Goal: Task Accomplishment & Management: Use online tool/utility

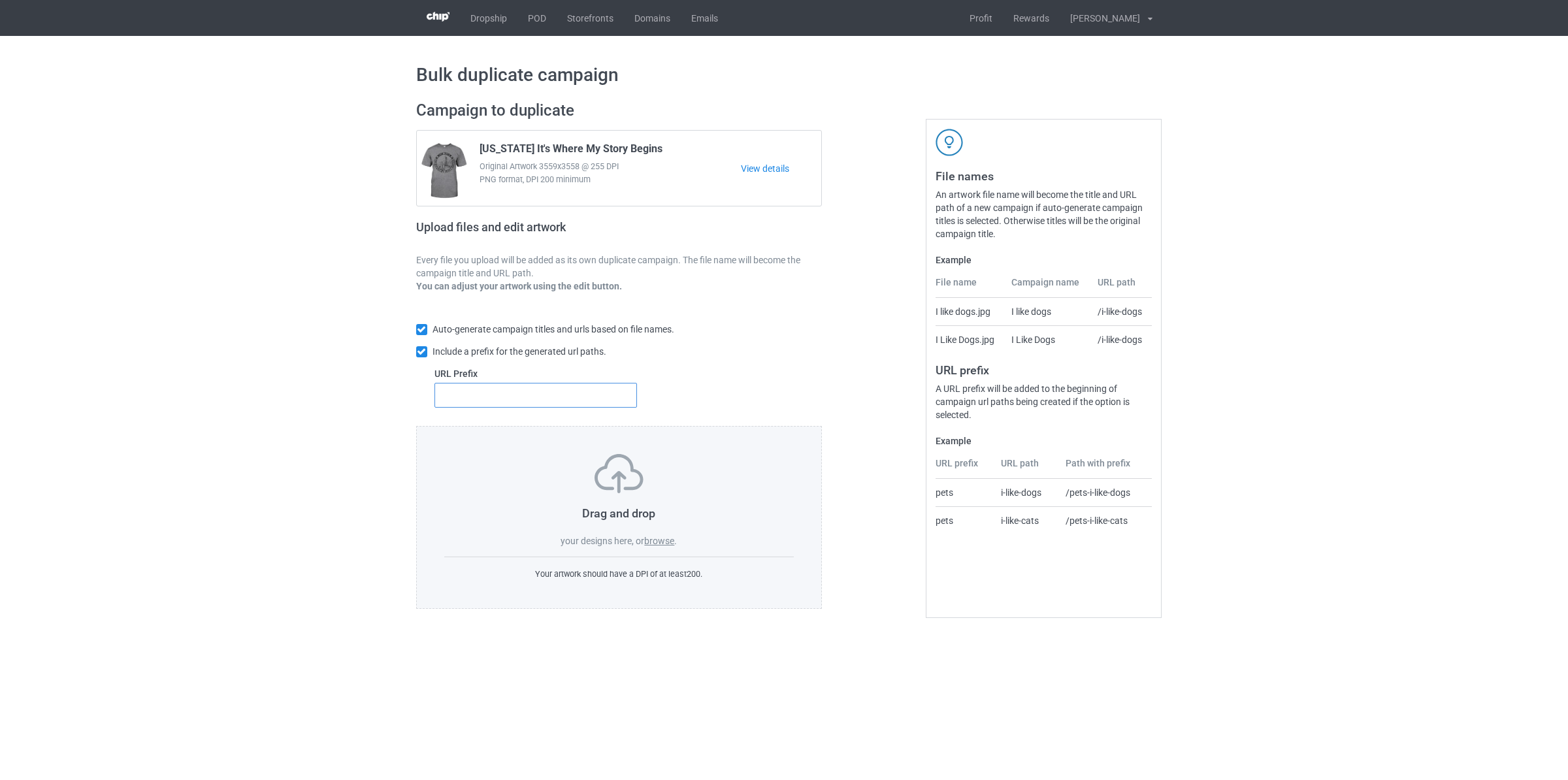
click at [509, 397] on input "text" at bounding box center [536, 395] width 203 height 25
type input "kia"
click at [674, 545] on label "browse" at bounding box center [660, 541] width 30 height 11
click at [0, 0] on input "browse" at bounding box center [0, 0] width 0 height 0
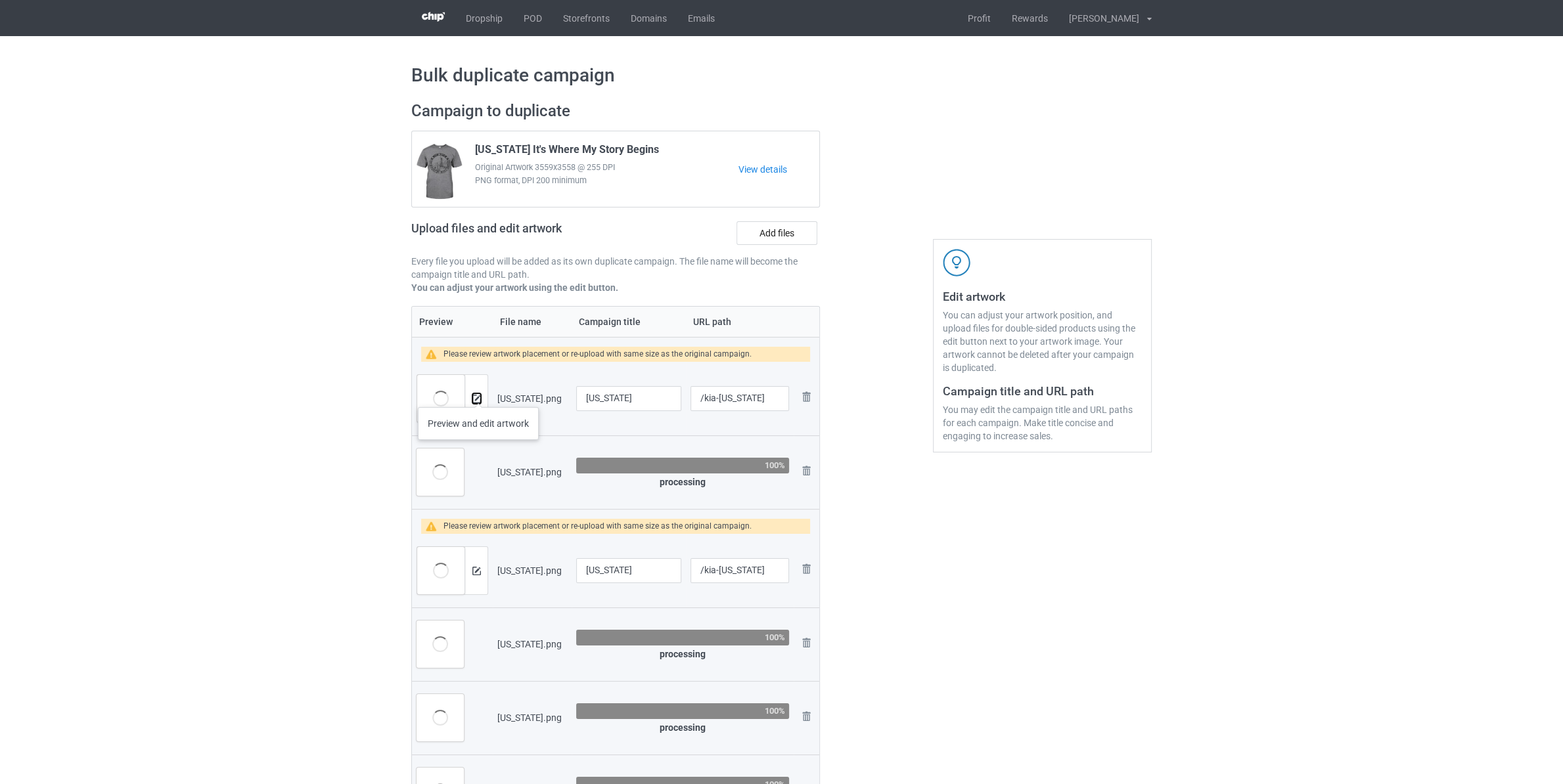
click at [478, 394] on button at bounding box center [477, 399] width 9 height 11
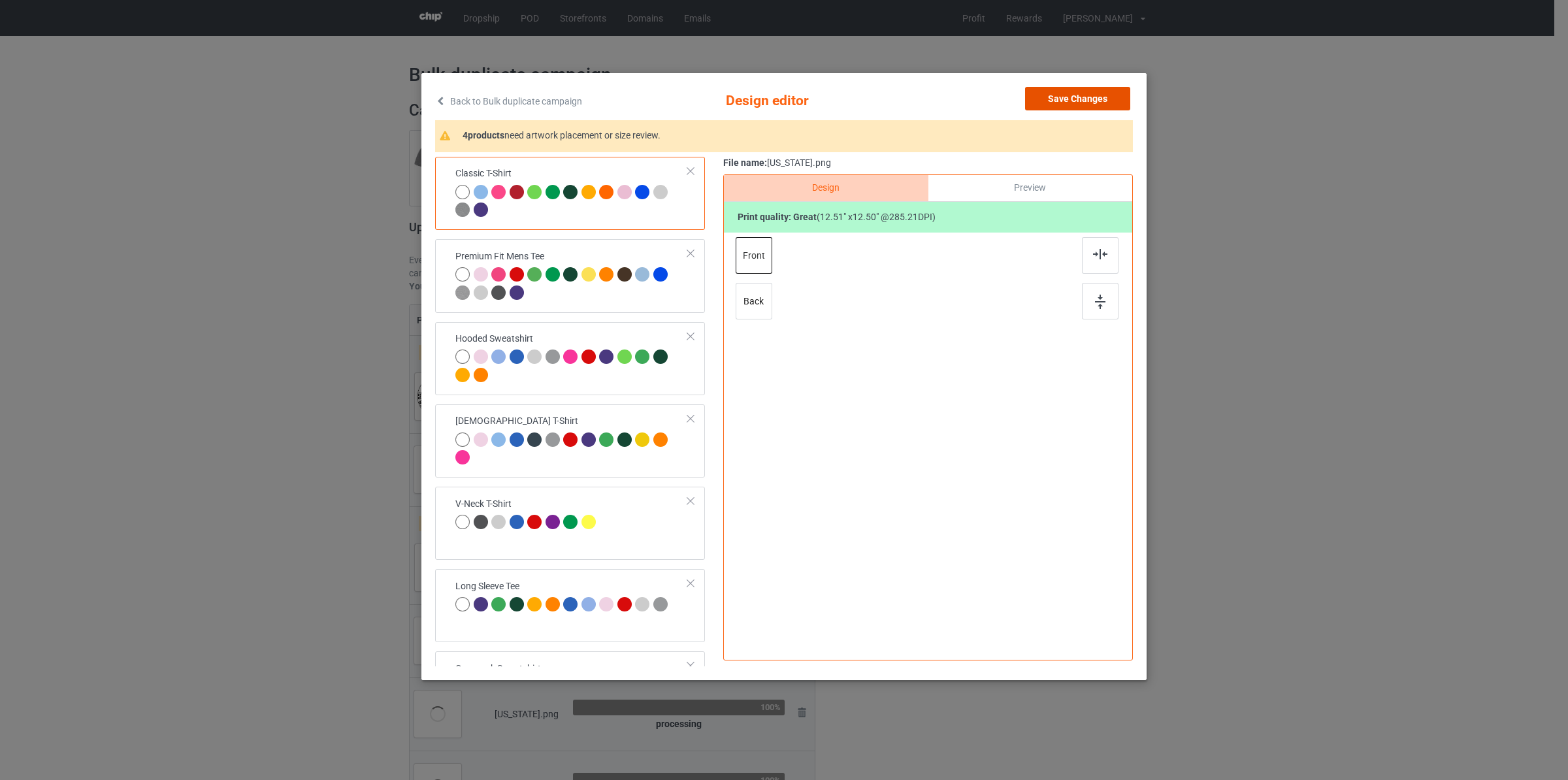
click at [1069, 109] on button "Save Changes" at bounding box center [1077, 99] width 105 height 24
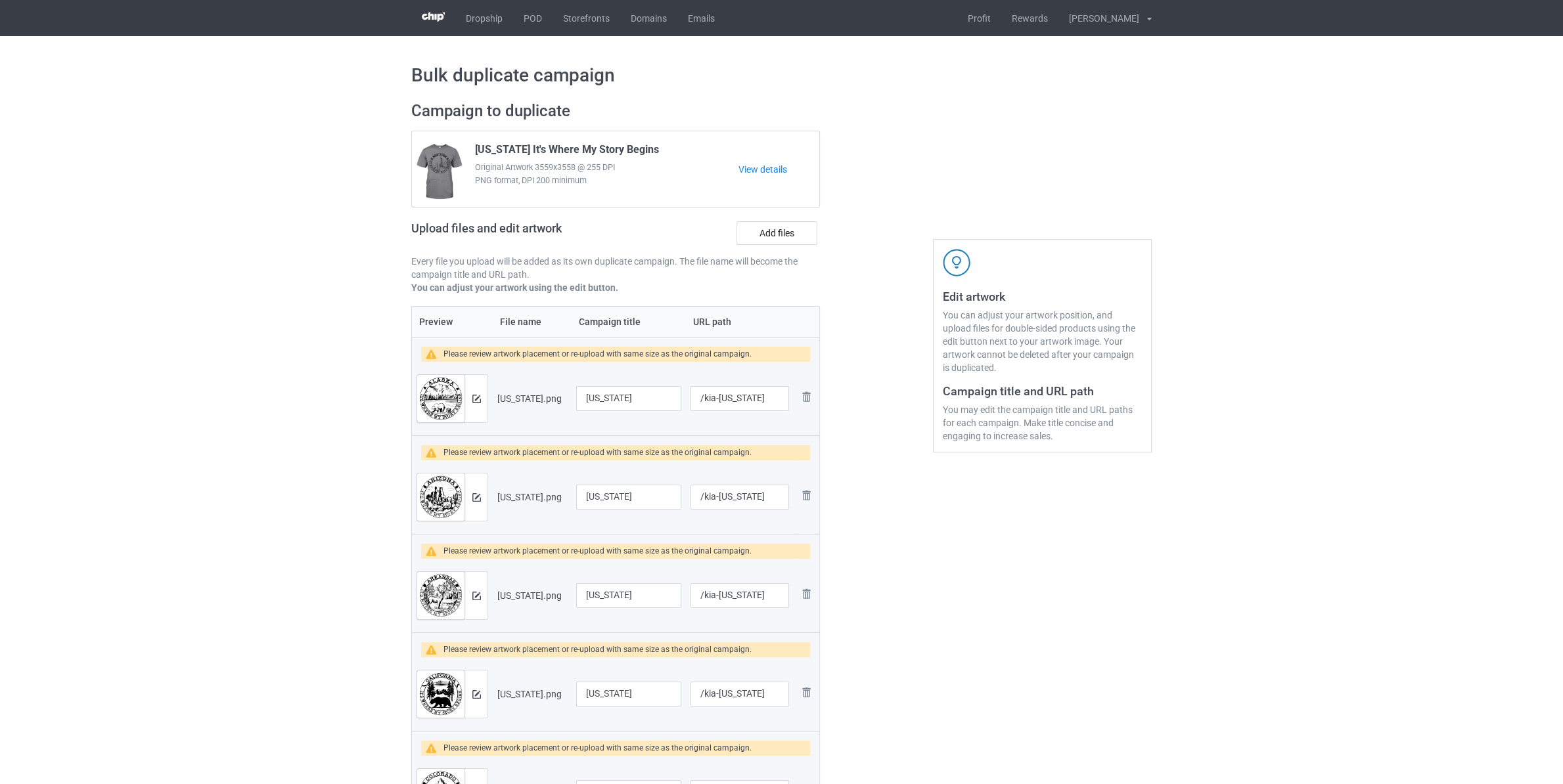
click at [653, 378] on td "[US_STATE]" at bounding box center [629, 399] width 114 height 74
click at [657, 390] on input "[US_STATE]" at bounding box center [629, 399] width 105 height 25
paste input "It's Where My Story Begins"
click at [652, 495] on input "[US_STATE]" at bounding box center [629, 497] width 105 height 25
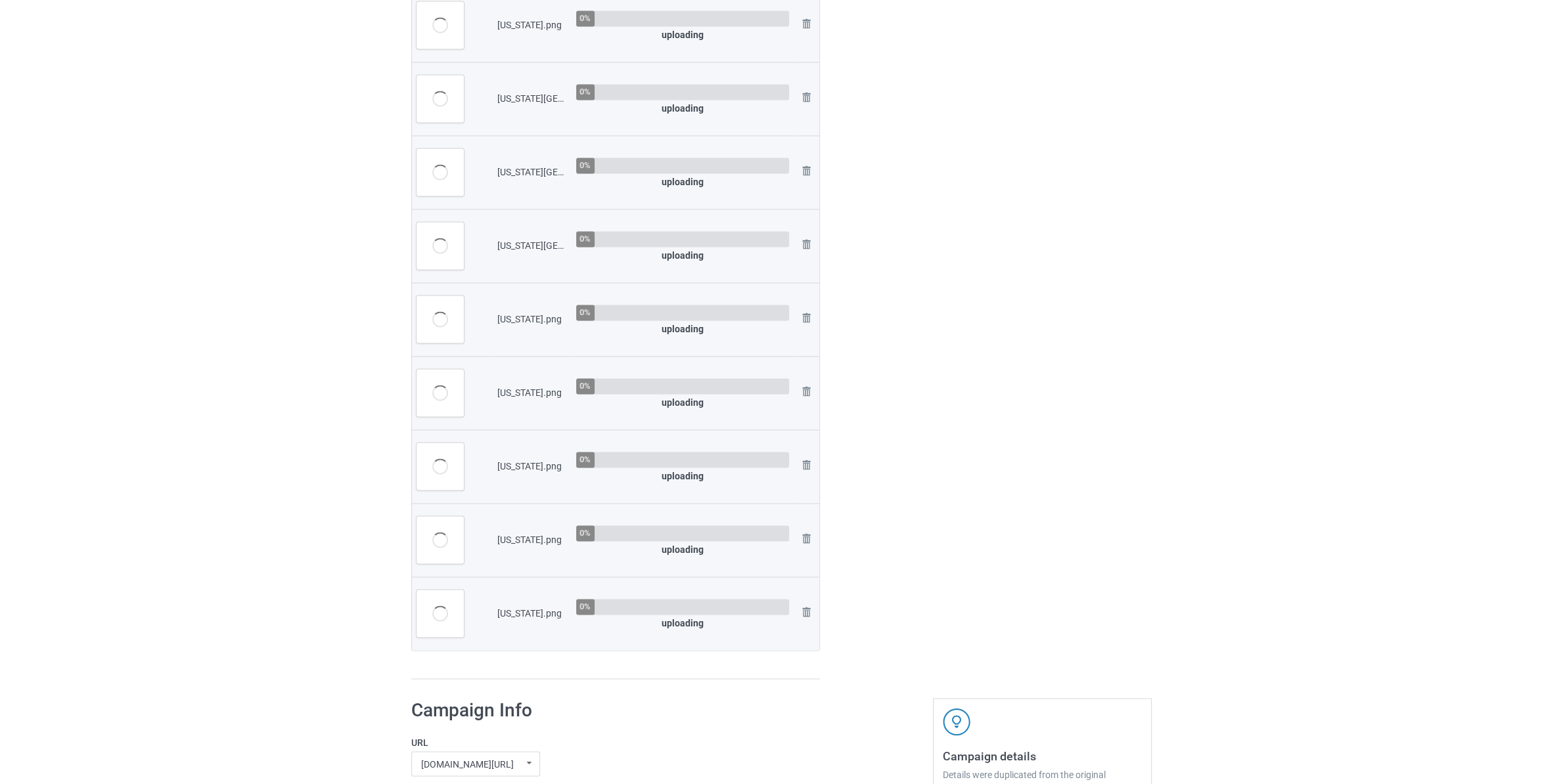
scroll to position [2966, 0]
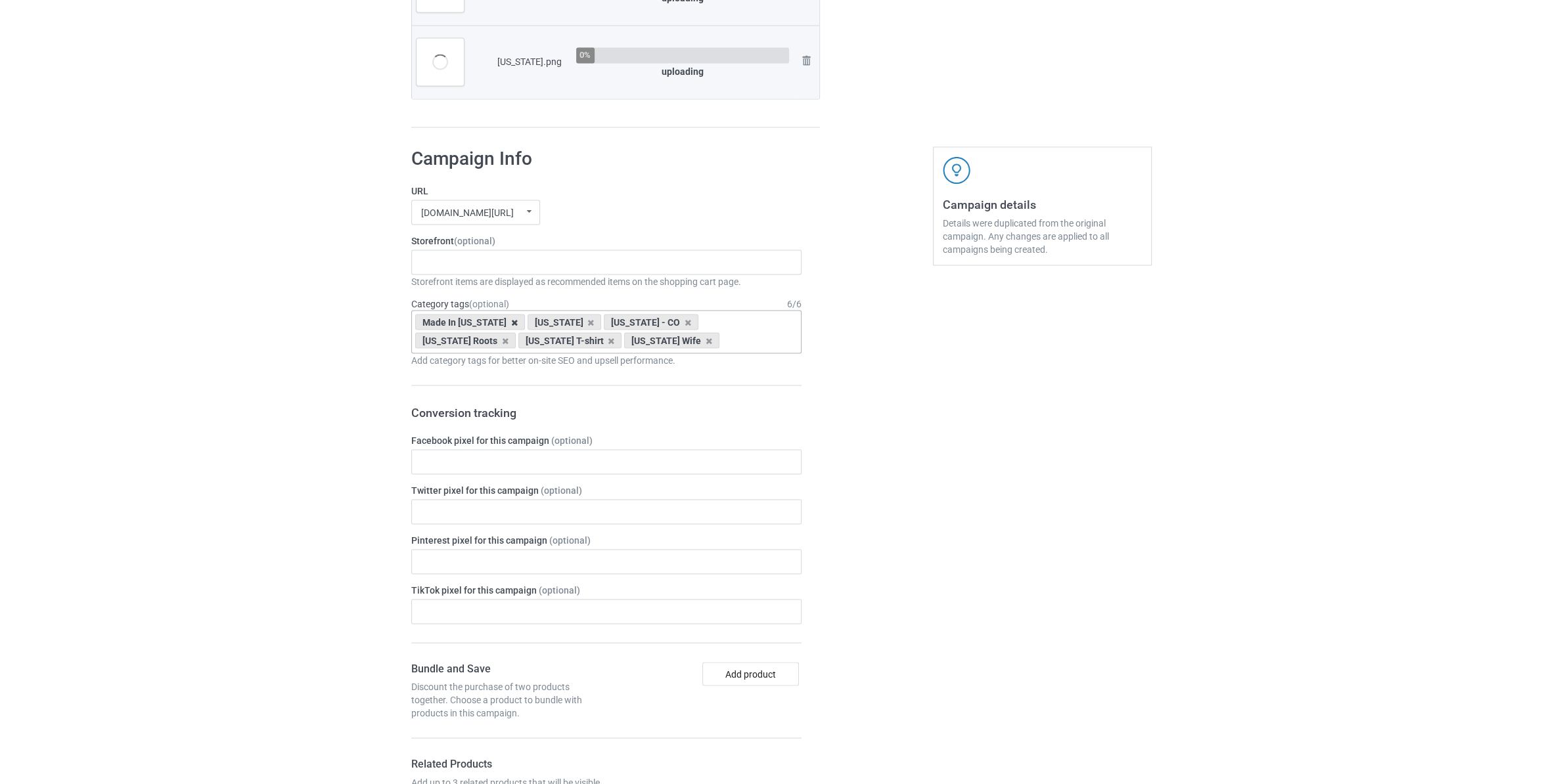
click at [511, 325] on icon at bounding box center [514, 323] width 7 height 9
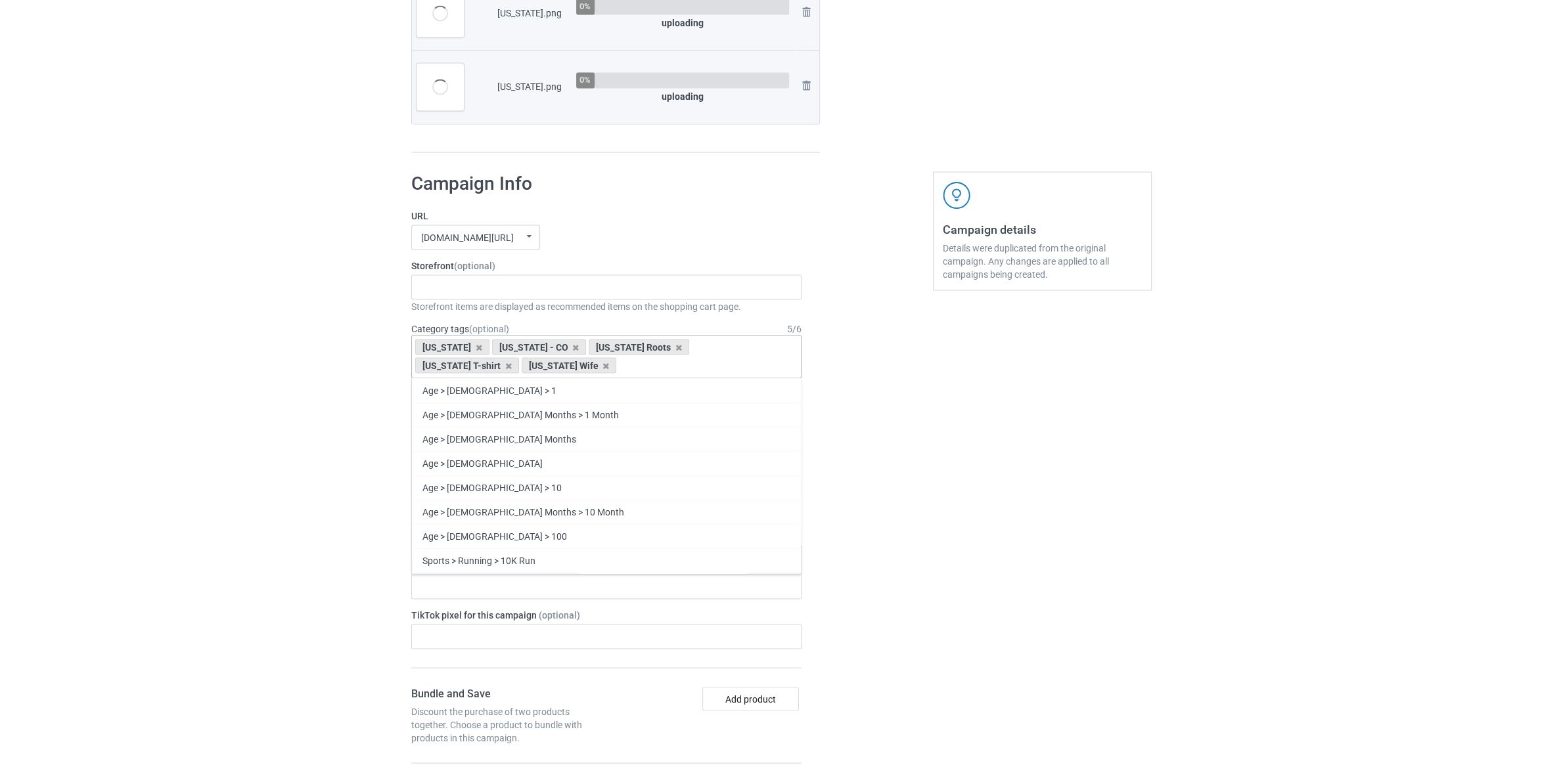
scroll to position [2991, 0]
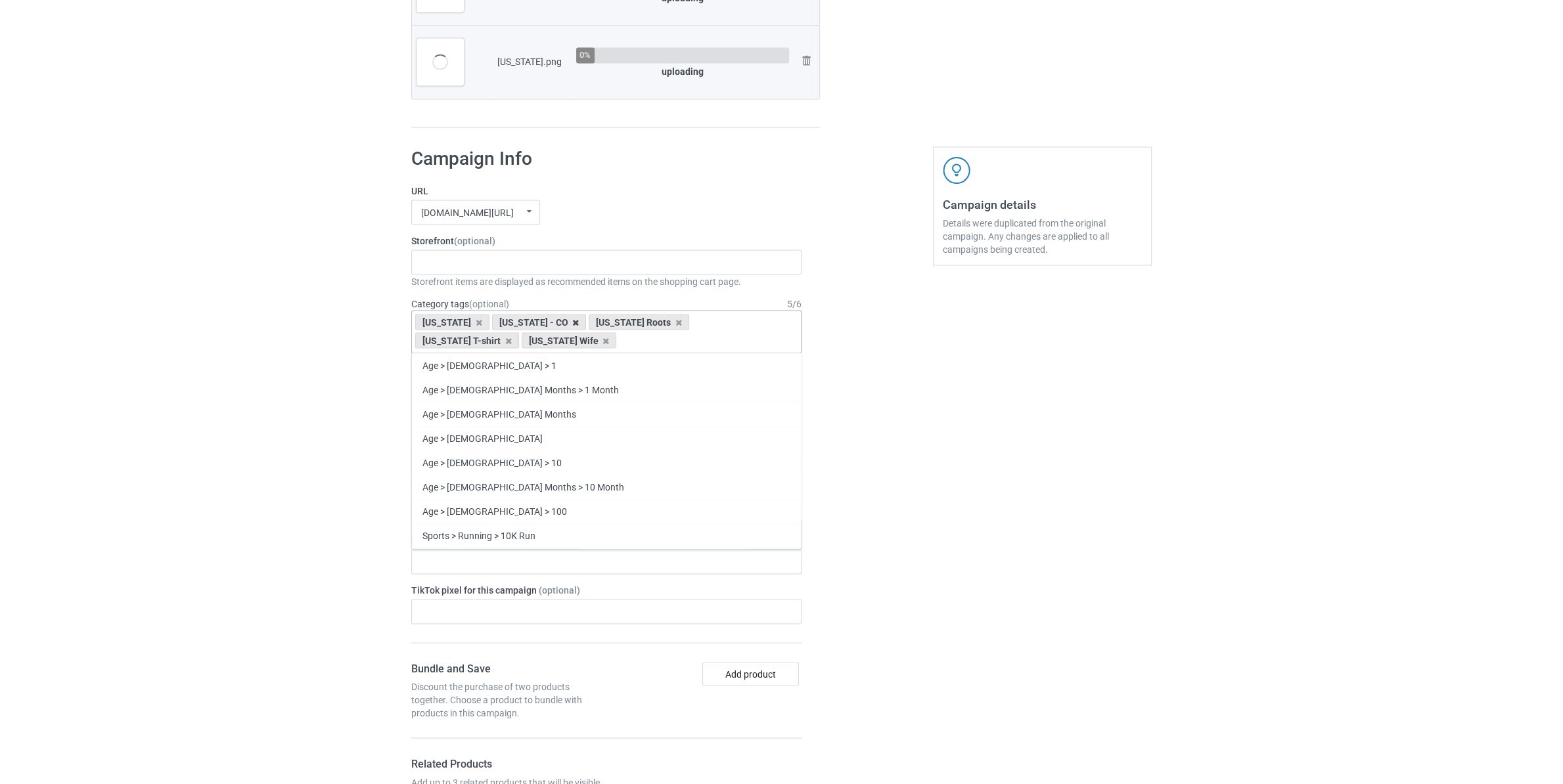
click at [572, 326] on icon at bounding box center [575, 323] width 7 height 9
click at [578, 326] on icon at bounding box center [581, 323] width 7 height 9
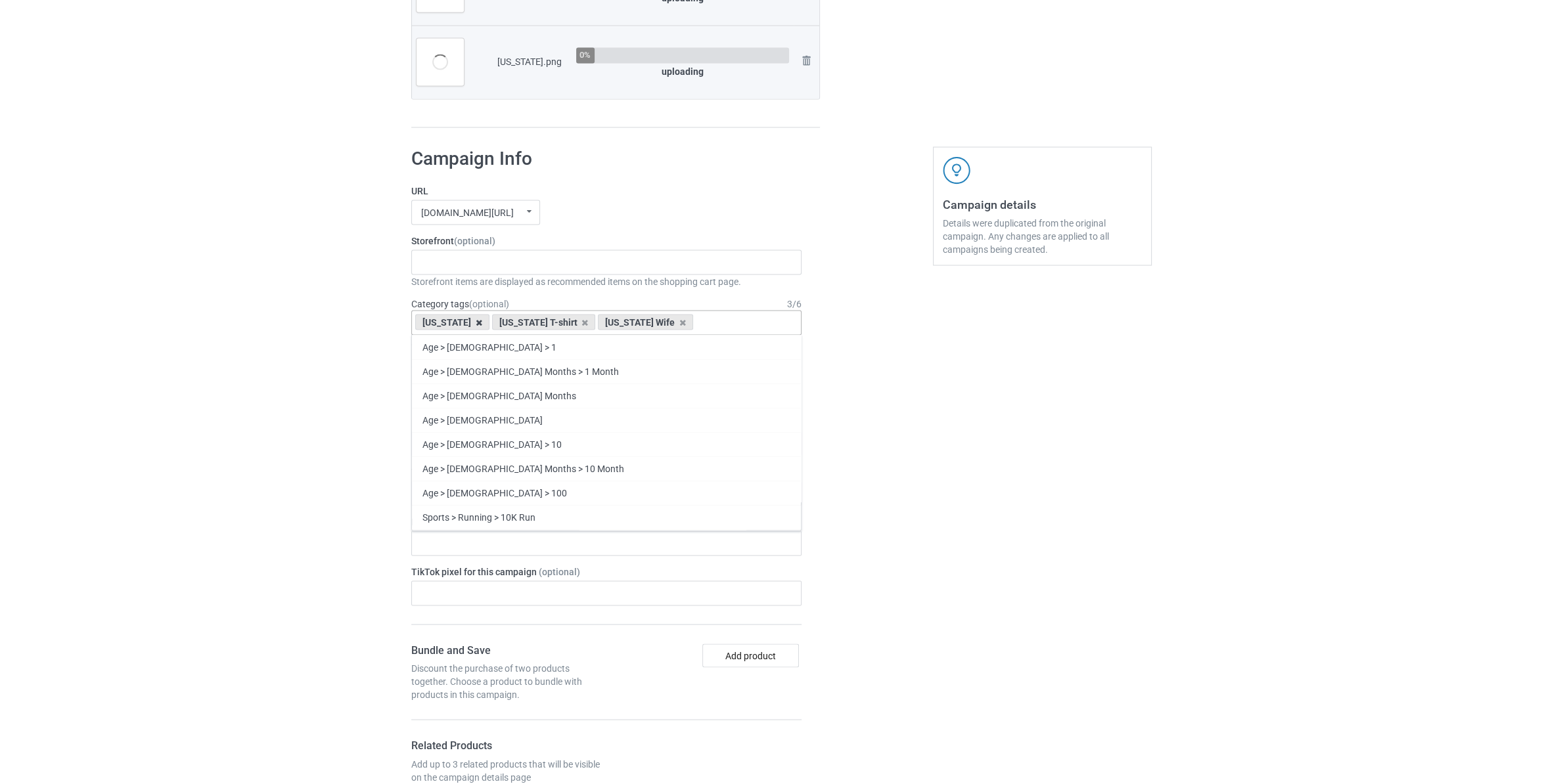
click at [476, 326] on icon at bounding box center [479, 323] width 7 height 9
click at [503, 325] on div "[US_STATE] T-shirt" at bounding box center [467, 322] width 104 height 16
click at [505, 325] on icon at bounding box center [508, 323] width 7 height 9
click at [497, 326] on icon at bounding box center [500, 323] width 7 height 9
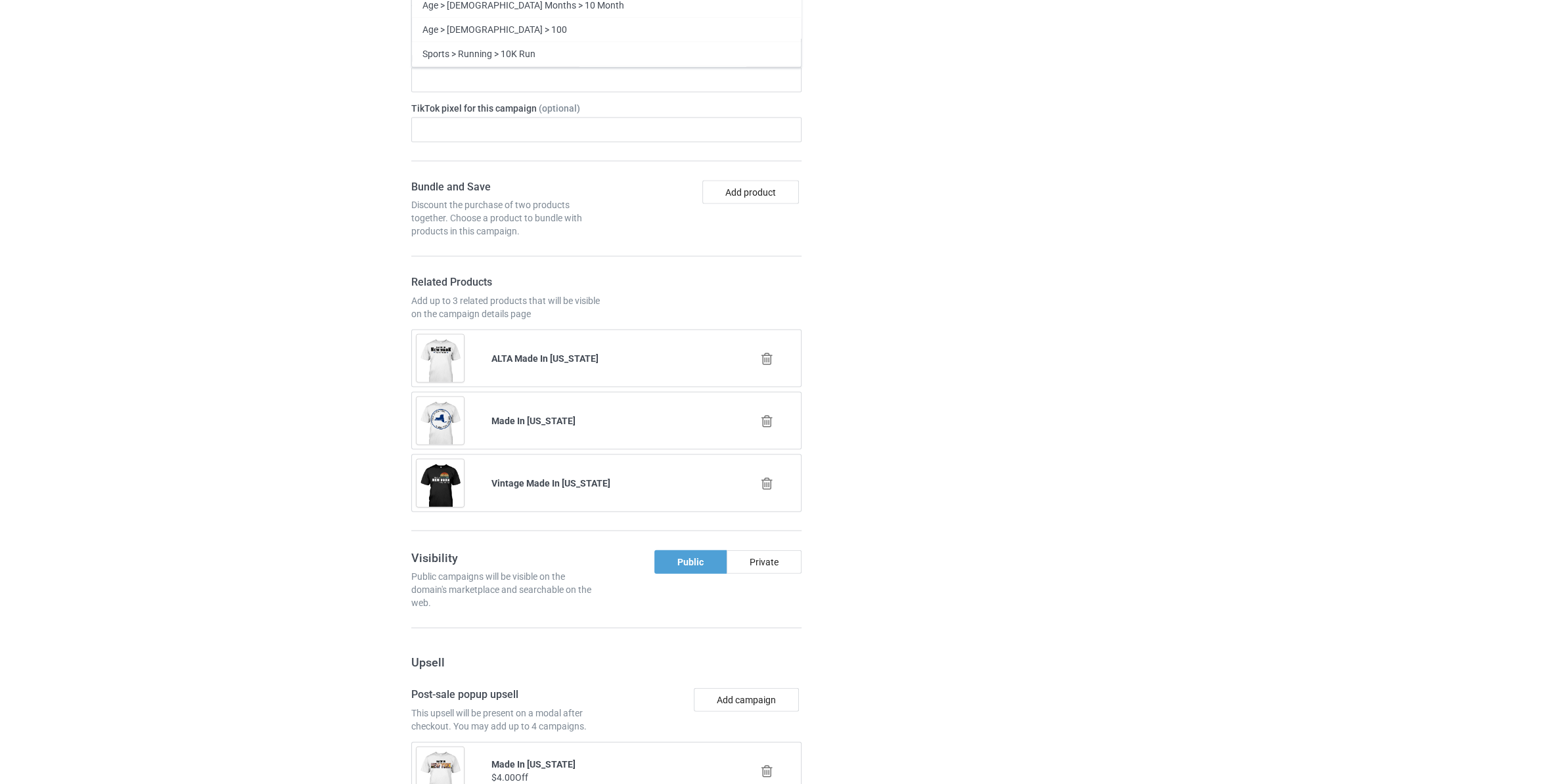
scroll to position [3380, 0]
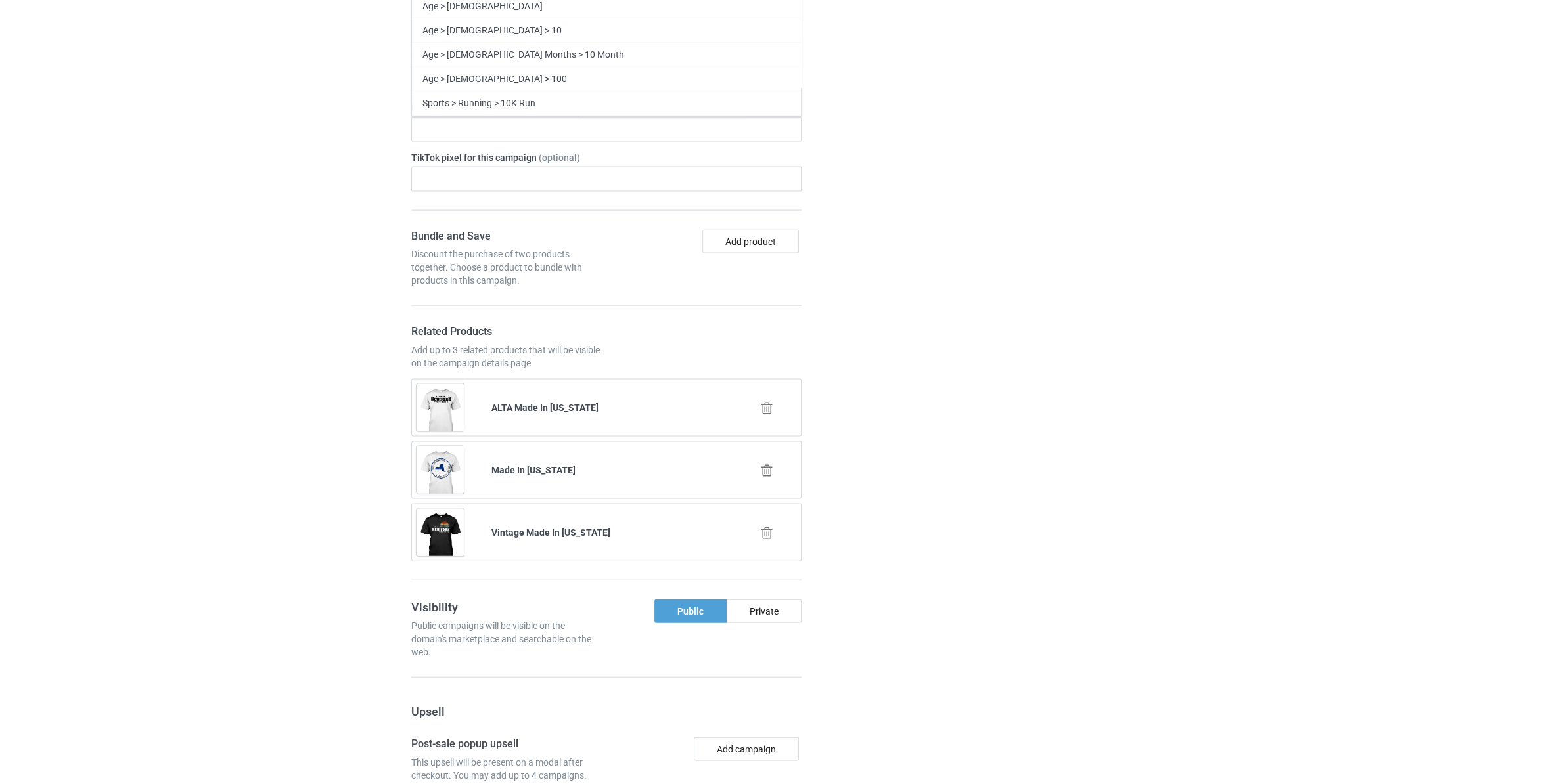
click at [762, 415] on icon at bounding box center [767, 408] width 17 height 14
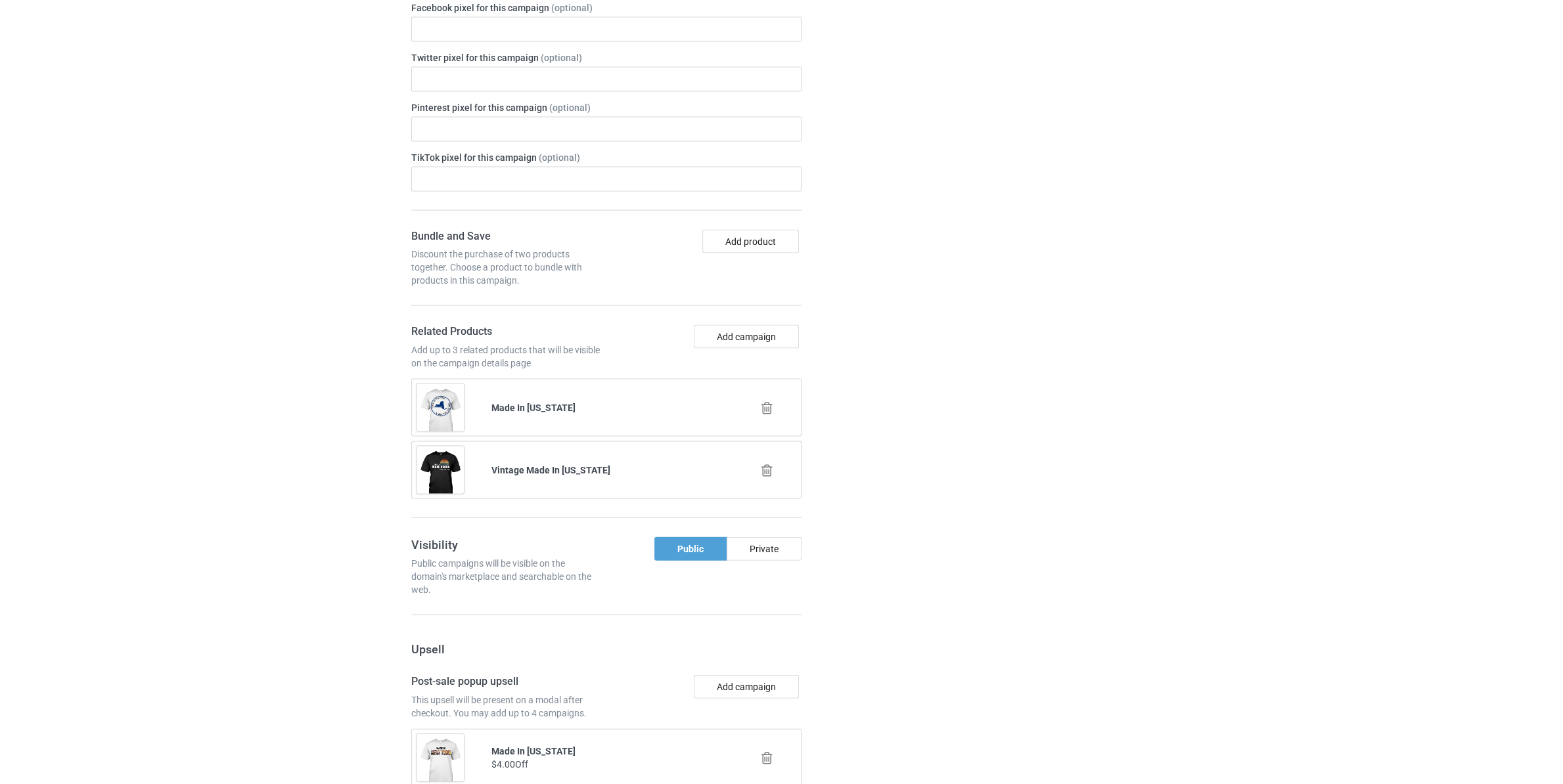
scroll to position [3480, 0]
click at [762, 414] on icon at bounding box center [767, 407] width 17 height 14
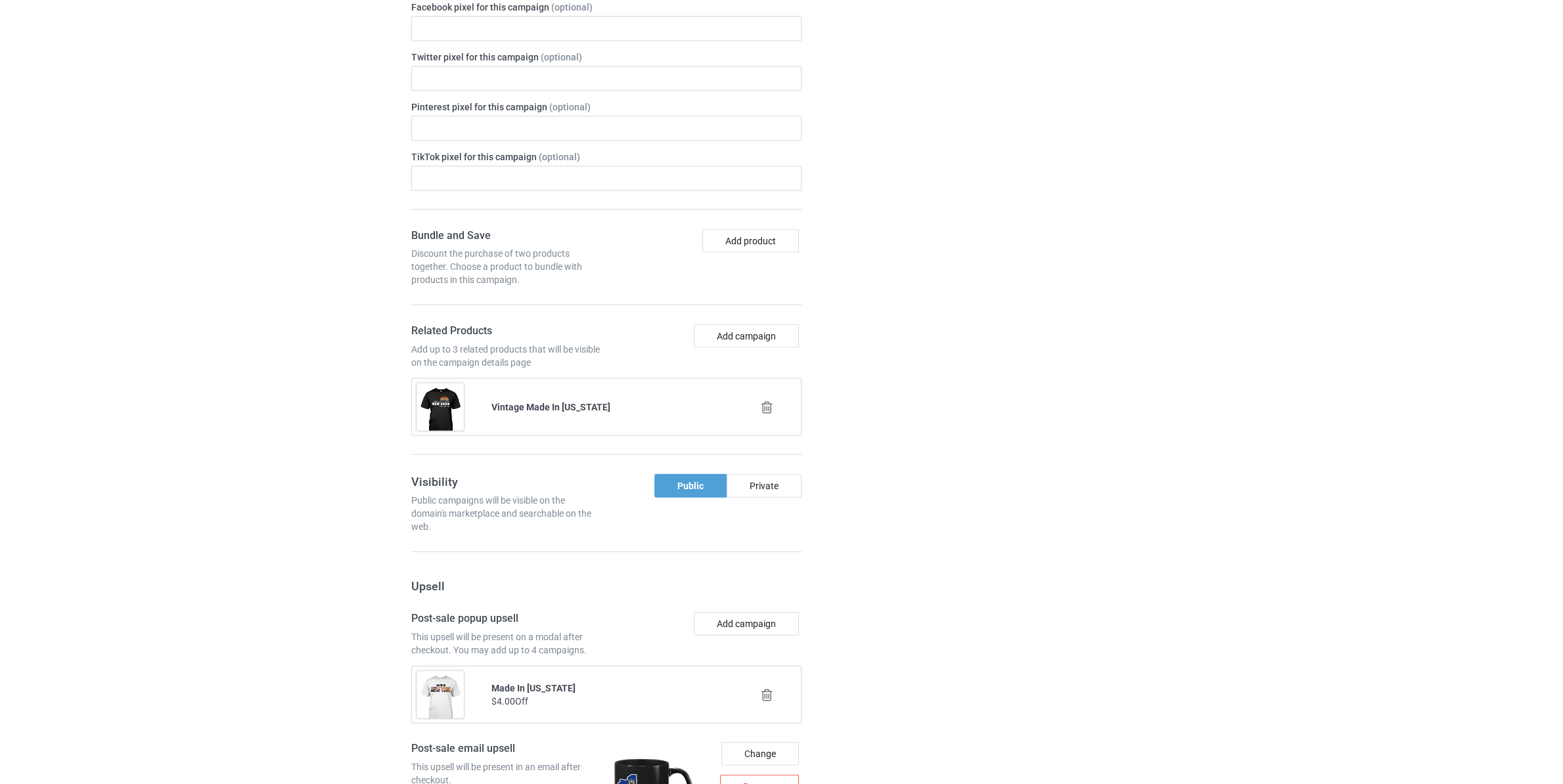
click at [762, 414] on icon at bounding box center [767, 407] width 17 height 14
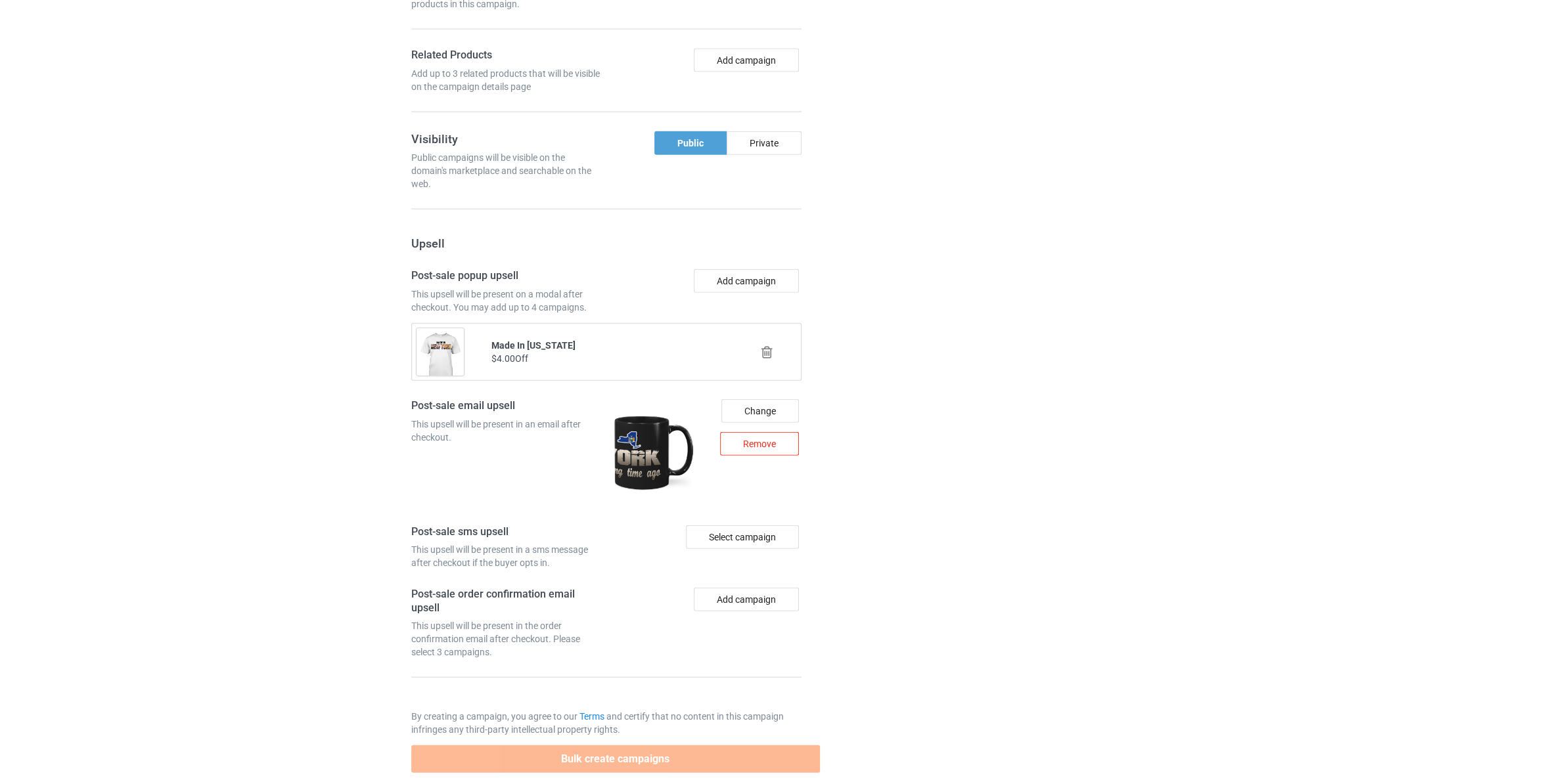
click at [759, 450] on div "Remove" at bounding box center [759, 444] width 79 height 24
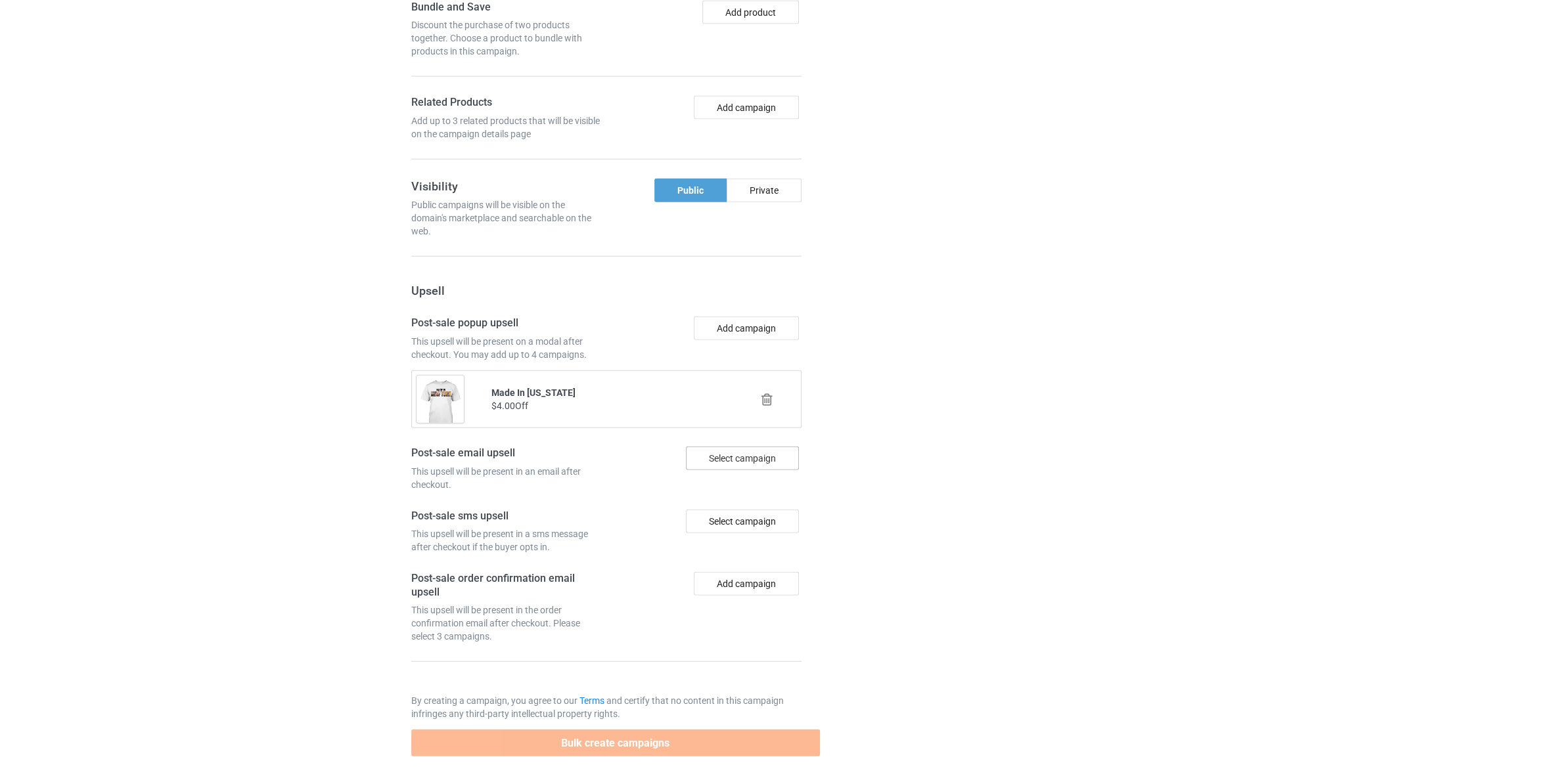
click at [767, 397] on icon at bounding box center [767, 399] width 17 height 14
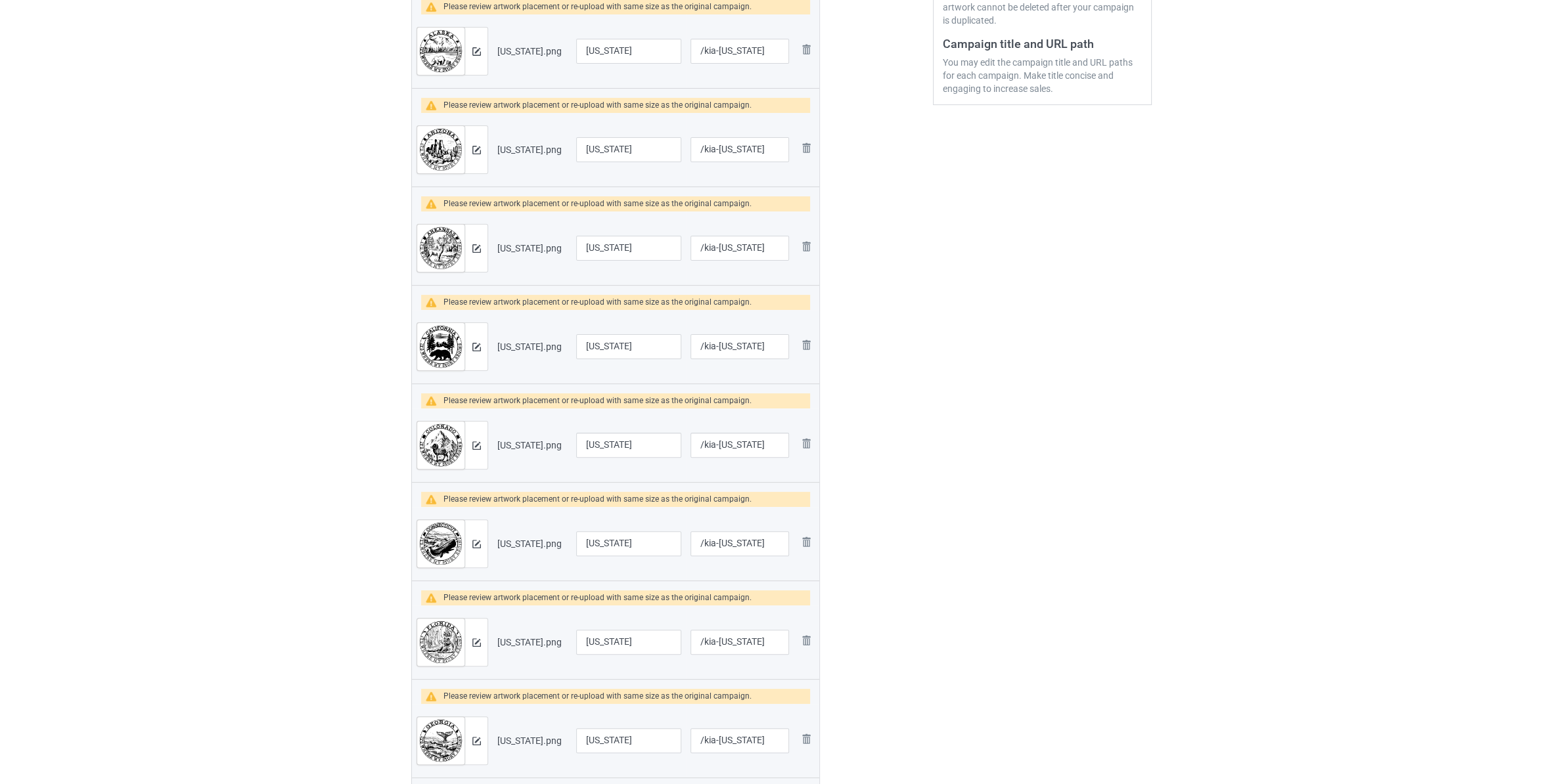
scroll to position [0, 0]
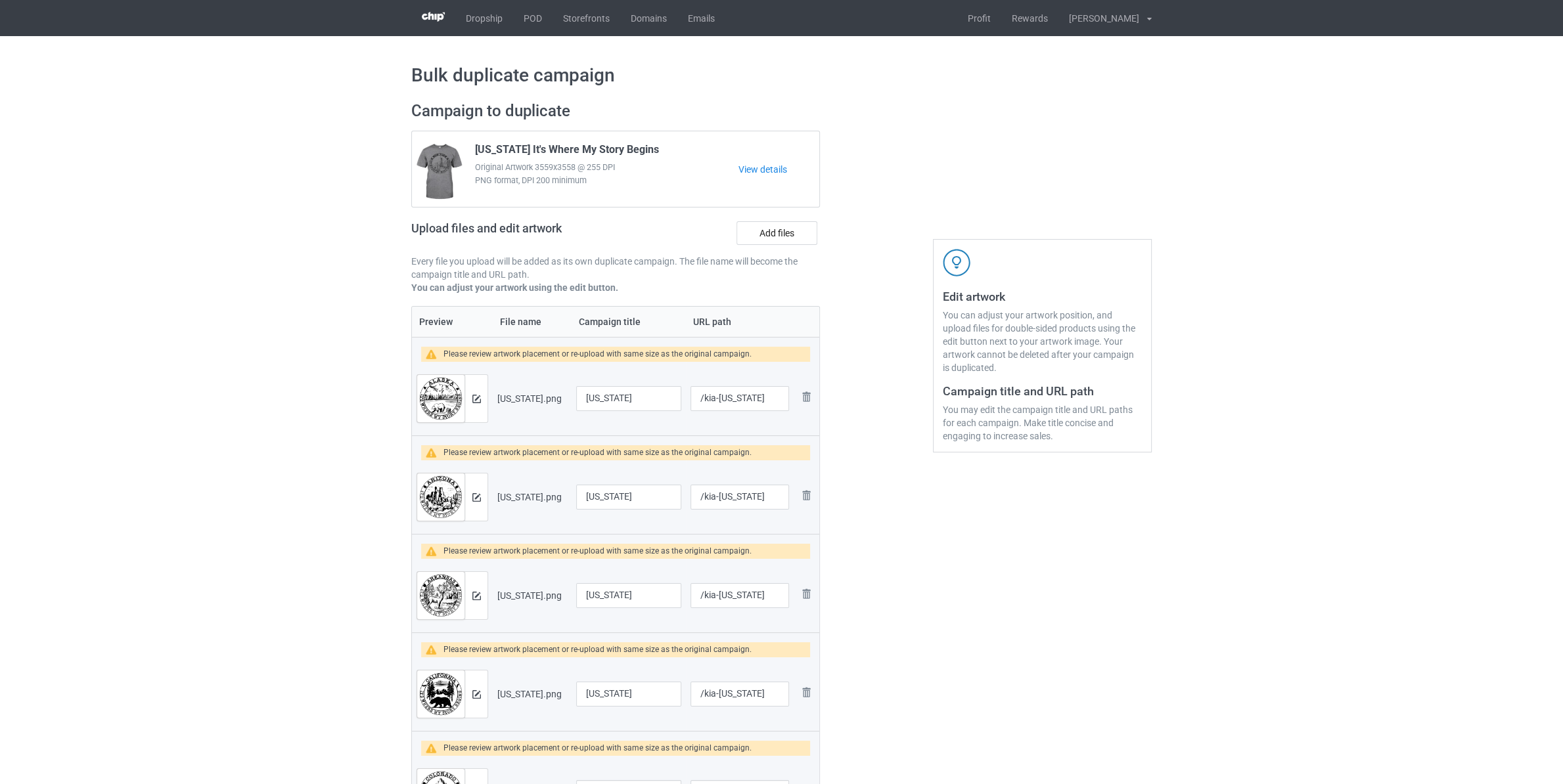
type input "[US_STATE] It's Where My Story Begins"
click at [660, 399] on input "[US_STATE] It's Where My Story Begins" at bounding box center [629, 399] width 105 height 25
click at [655, 502] on input "[US_STATE]" at bounding box center [629, 497] width 105 height 25
paste input "It's Where My Story Begins"
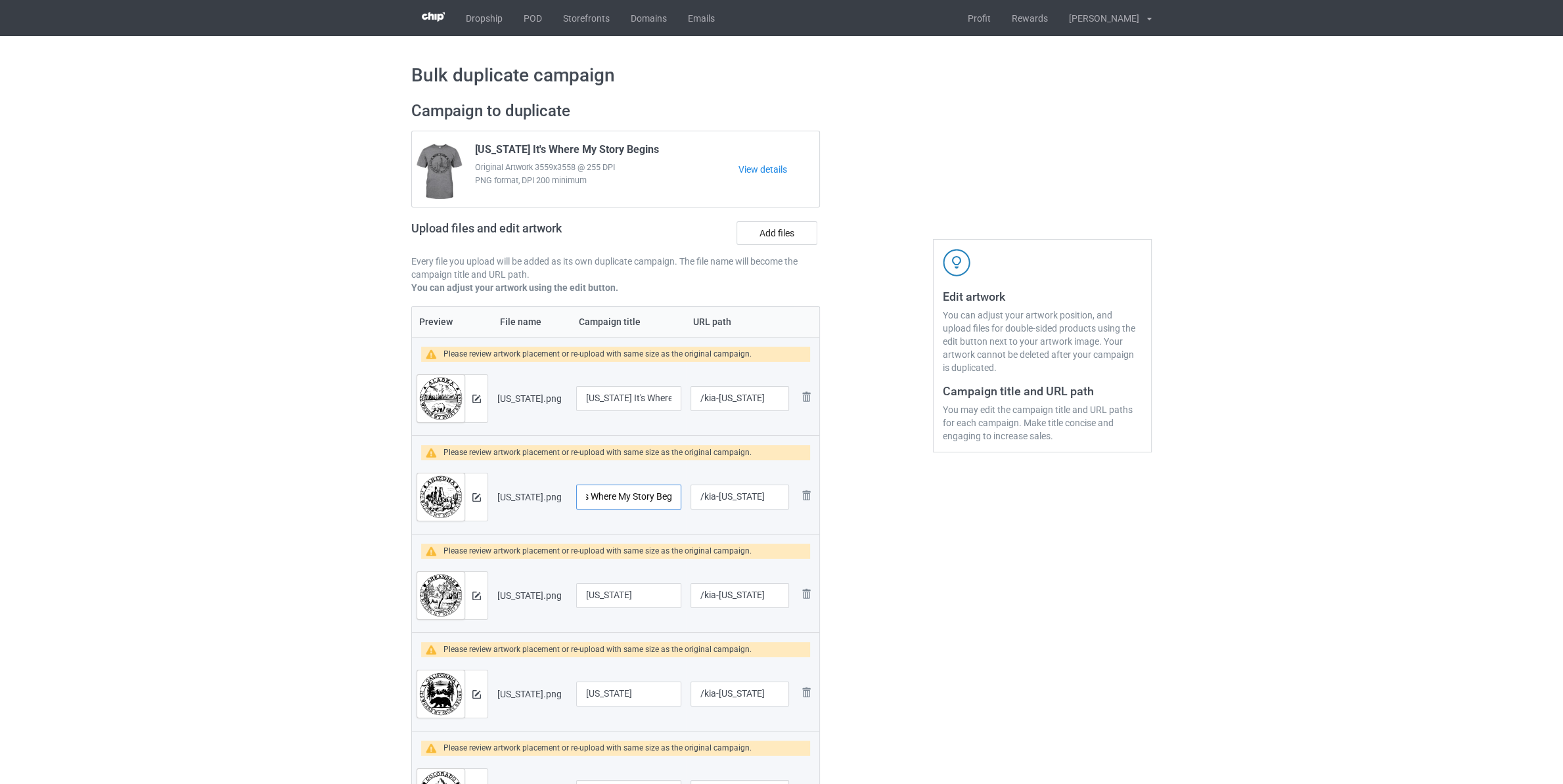
type input "[US_STATE] It's Where My Story Begins"
click at [657, 591] on input "[US_STATE]" at bounding box center [629, 596] width 105 height 25
paste input "It's Where My Story Begins"
type input "[US_STATE] It's Where My Story Begins"
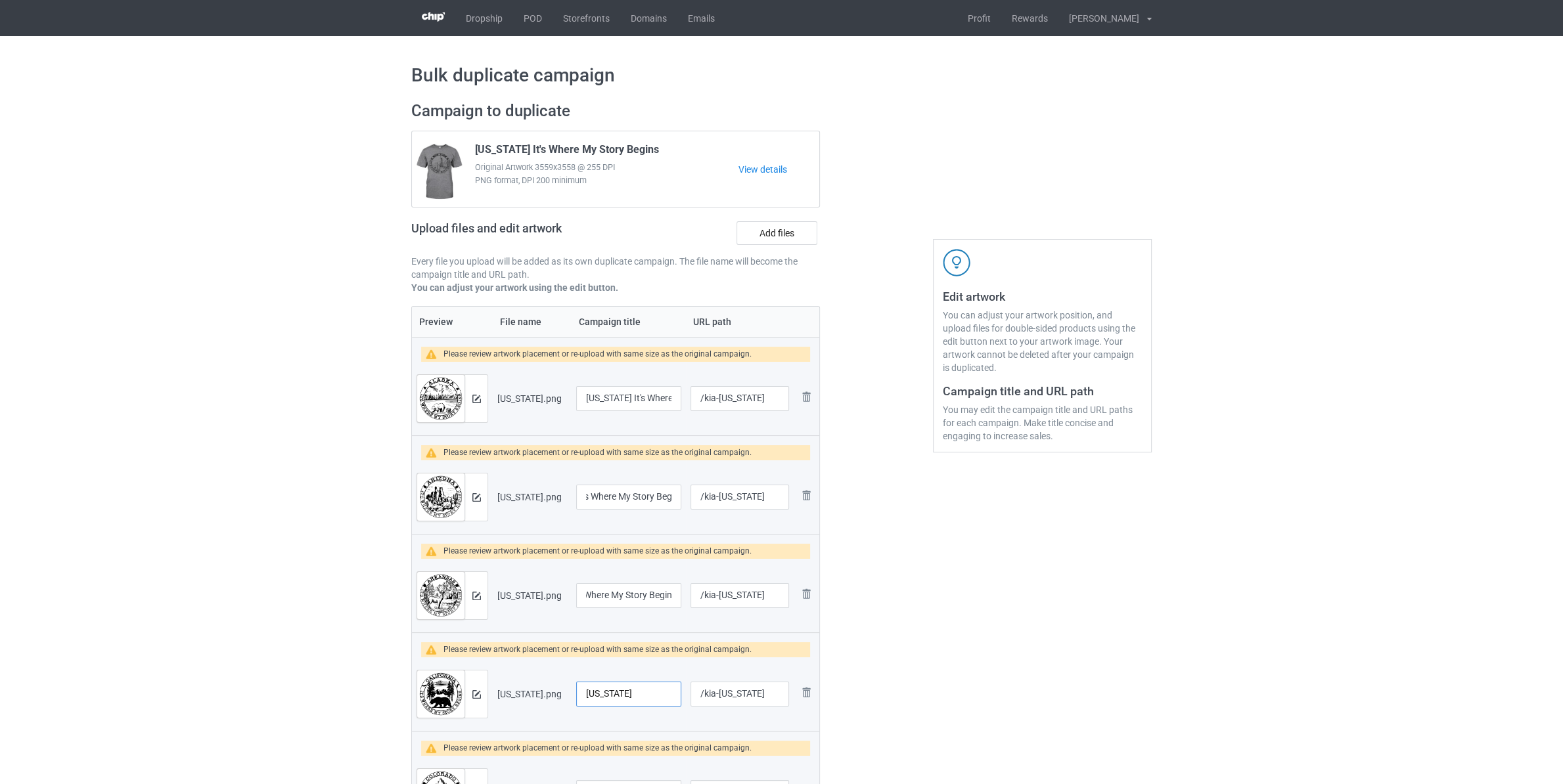
click at [650, 691] on input "[US_STATE]" at bounding box center [629, 694] width 105 height 25
paste input "It's Where My Story Begins"
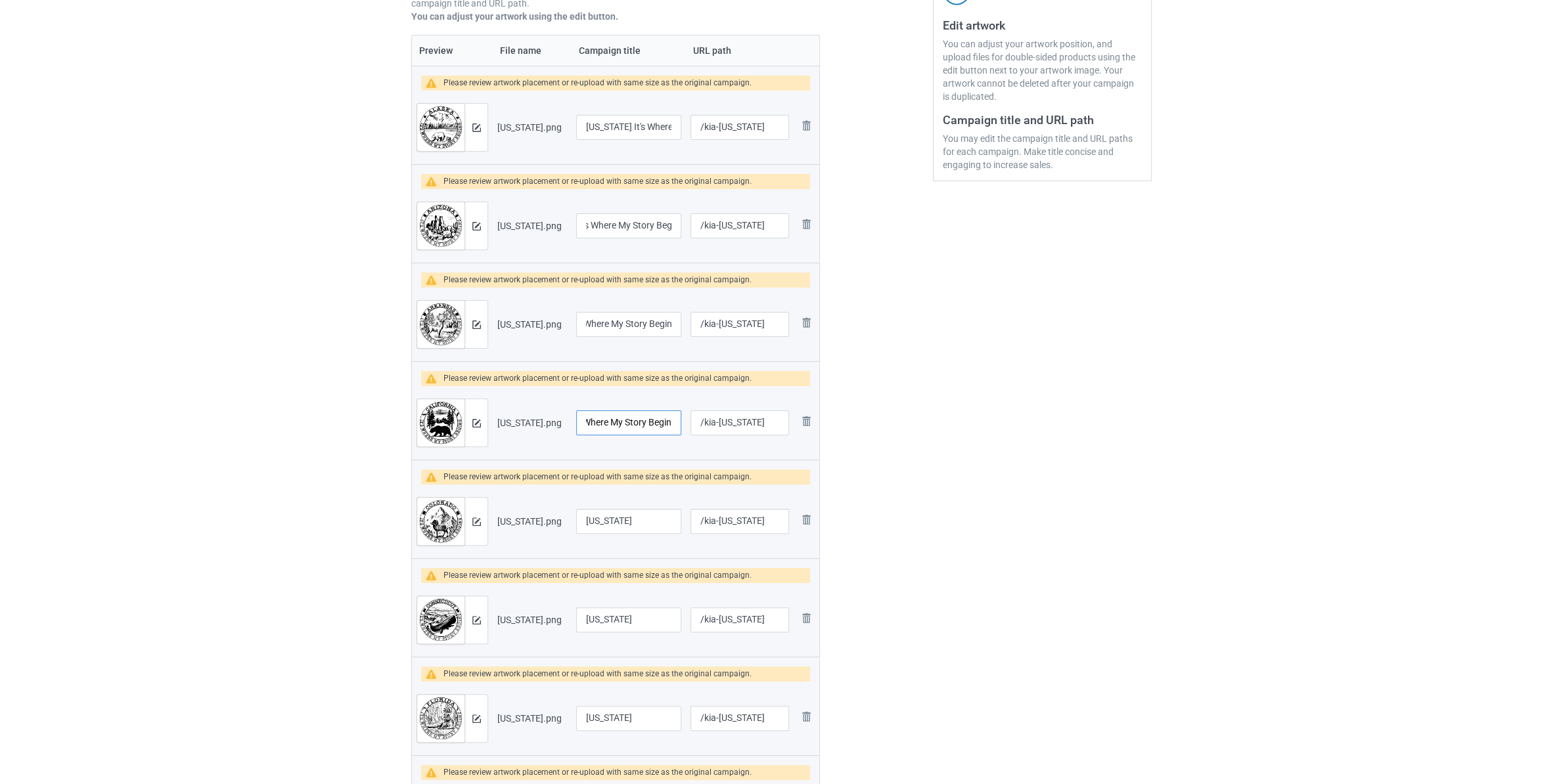
scroll to position [345, 0]
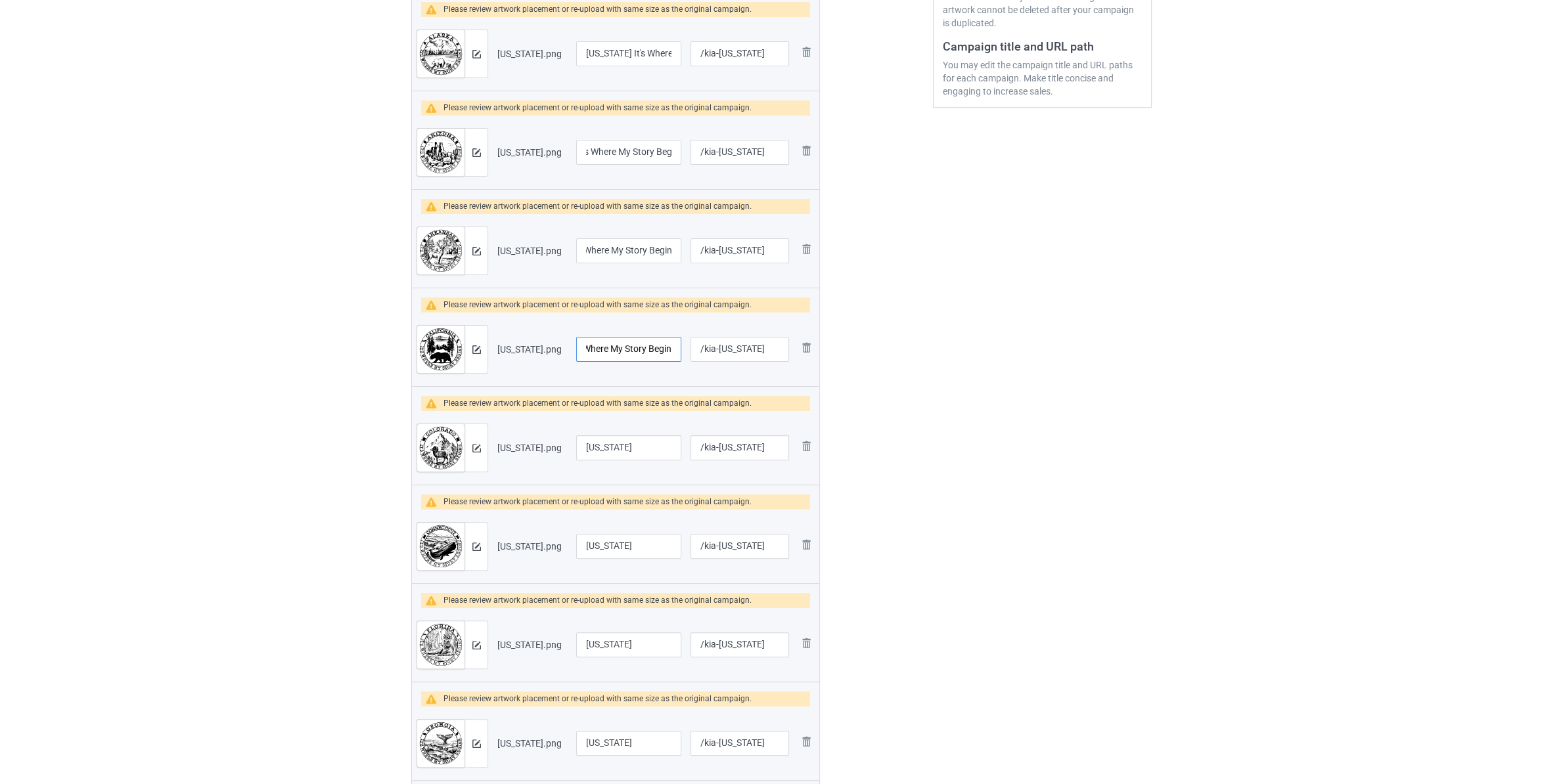
type input "[US_STATE] It's Where My Story Begins"
click at [646, 454] on input "[US_STATE]" at bounding box center [629, 448] width 105 height 25
paste input "It's Where My Story Begins"
type input "[US_STATE] It's Where My Story Begins"
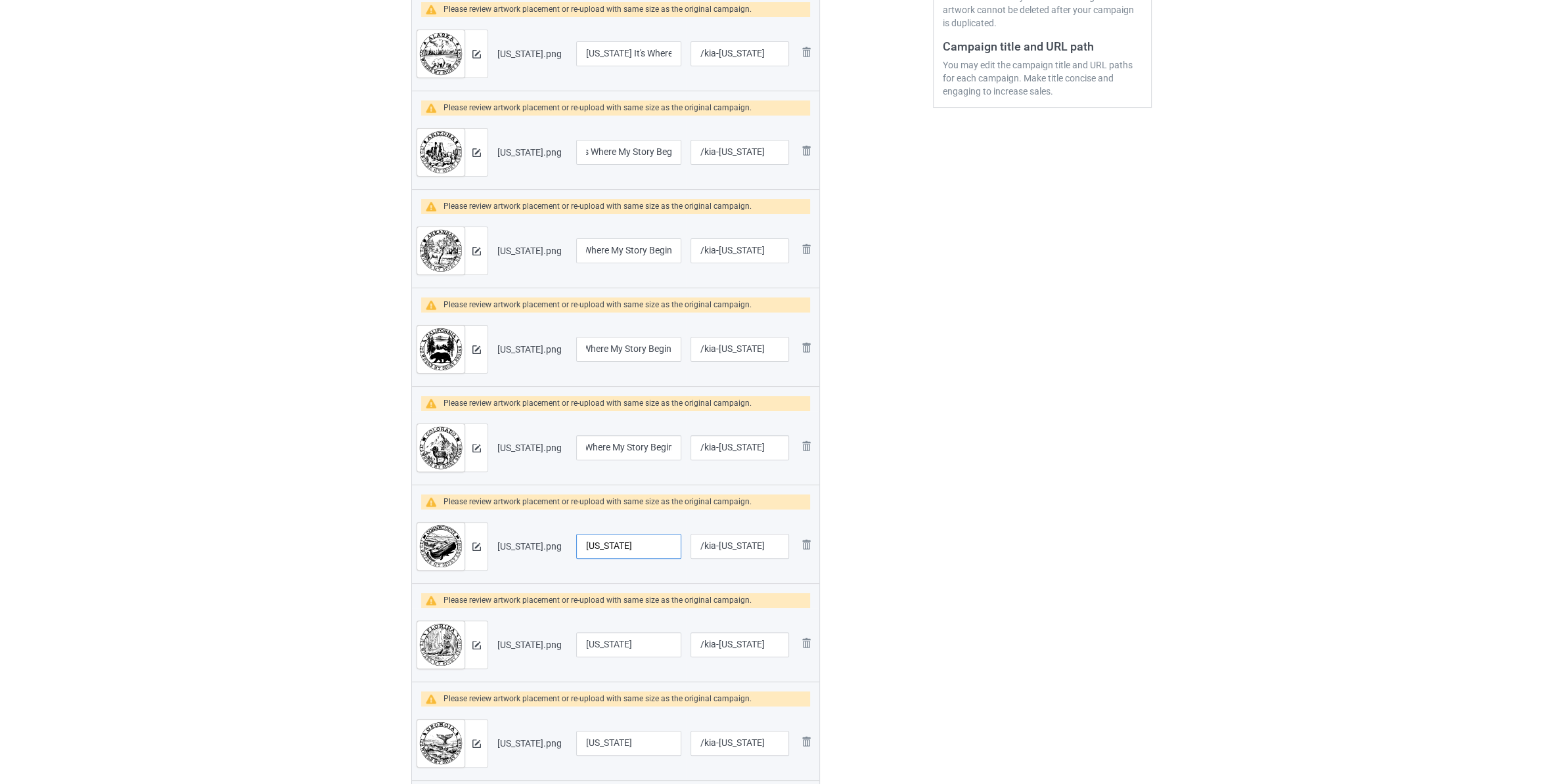
click at [667, 557] on input "[US_STATE]" at bounding box center [629, 546] width 105 height 25
paste input "It's Where My Story Begins"
type input "[US_STATE] It's Where My Story Begins"
click at [641, 647] on input "[US_STATE]" at bounding box center [629, 645] width 105 height 25
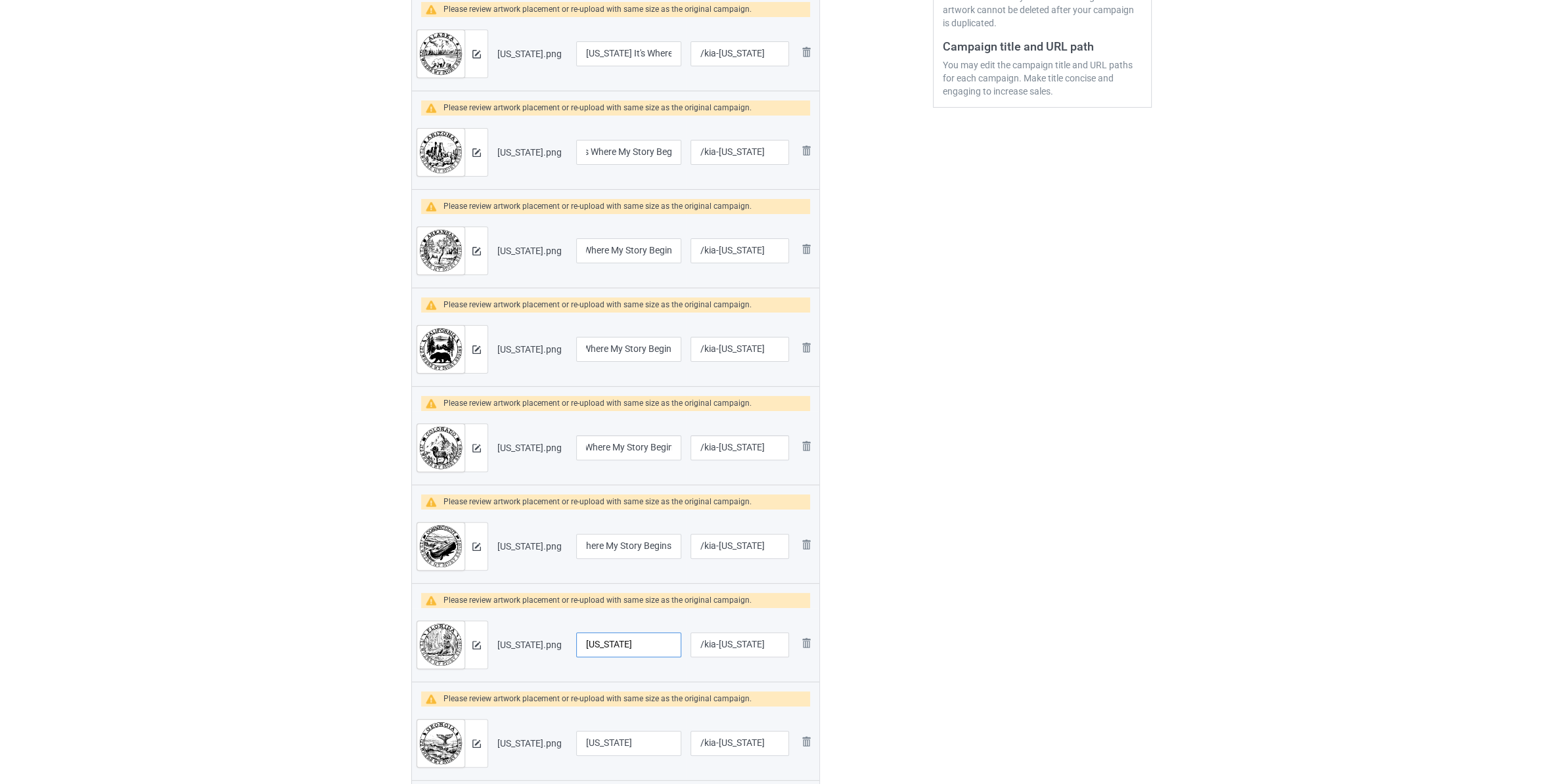
paste input "It's Where My Story Begins"
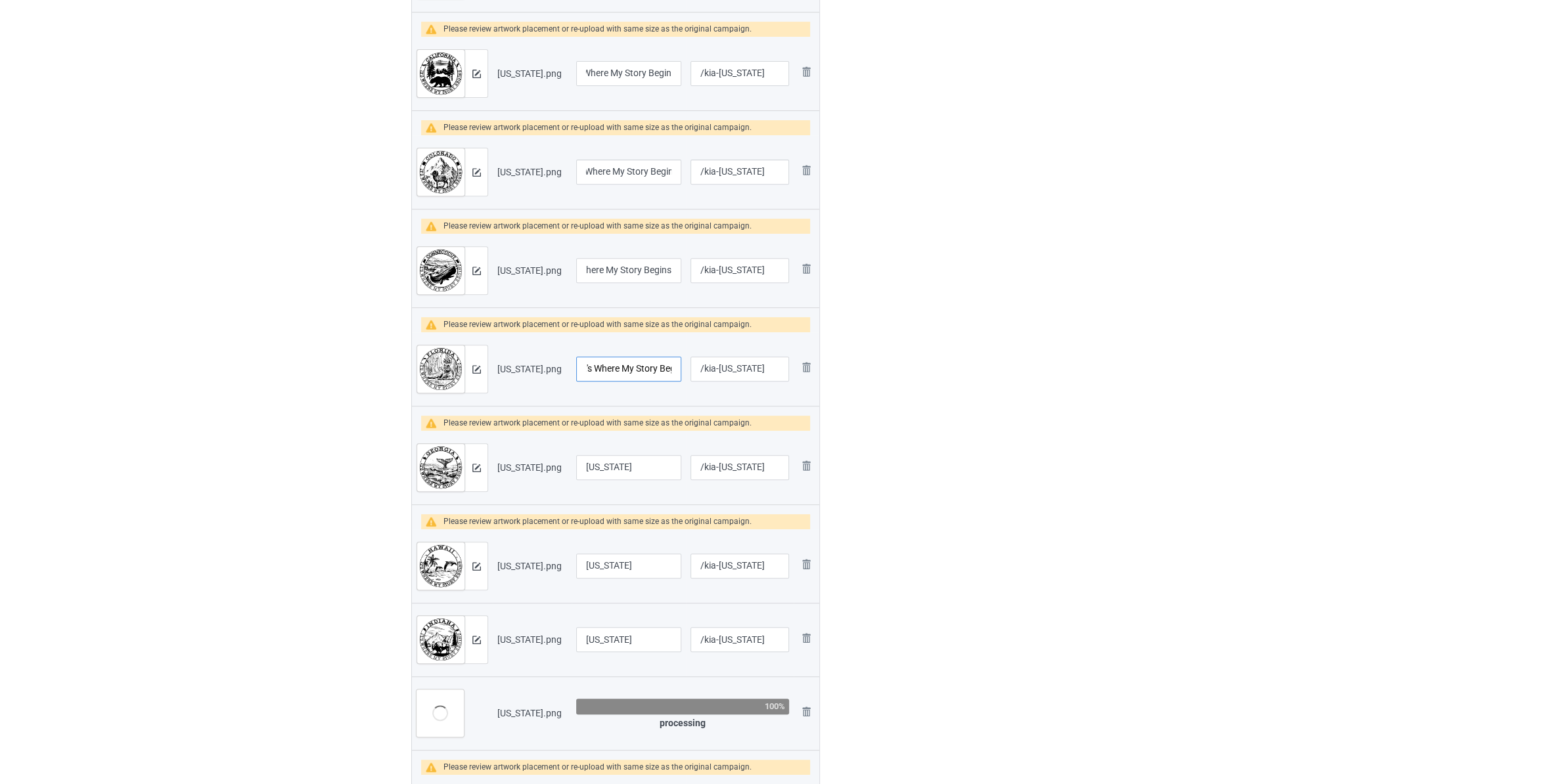
type input "[US_STATE] It's Where My Story Begins"
click at [647, 467] on input "[US_STATE]" at bounding box center [629, 467] width 105 height 25
paste input "It's Where My Story Begins"
type input "[US_STATE] It's Where My Story Begins"
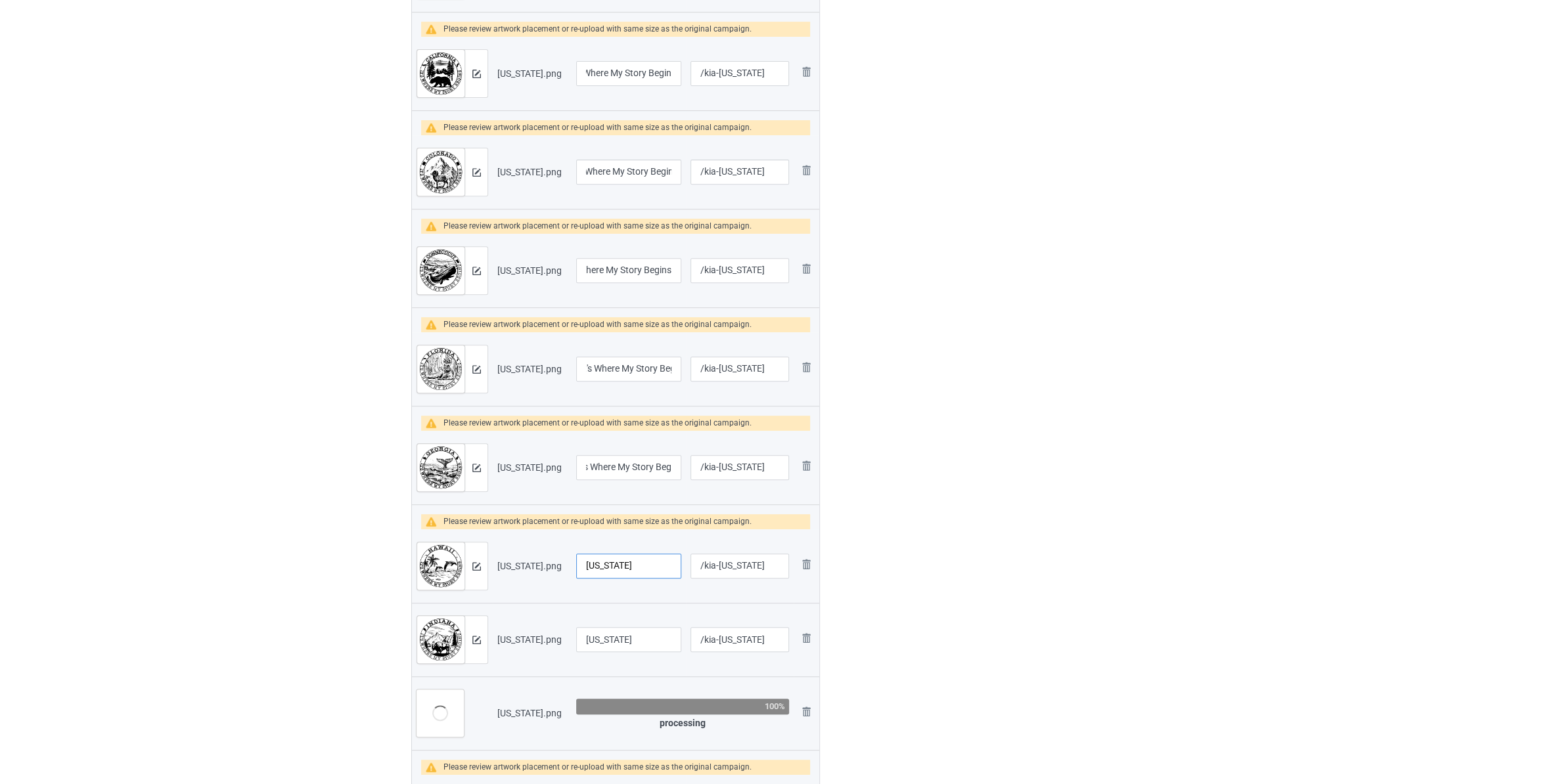
click at [646, 571] on input "[US_STATE]" at bounding box center [629, 566] width 105 height 25
paste input "It's Where My Story Begins"
type input "[US_STATE] It's Where My Story Begins"
click at [644, 643] on input "[US_STATE]" at bounding box center [629, 639] width 105 height 25
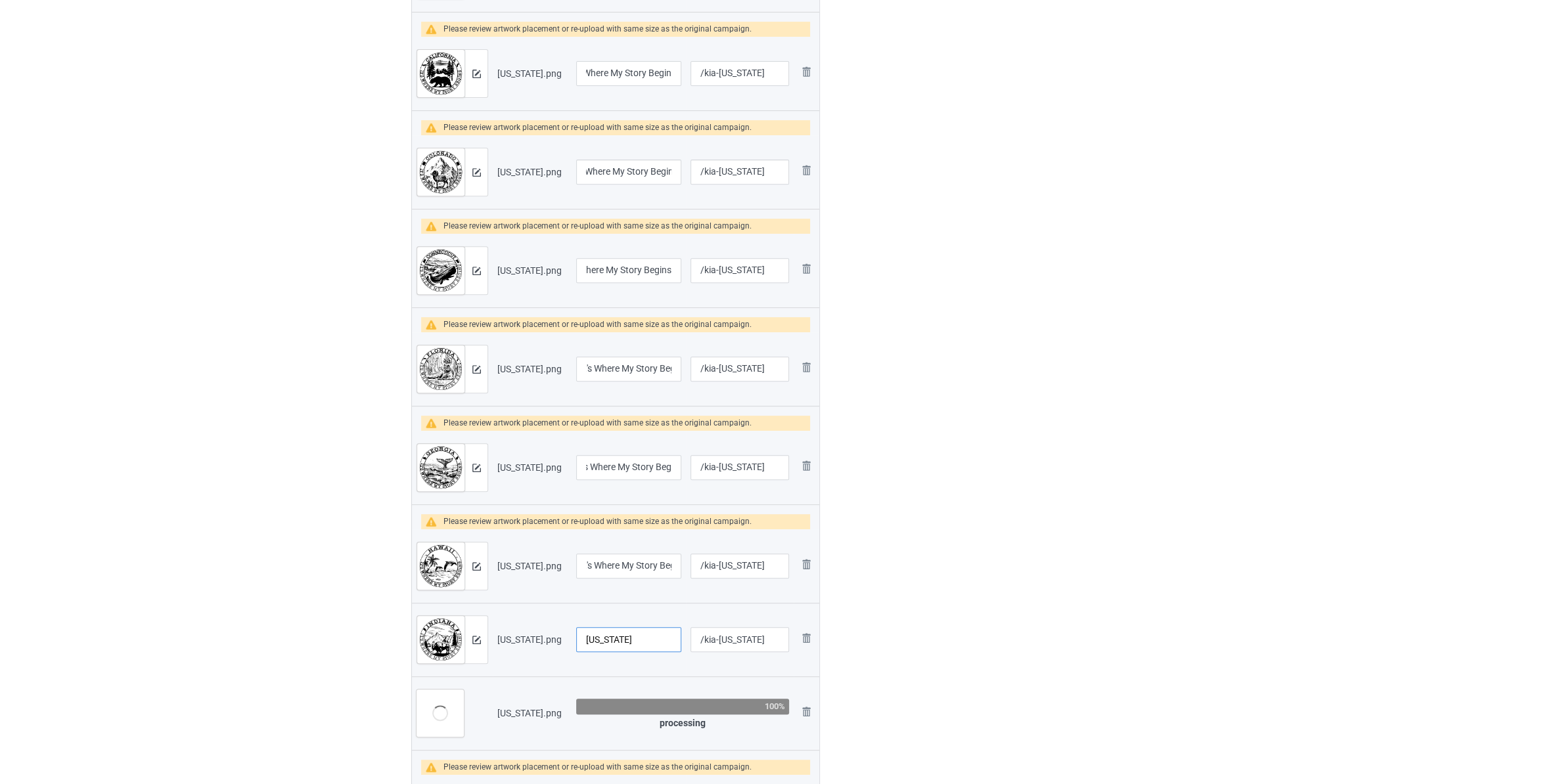
paste input "It's Where My Story Begins"
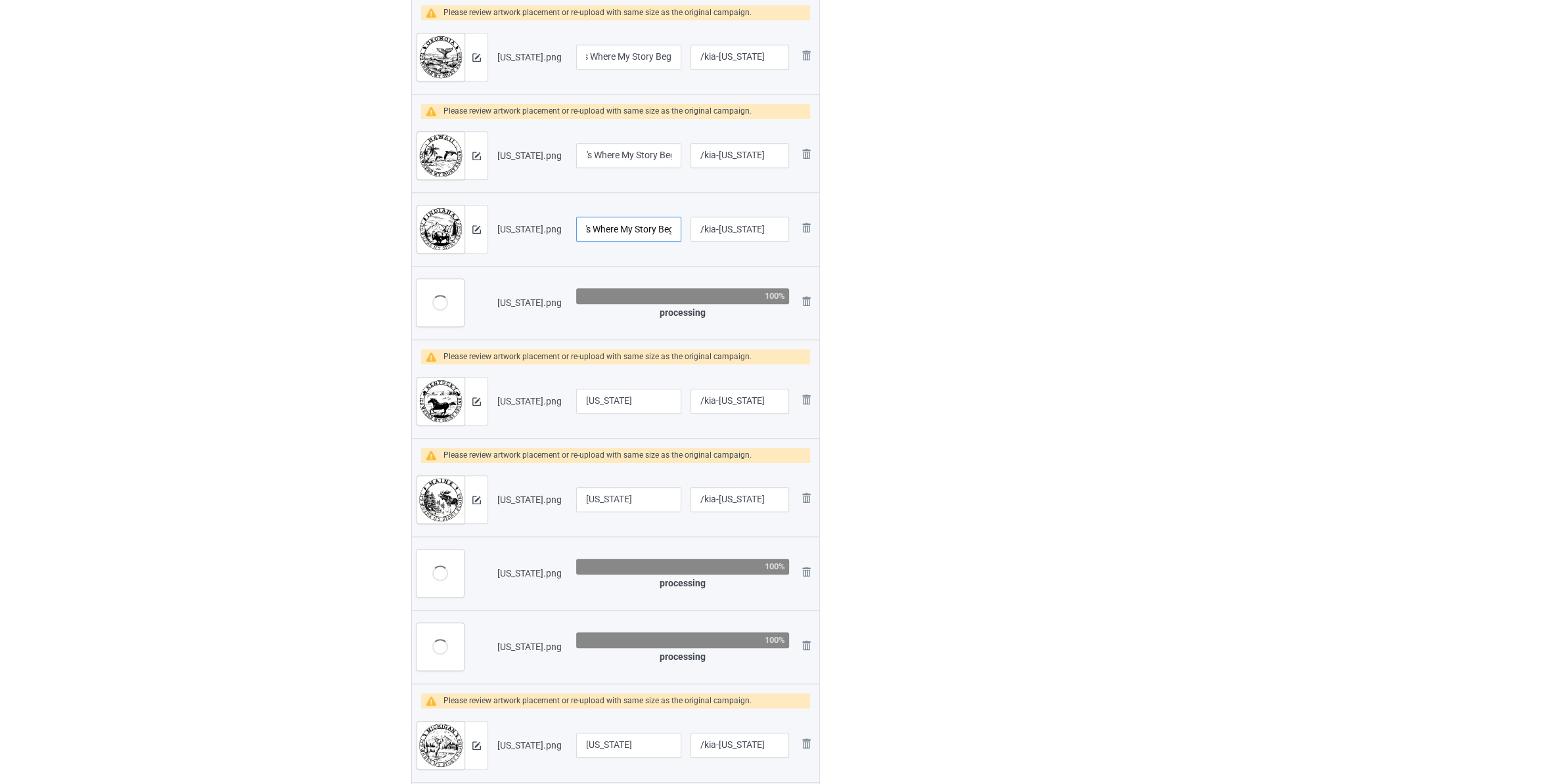
scroll to position [1034, 0]
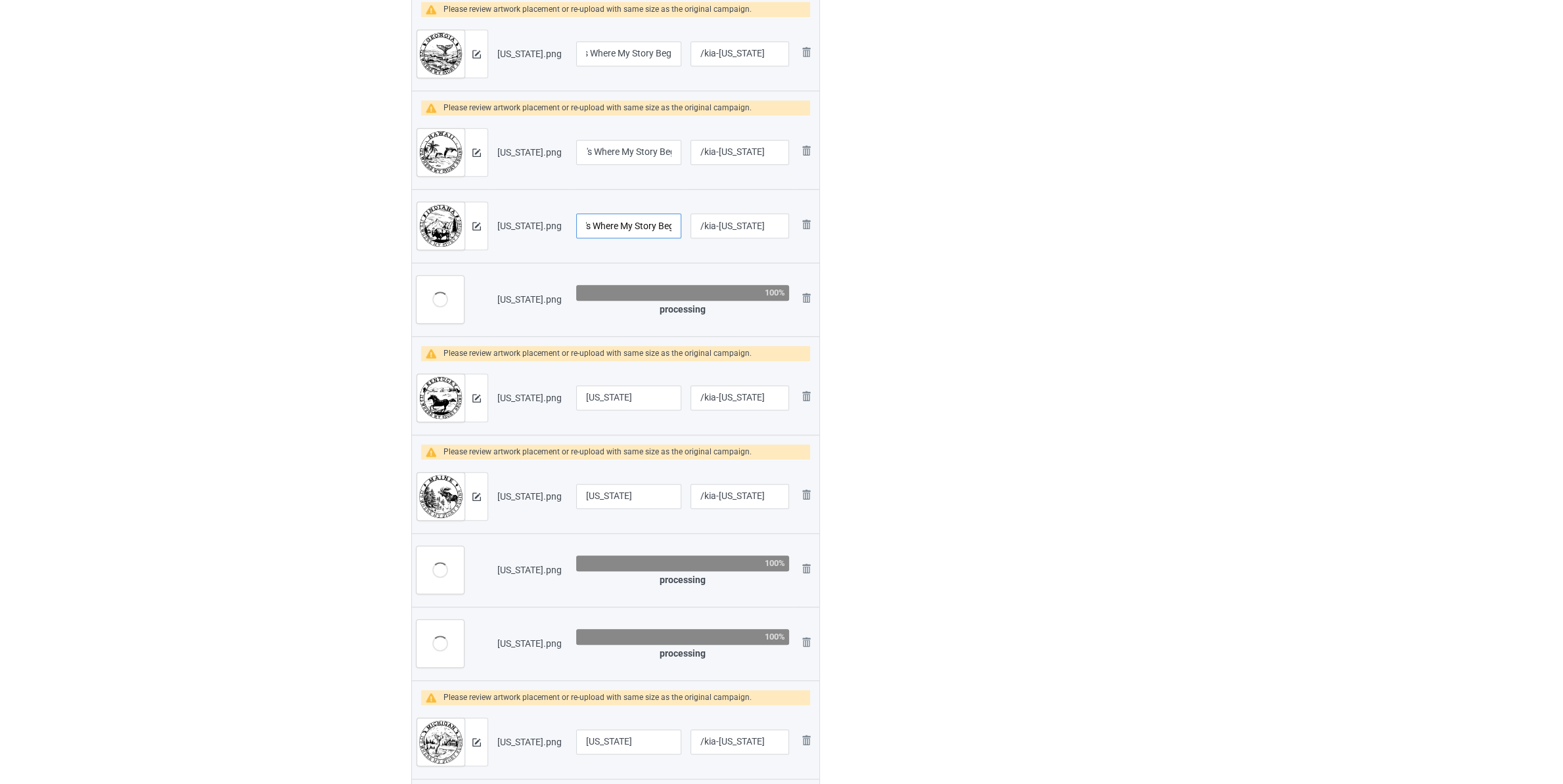
type input "[US_STATE] It's Where My Story Begins"
click at [656, 395] on input "[US_STATE]" at bounding box center [629, 398] width 105 height 25
paste input "It's Where My Story Begins"
type input "[US_STATE] It's Where My Story Begins"
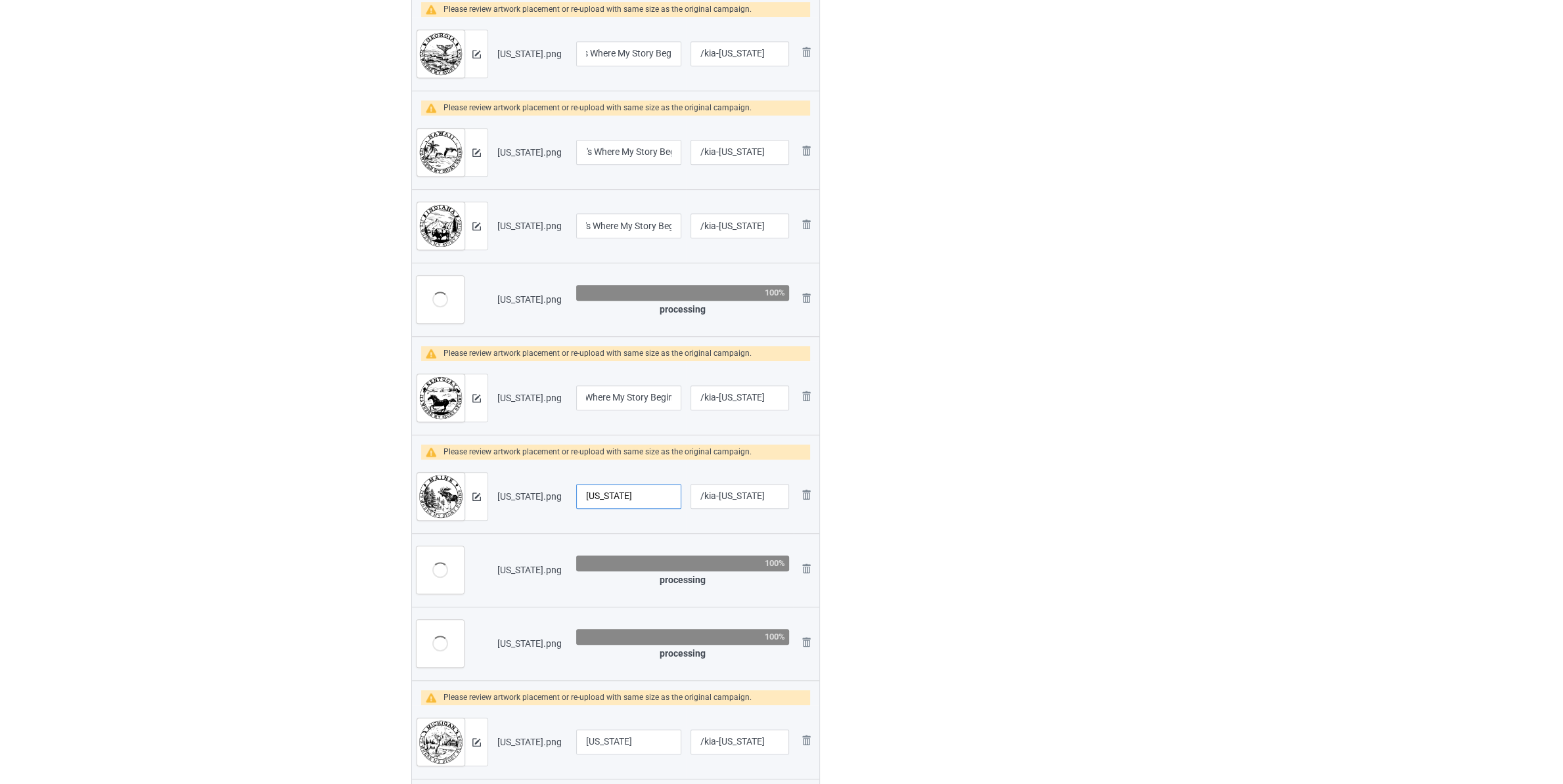
click at [652, 496] on input "[US_STATE]" at bounding box center [629, 496] width 105 height 25
paste input "It's Where My Story Begins"
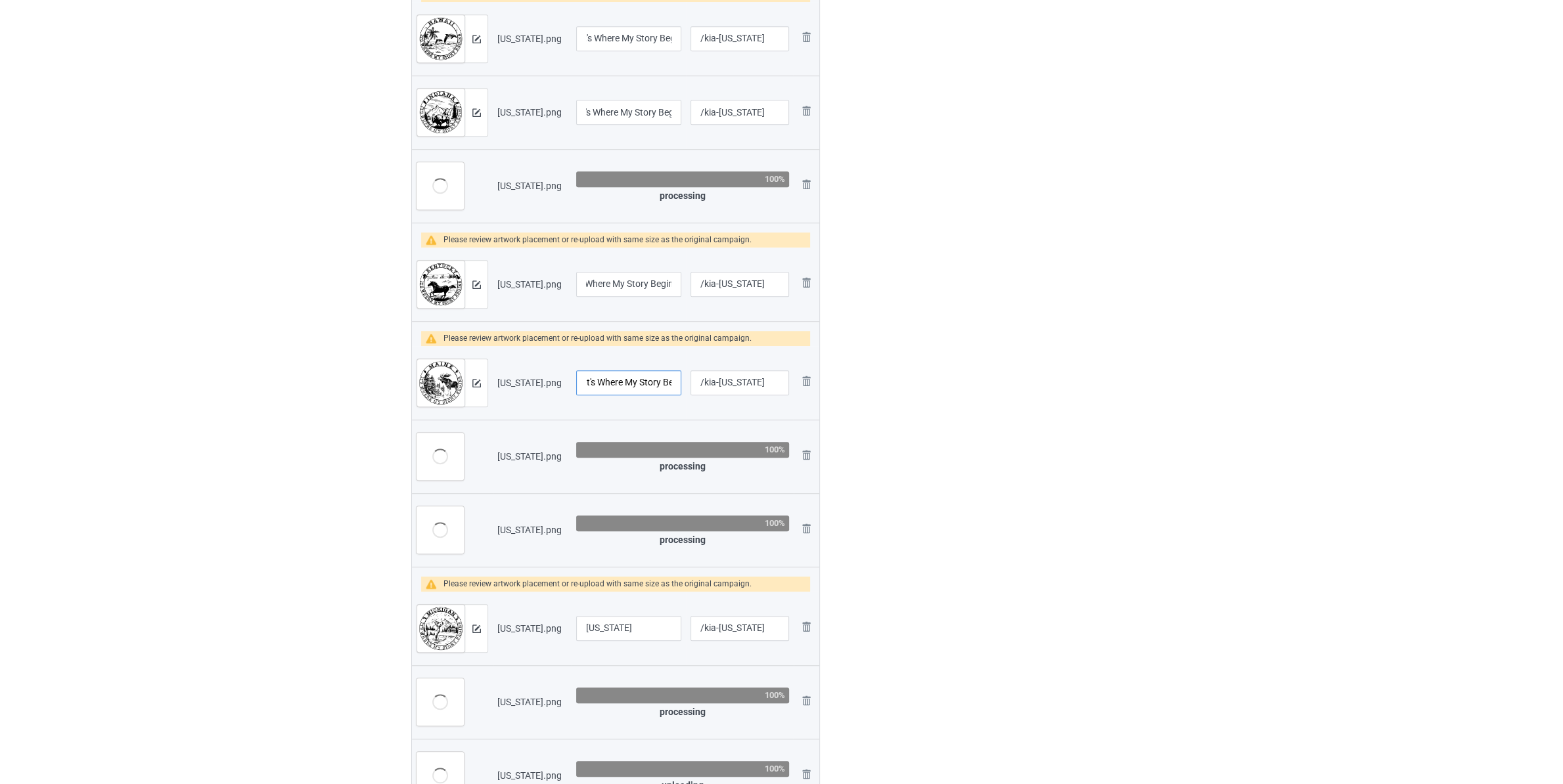
scroll to position [1311, 0]
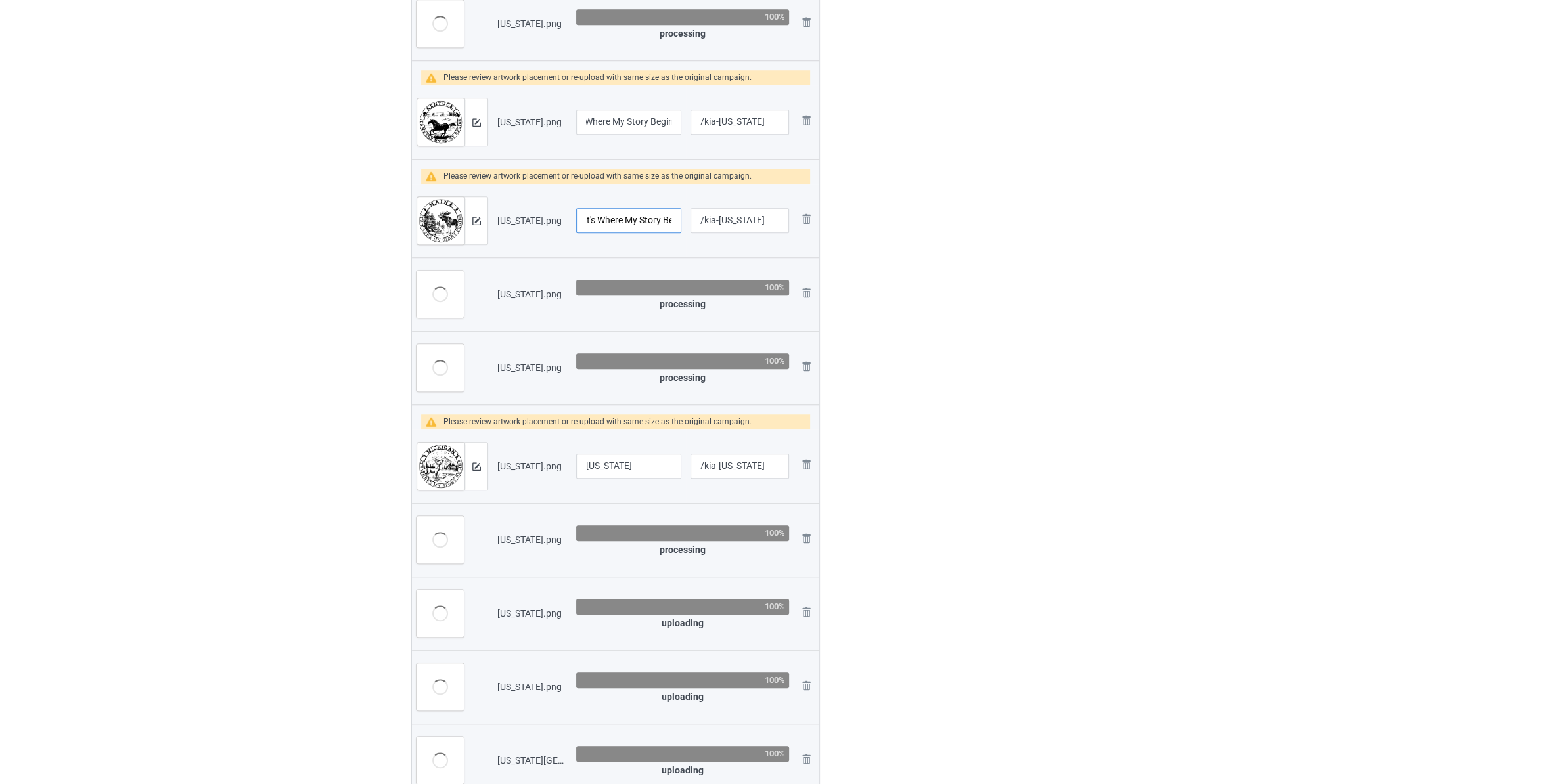
type input "[US_STATE] It's Where My Story Begins"
click at [644, 470] on input "[US_STATE]" at bounding box center [629, 466] width 105 height 25
paste input "It's Where My Story Begins"
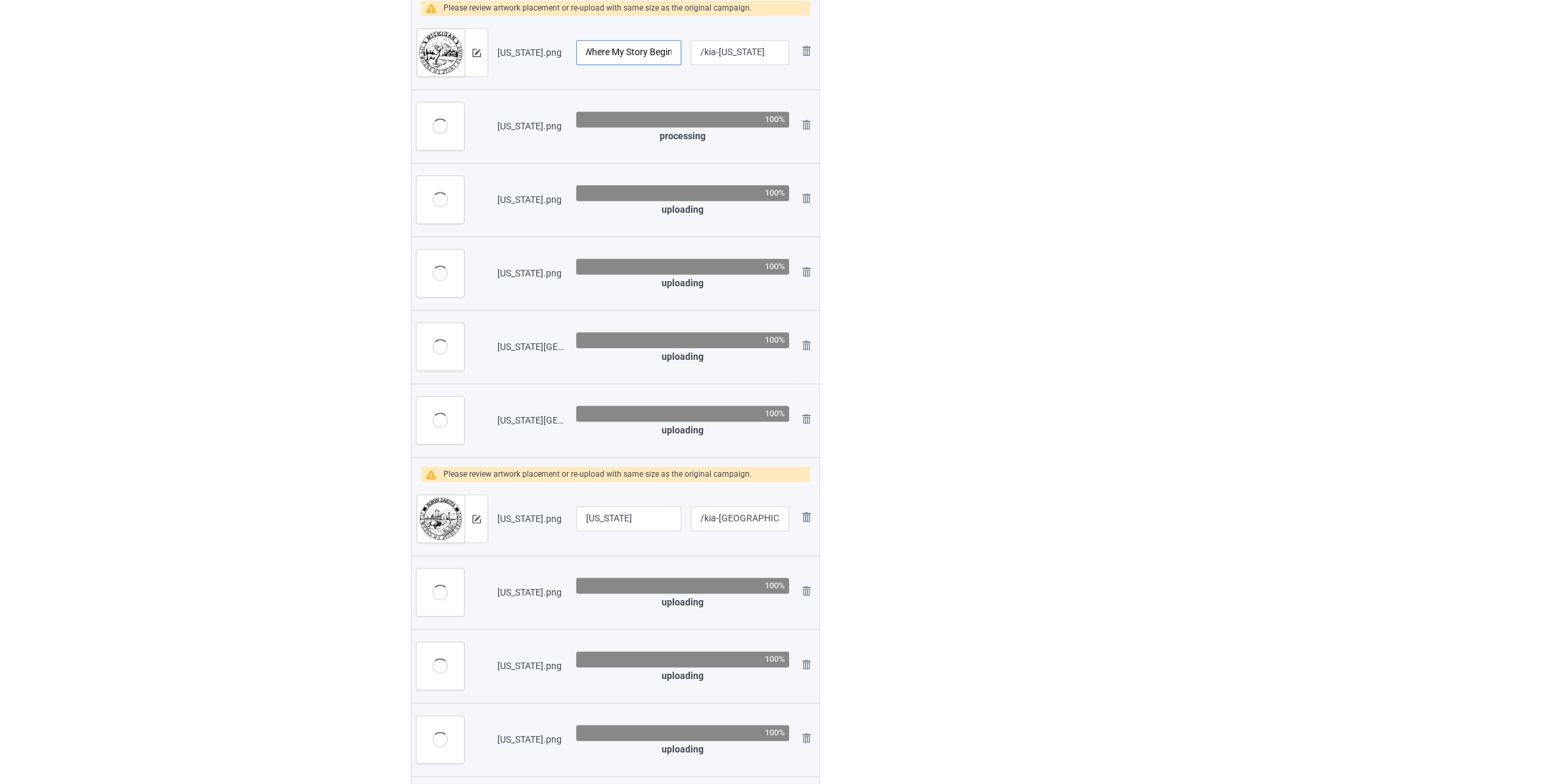
scroll to position [2001, 0]
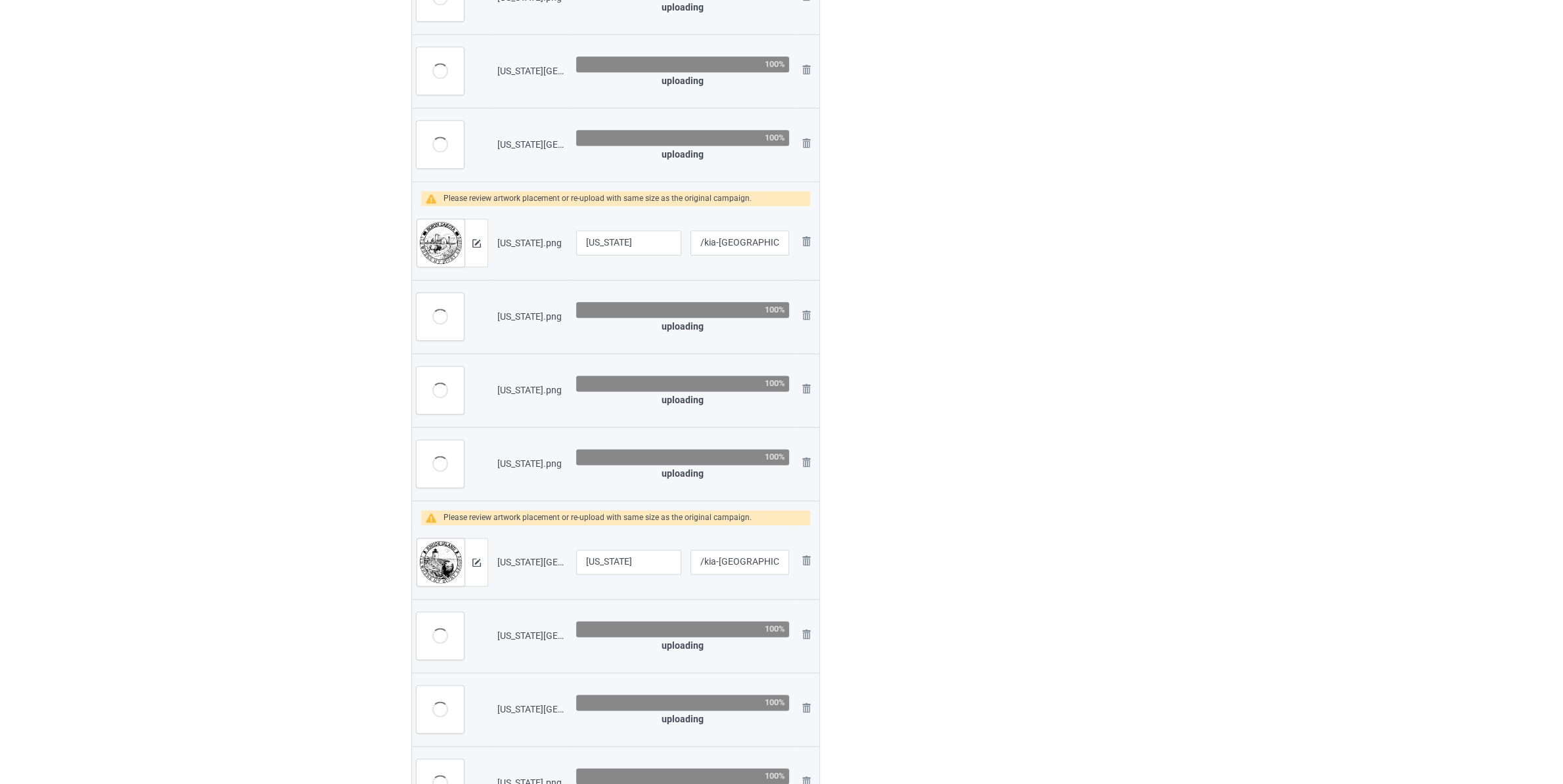
type input "[US_STATE] It's Where My Story Begins"
click at [663, 244] on input "[US_STATE]" at bounding box center [629, 243] width 105 height 25
paste input "It's Where My Story Begins"
type input "[US_STATE] It's Where My Story Begins"
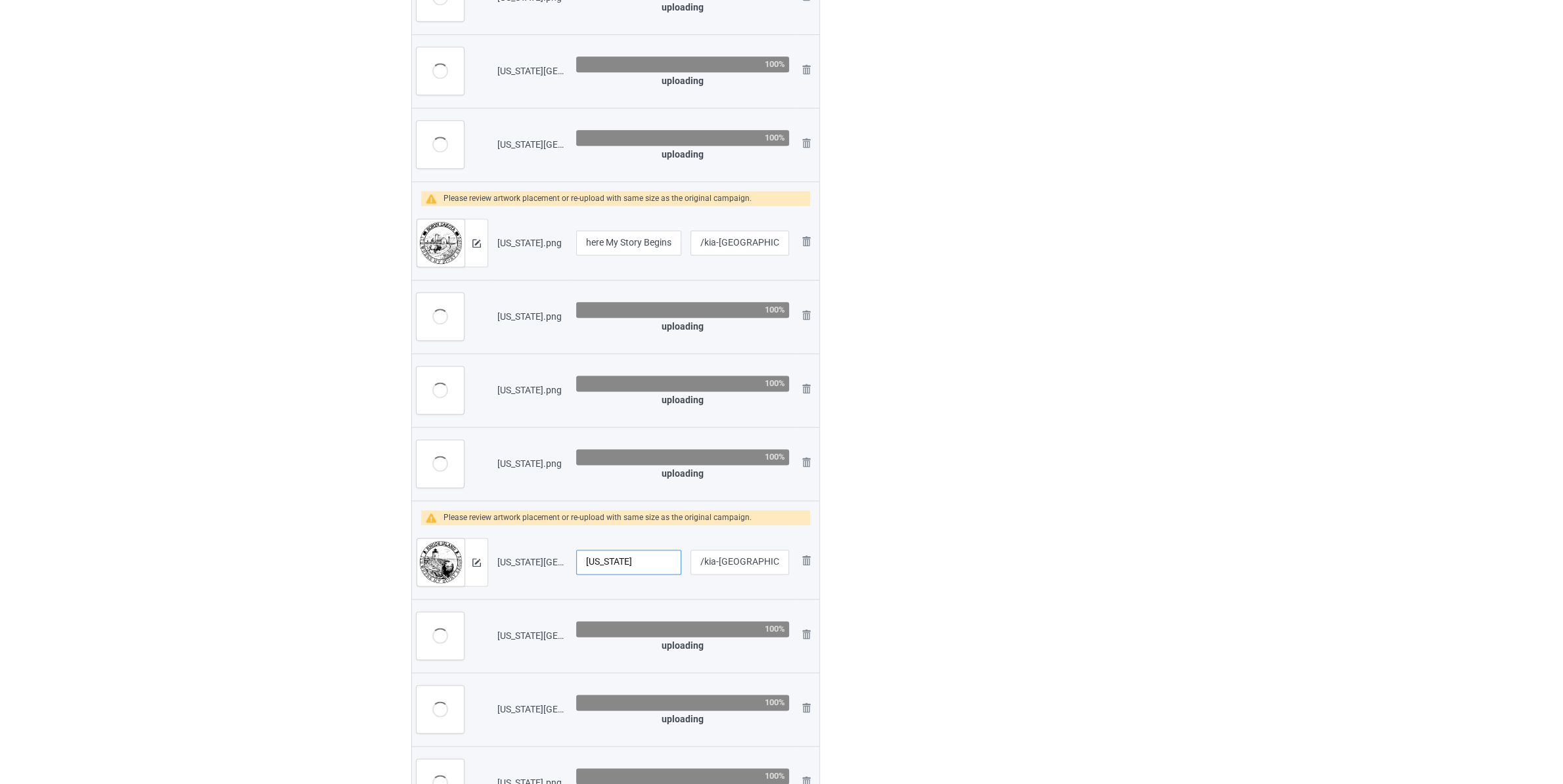
click at [659, 566] on input "[US_STATE]" at bounding box center [629, 562] width 105 height 25
paste input "It's Where My Story Begins"
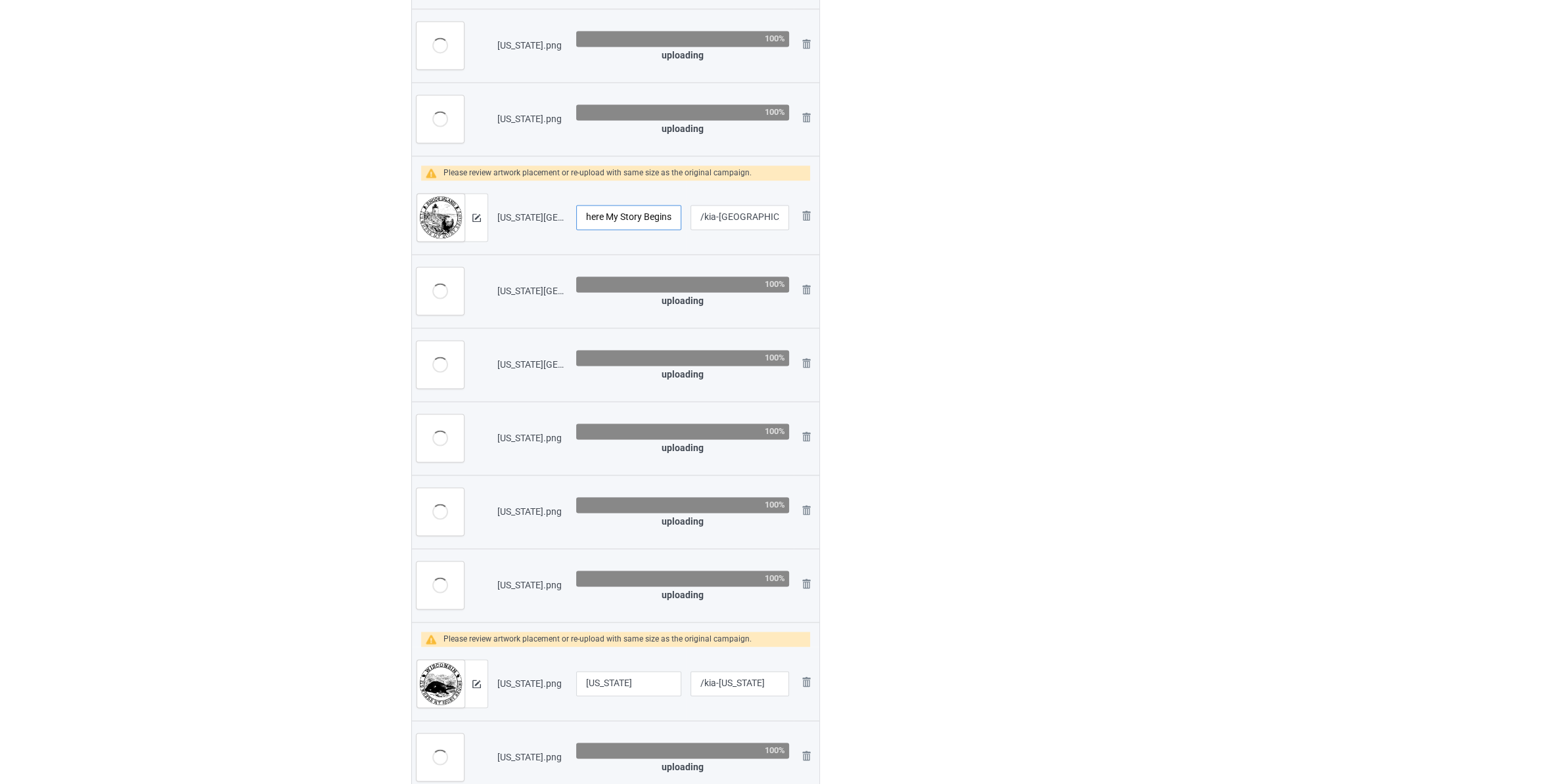
scroll to position [2621, 0]
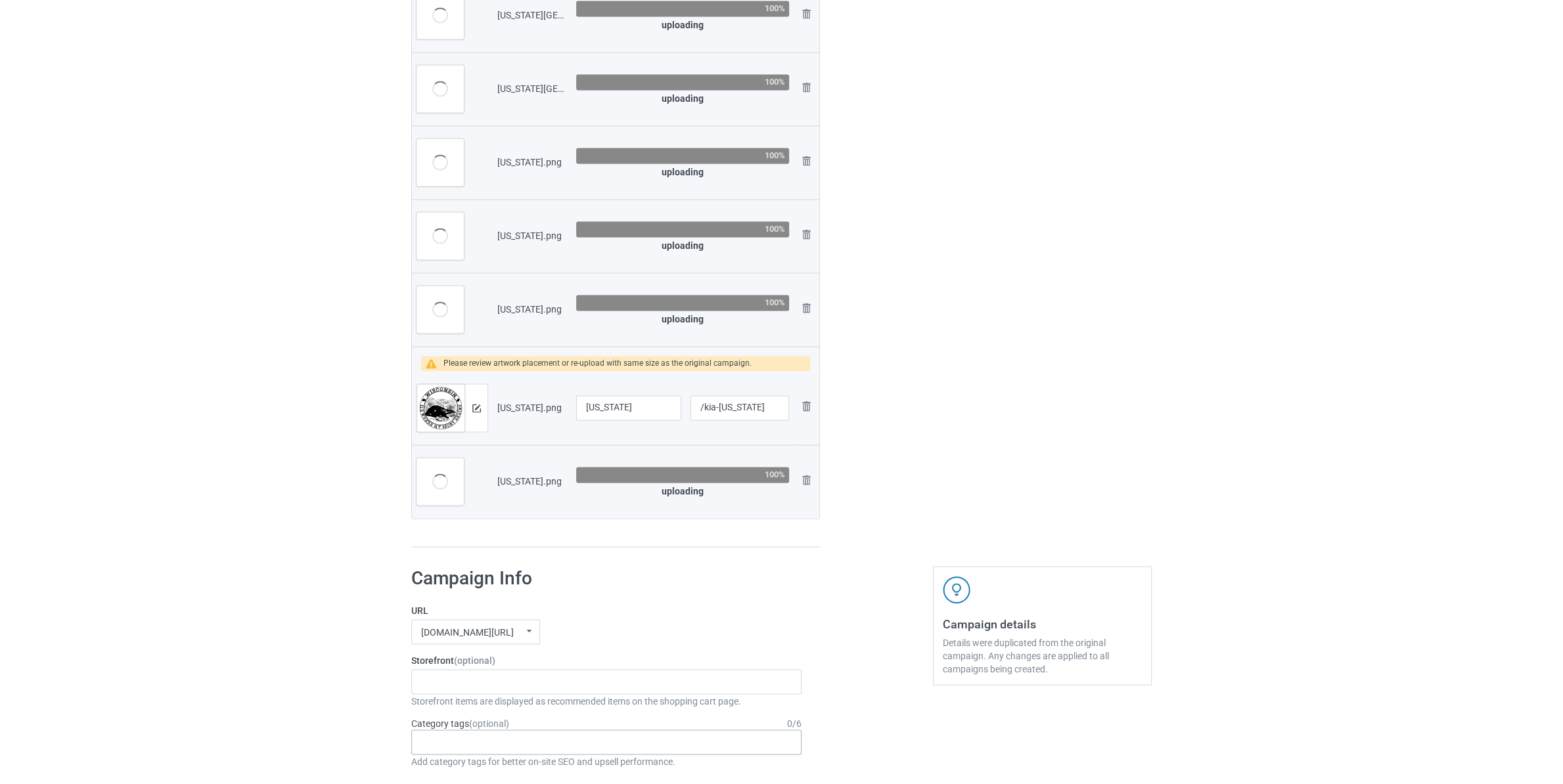
type input "[US_STATE] It's Where My Story Begins"
click at [652, 414] on input "[US_STATE]" at bounding box center [629, 408] width 105 height 25
paste input "It's Where My Story Begins"
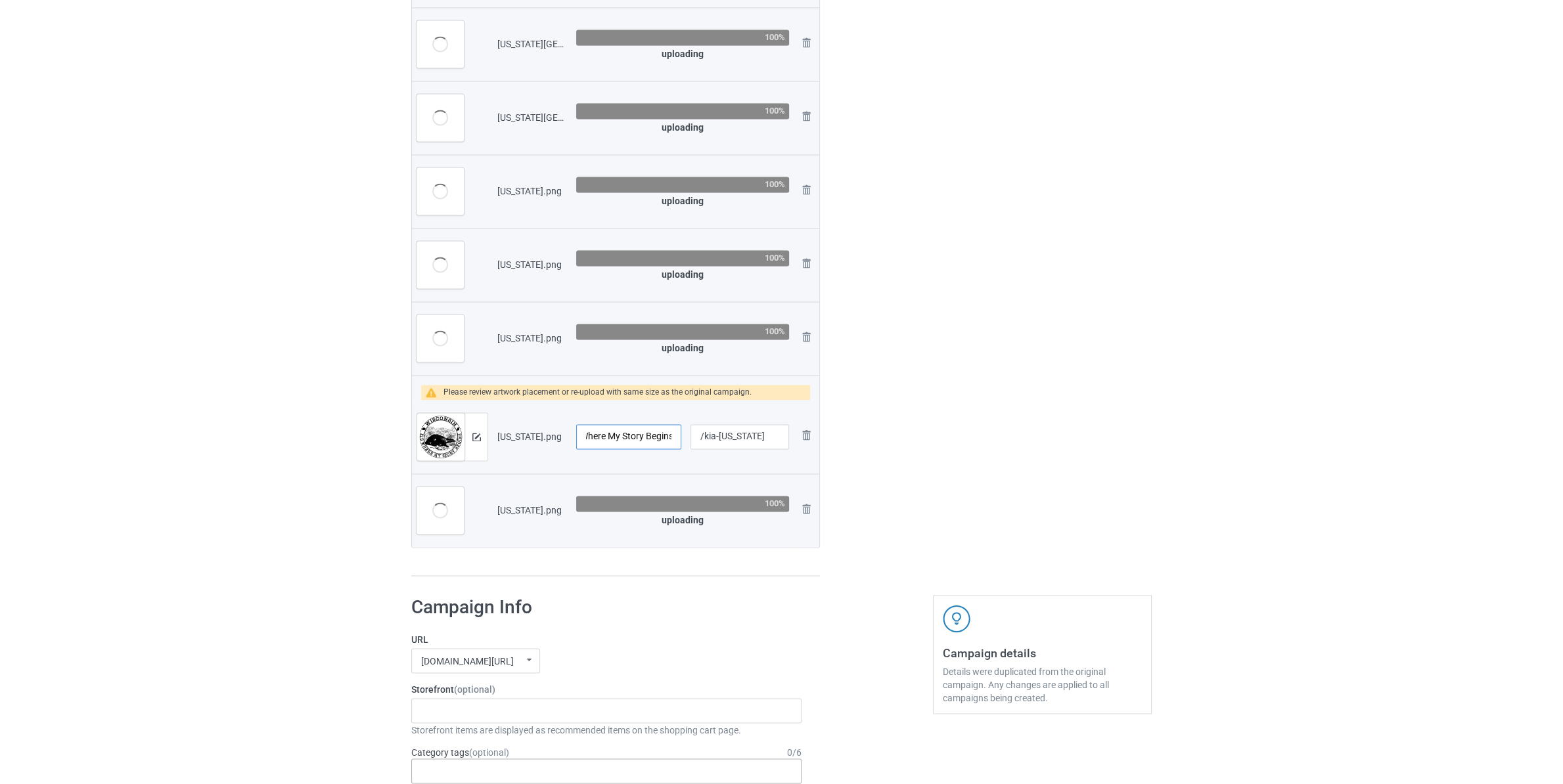
scroll to position [2178, 0]
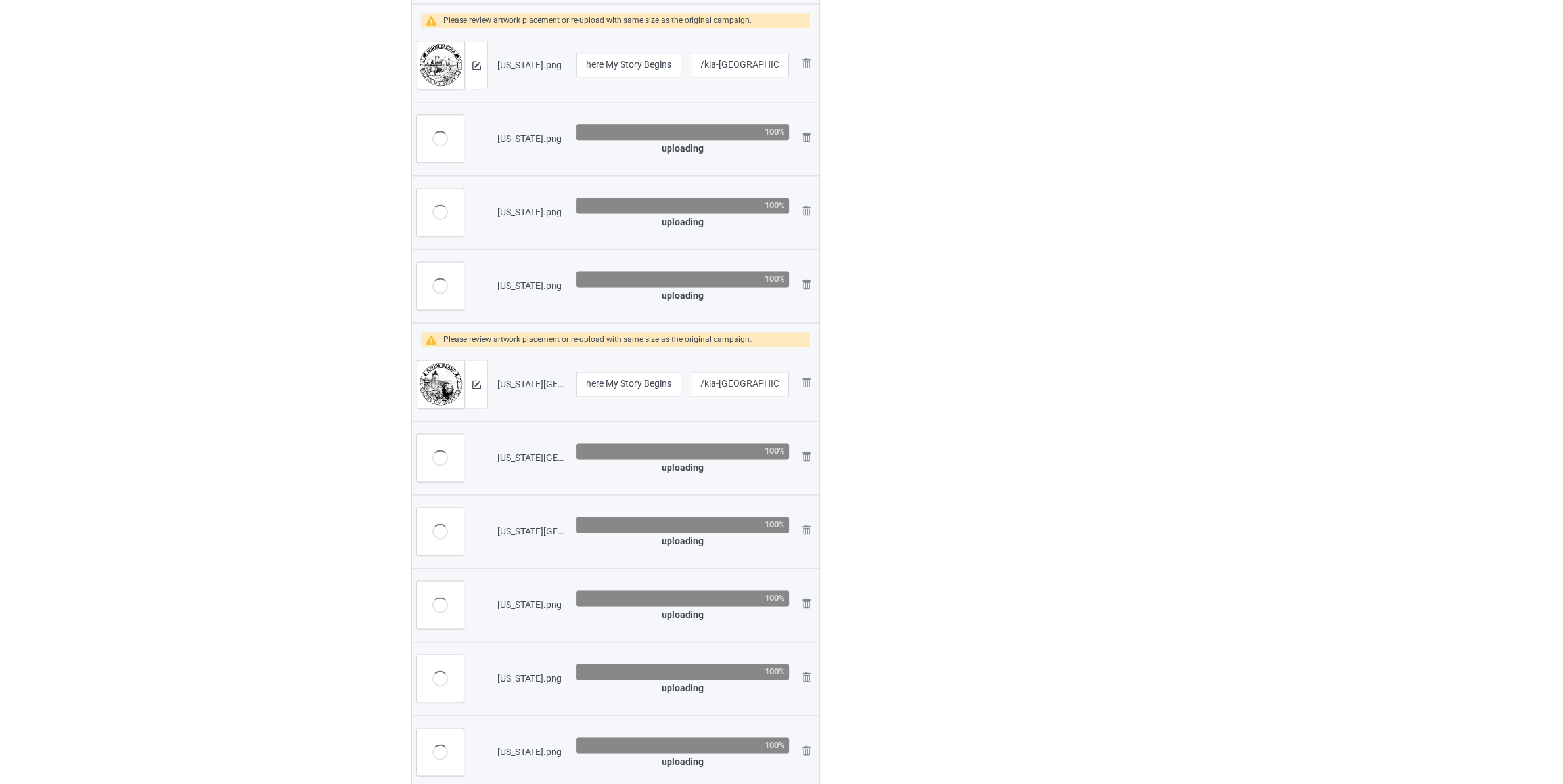
type input "[US_STATE] It's Where My Story Begins"
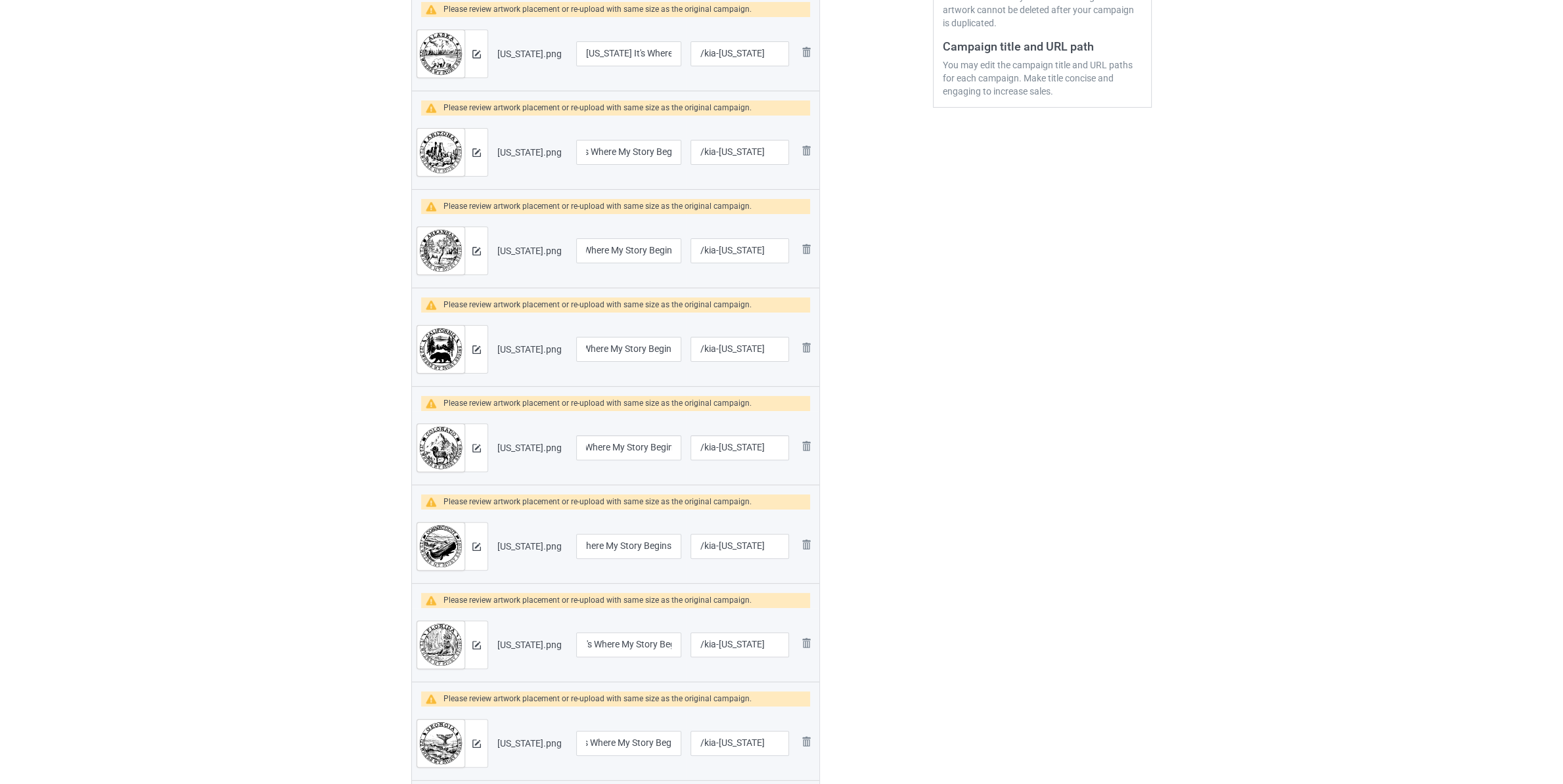
scroll to position [0, 0]
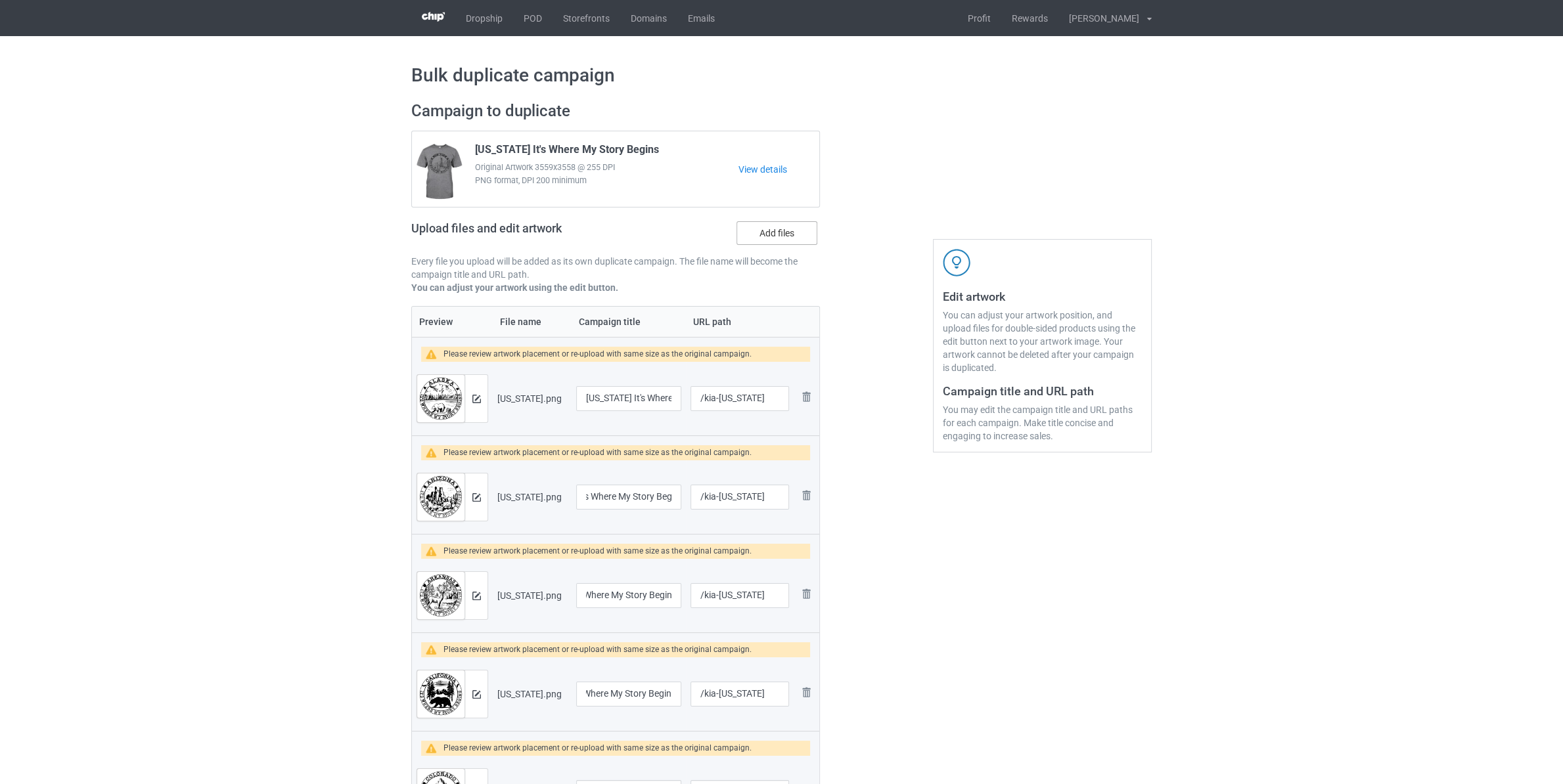
click at [791, 239] on label "Add files" at bounding box center [777, 233] width 81 height 24
click at [0, 0] on input "Add files" at bounding box center [0, 0] width 0 height 0
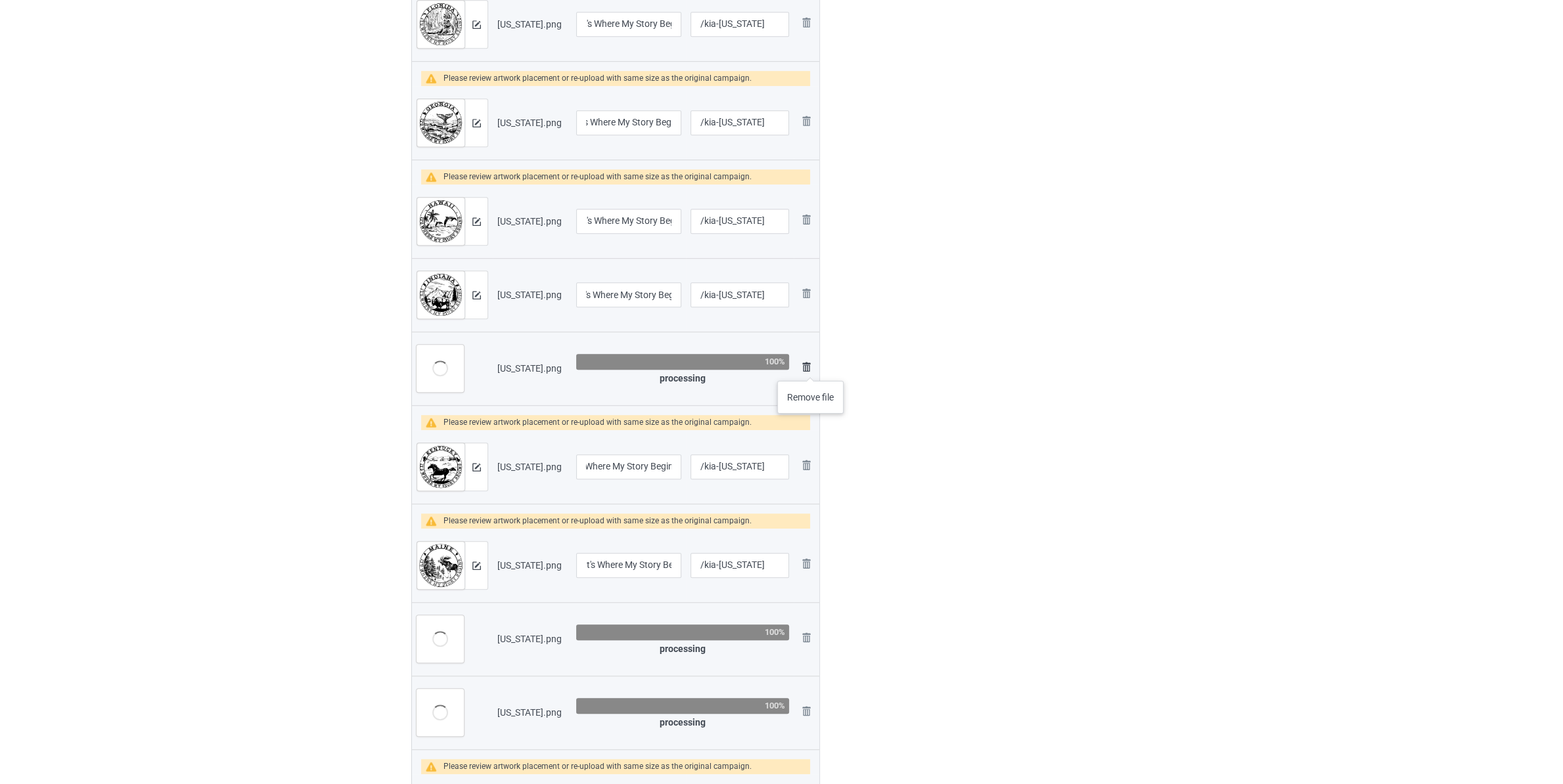
click at [811, 368] on img at bounding box center [806, 367] width 16 height 16
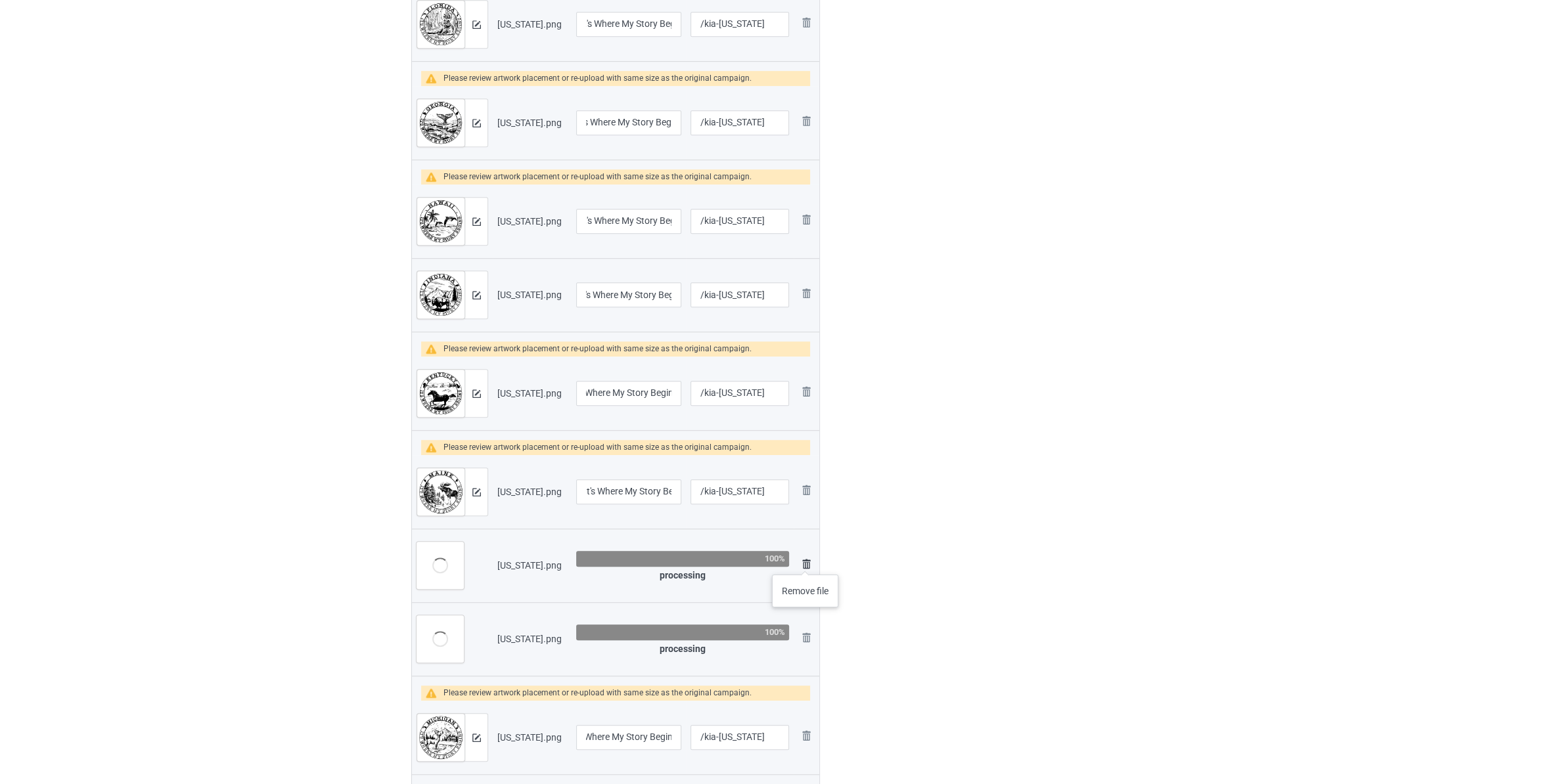
click at [806, 562] on img at bounding box center [806, 564] width 16 height 16
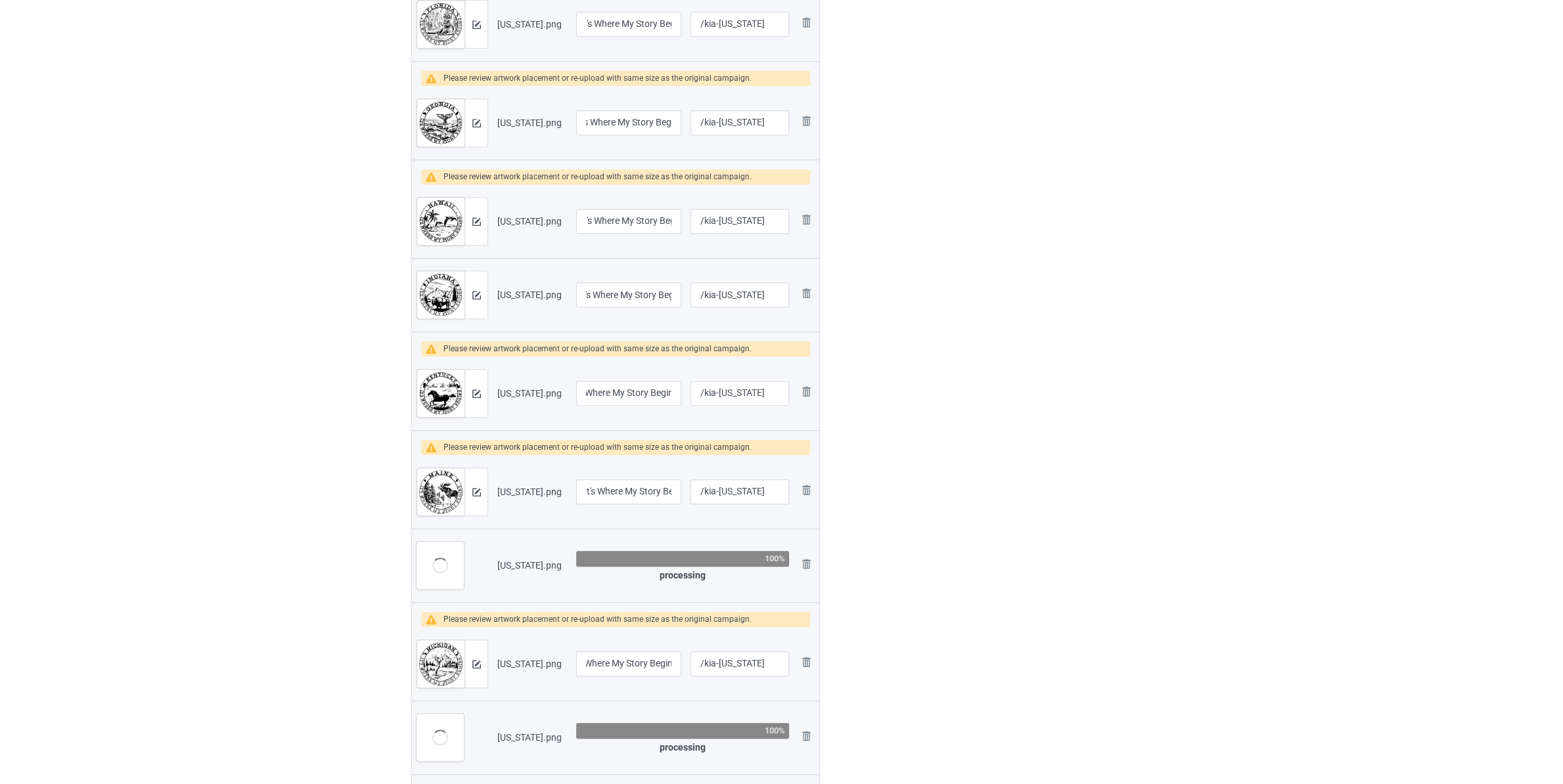
click at [0, 0] on img at bounding box center [0, 0] width 0 height 0
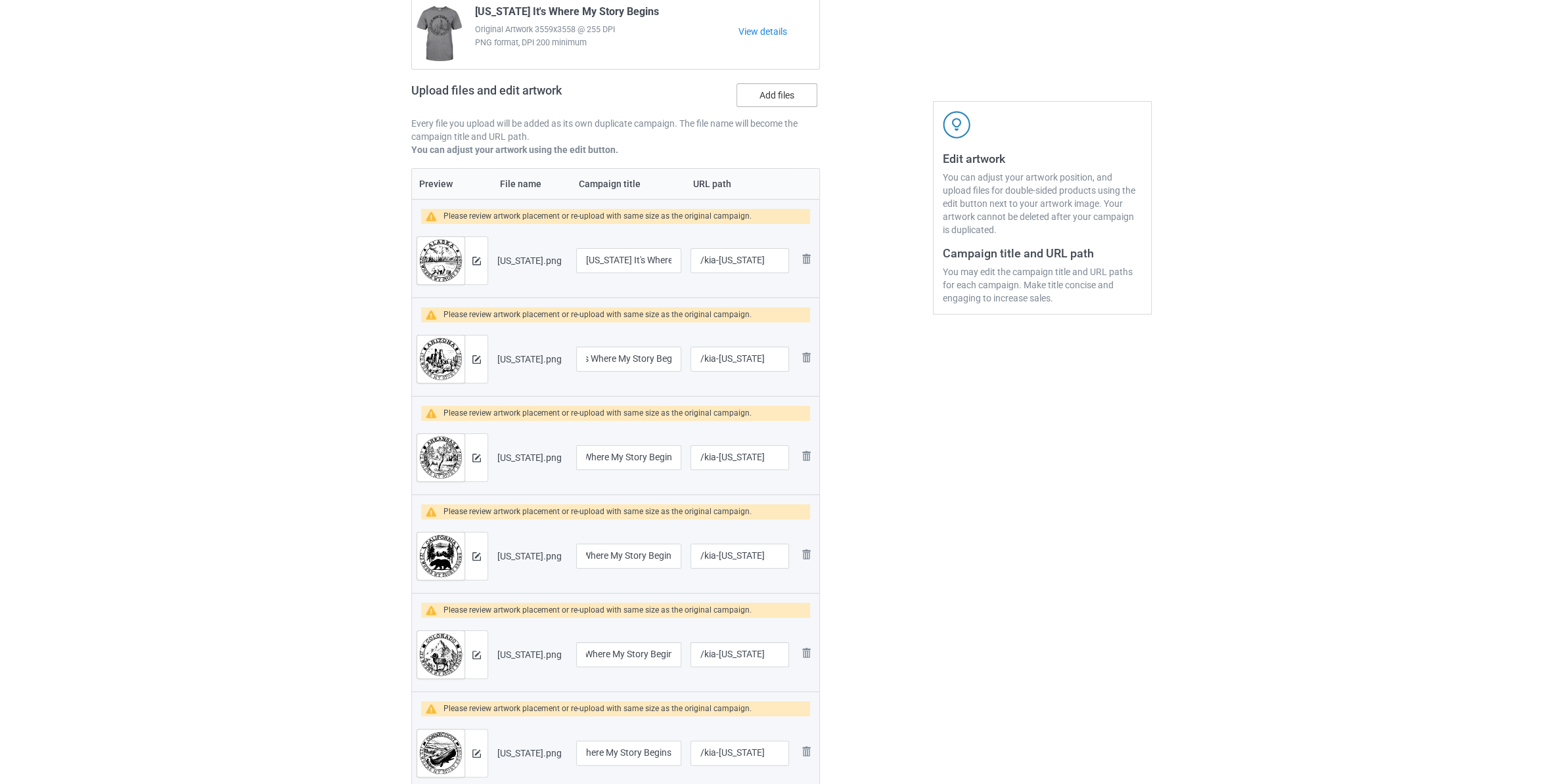
click at [791, 101] on label "Add files" at bounding box center [777, 95] width 81 height 24
click at [0, 0] on input "Add files" at bounding box center [0, 0] width 0 height 0
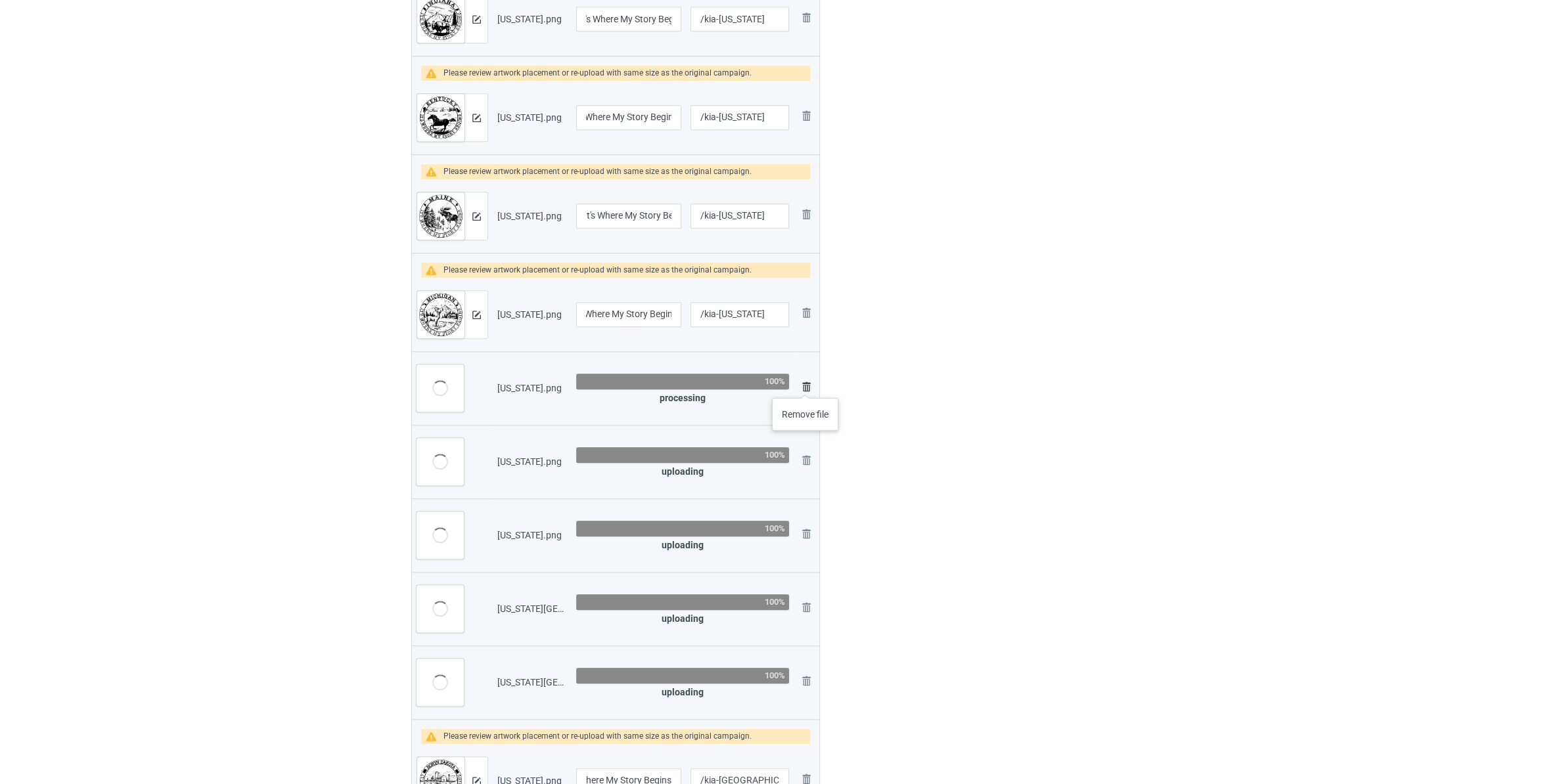
click at [806, 385] on img at bounding box center [806, 387] width 16 height 16
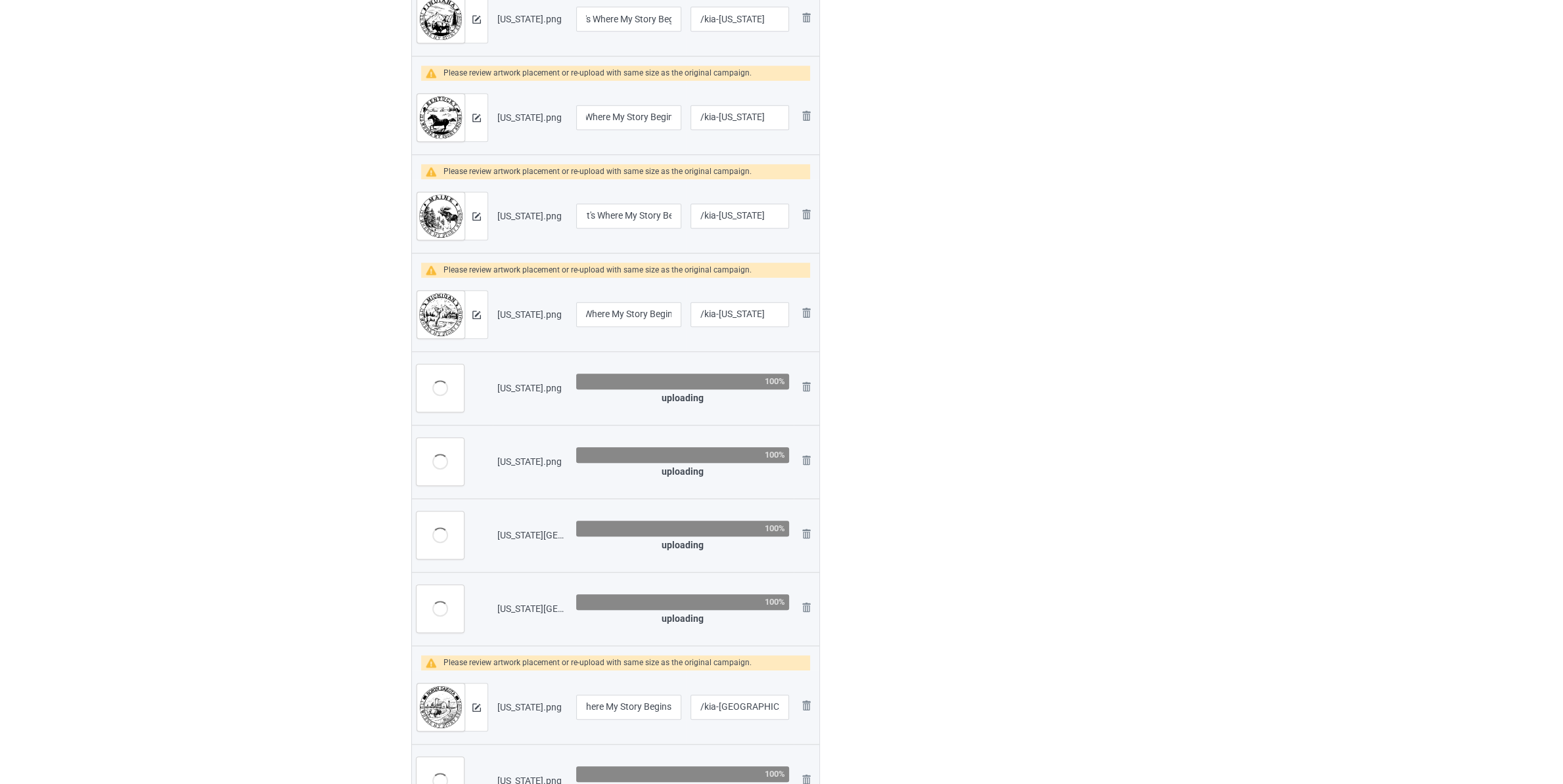
click at [0, 0] on img at bounding box center [0, 0] width 0 height 0
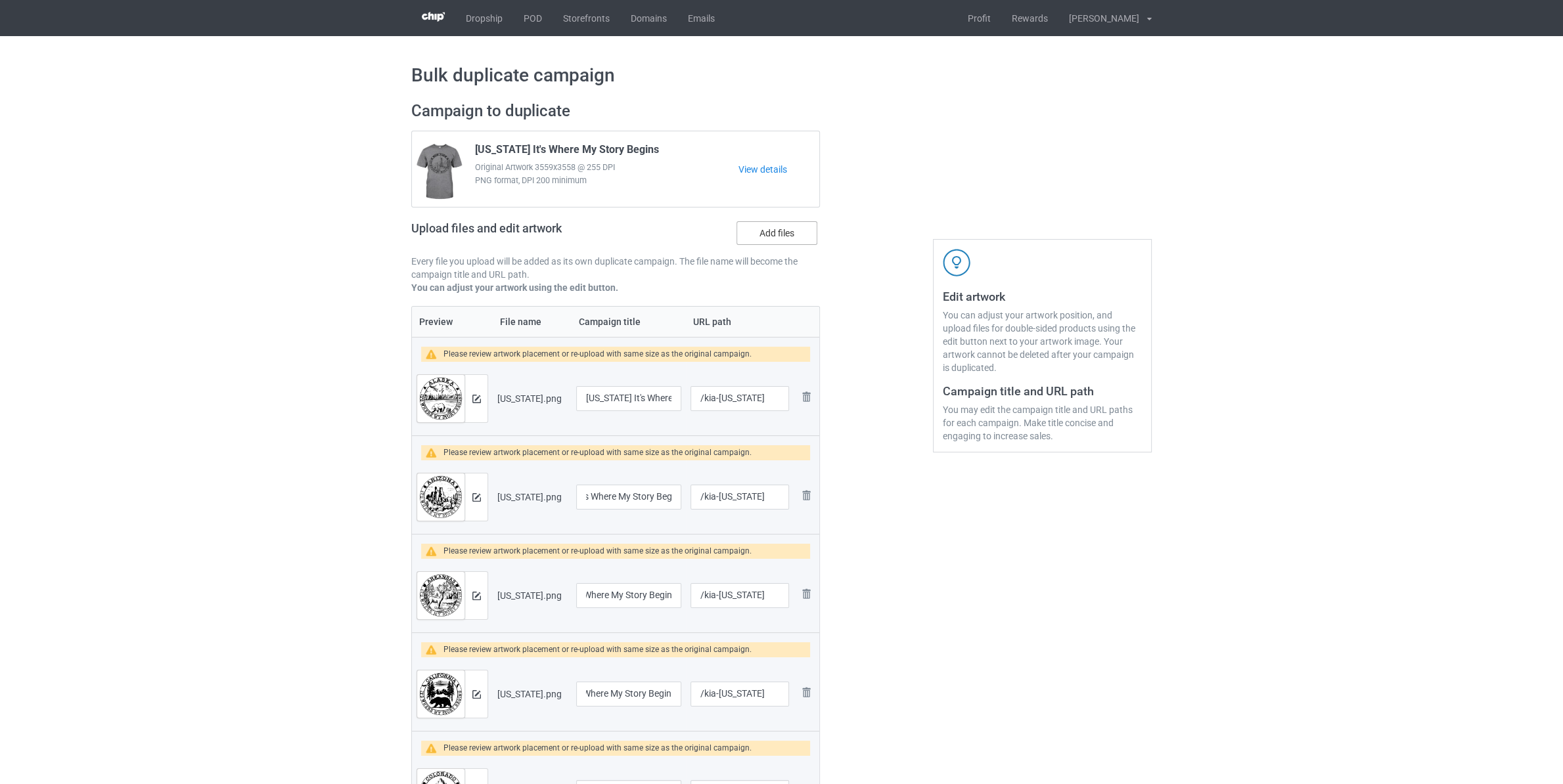
click at [788, 226] on label "Add files" at bounding box center [777, 233] width 81 height 24
click at [0, 0] on input "Add files" at bounding box center [0, 0] width 0 height 0
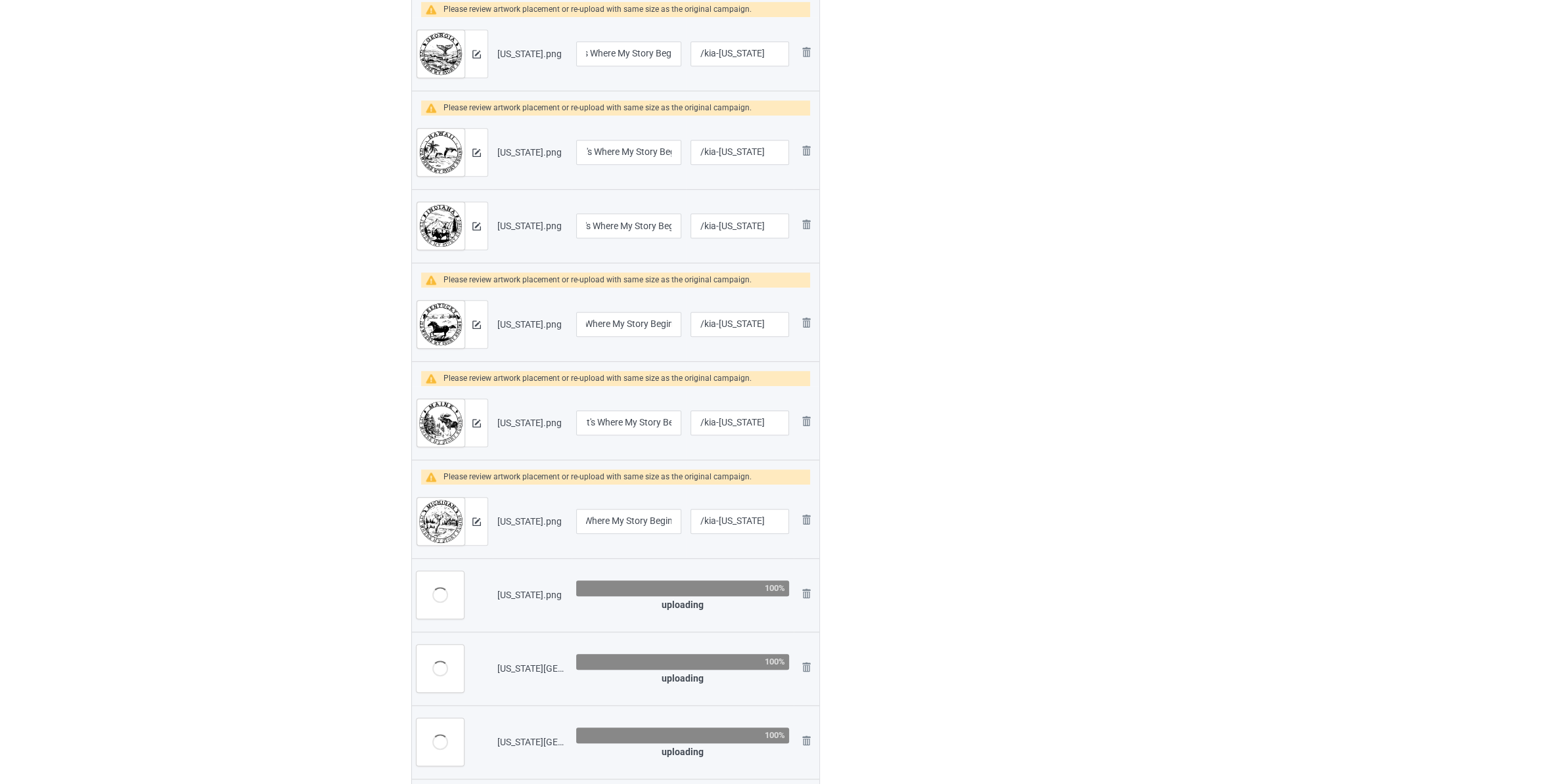
scroll to position [1311, 0]
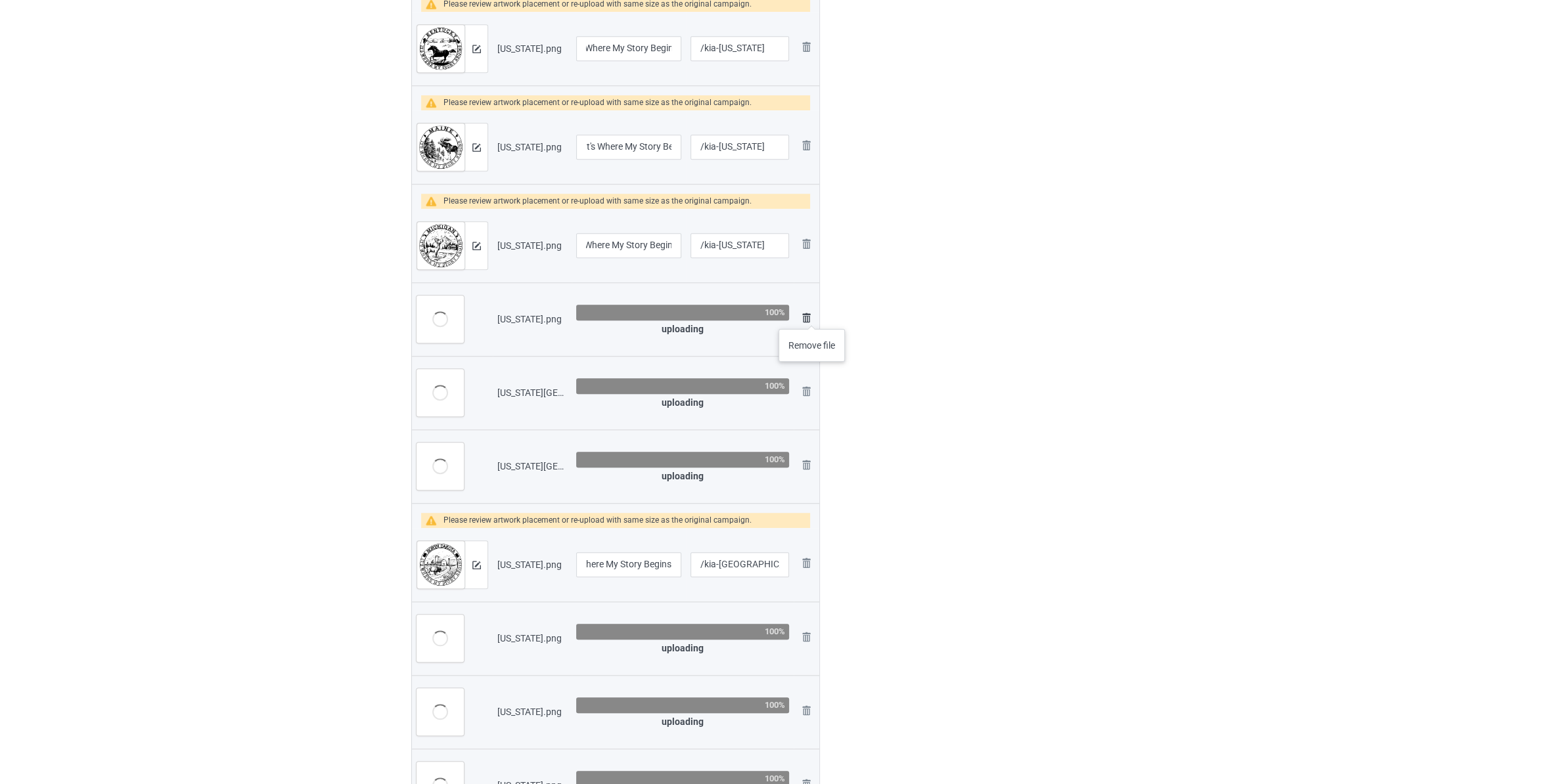
click at [812, 316] on img at bounding box center [806, 318] width 16 height 16
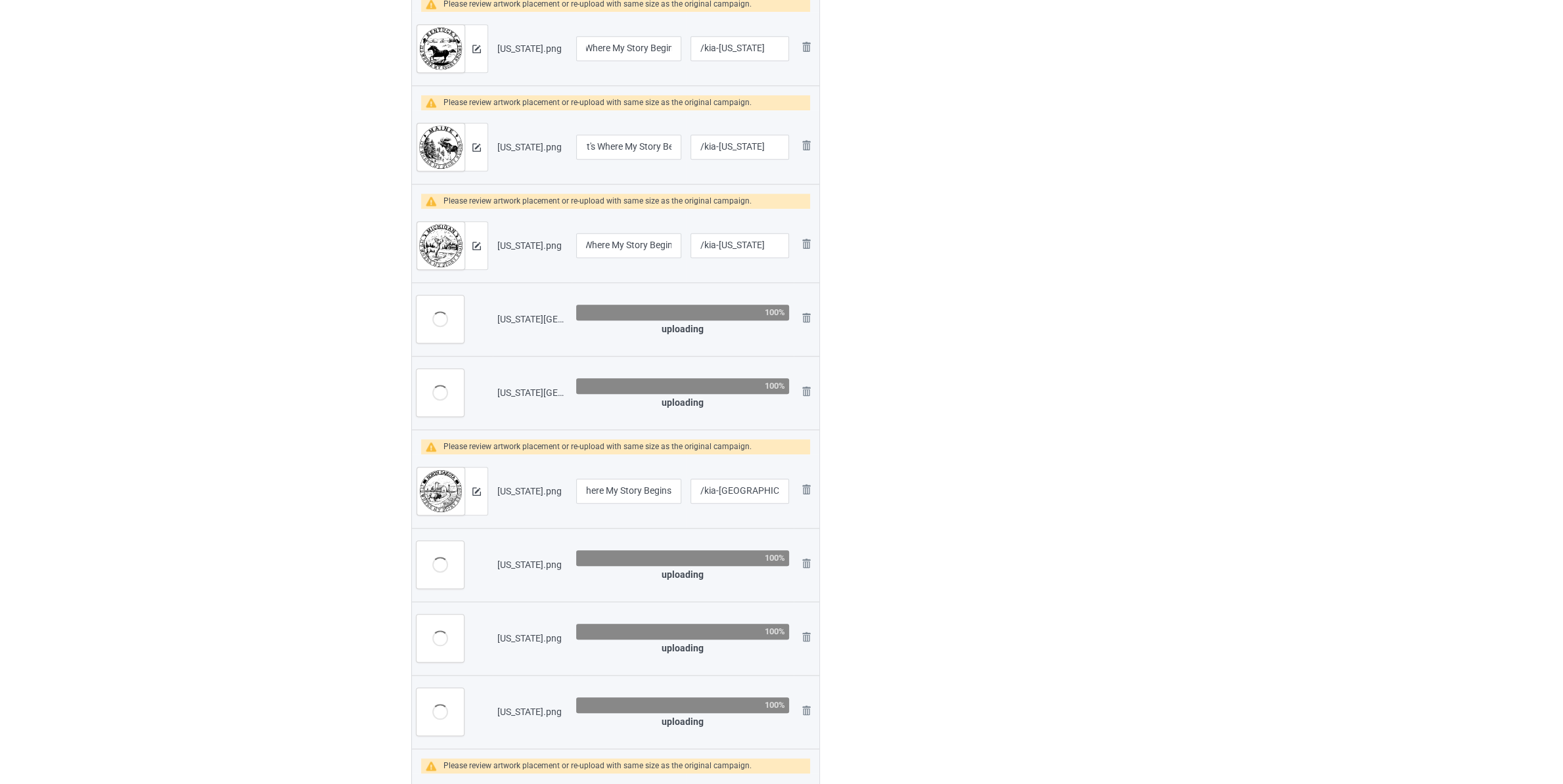
click at [0, 0] on img at bounding box center [0, 0] width 0 height 0
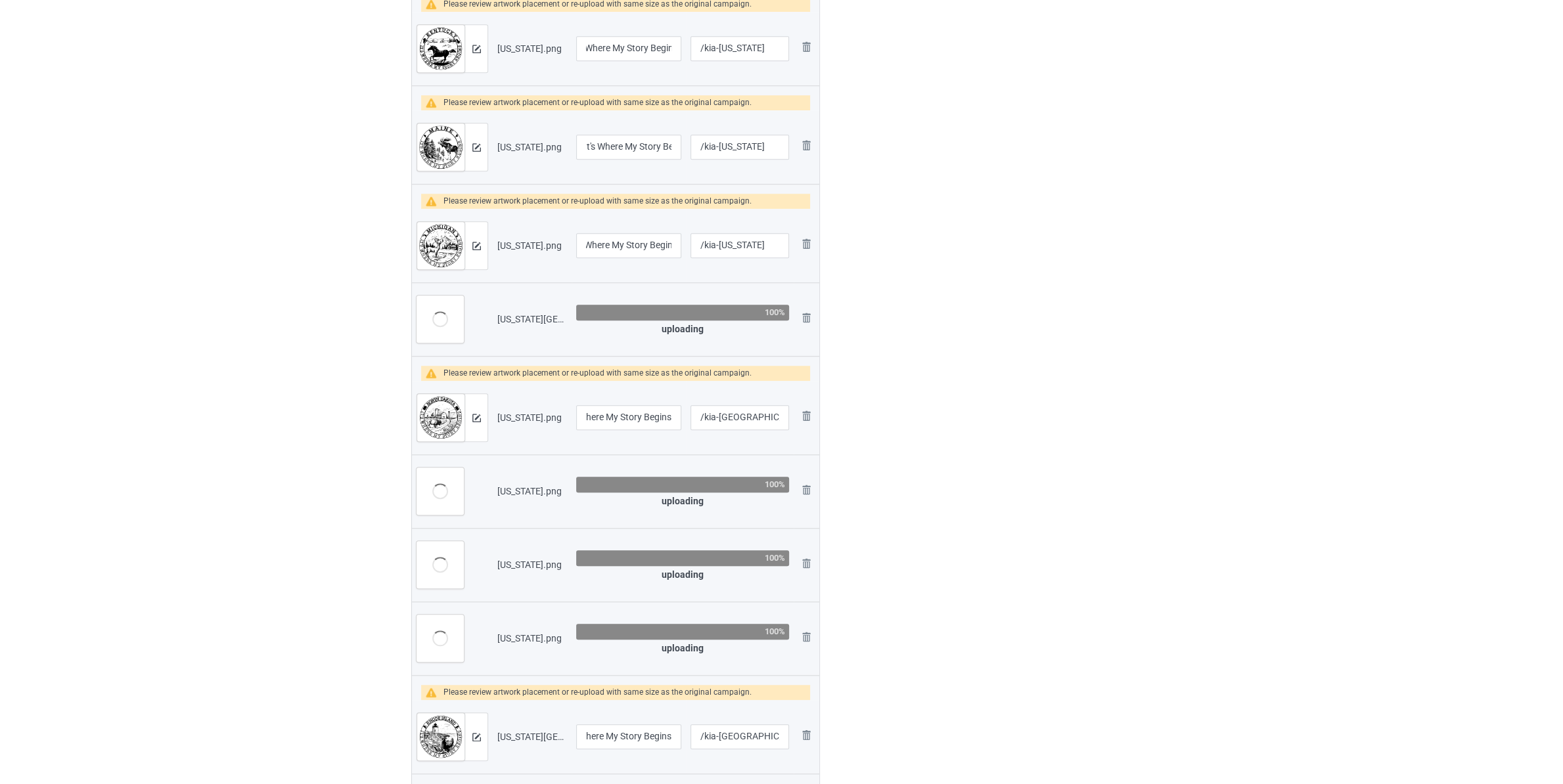
click at [0, 0] on img at bounding box center [0, 0] width 0 height 0
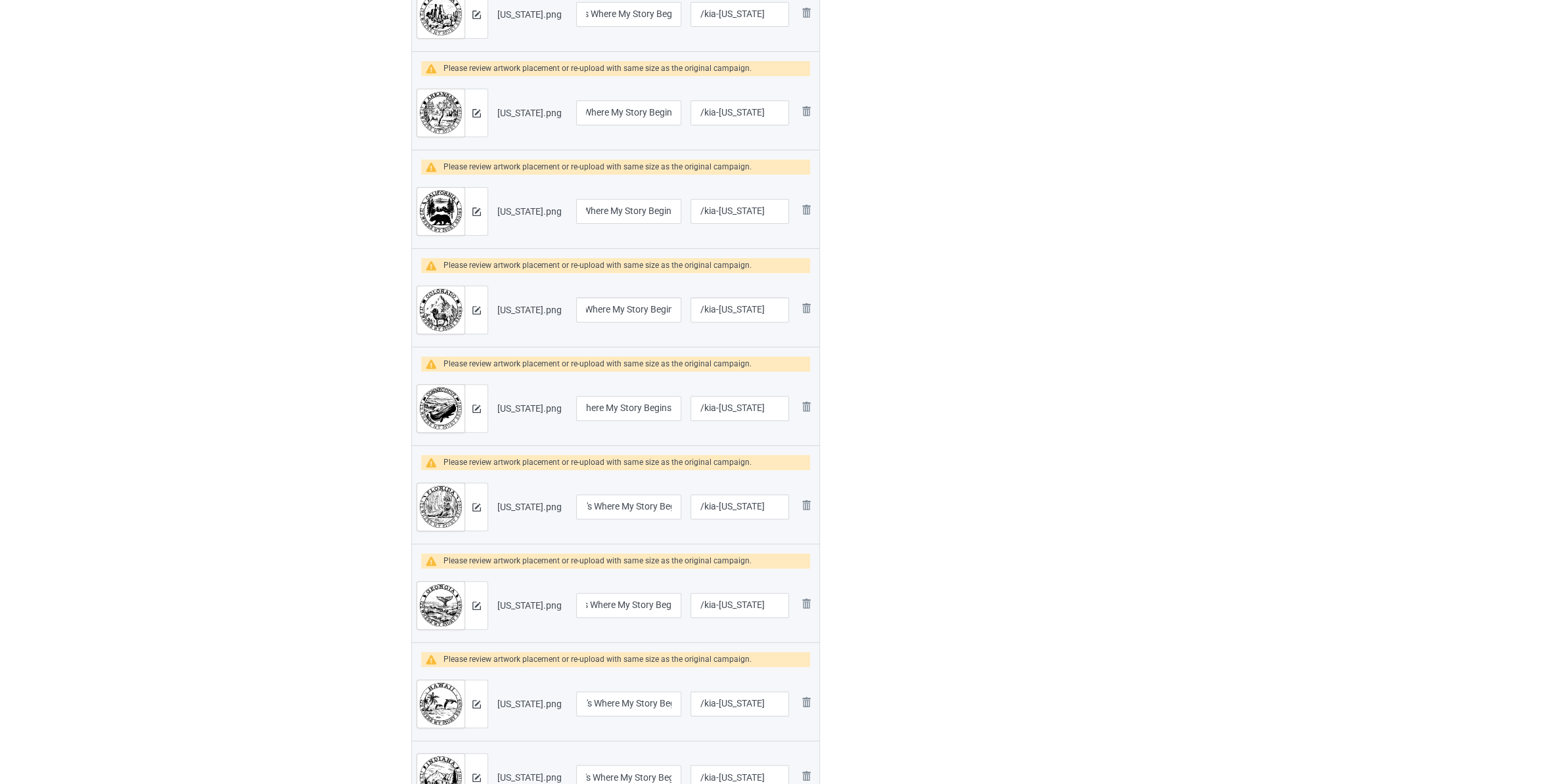
scroll to position [138, 0]
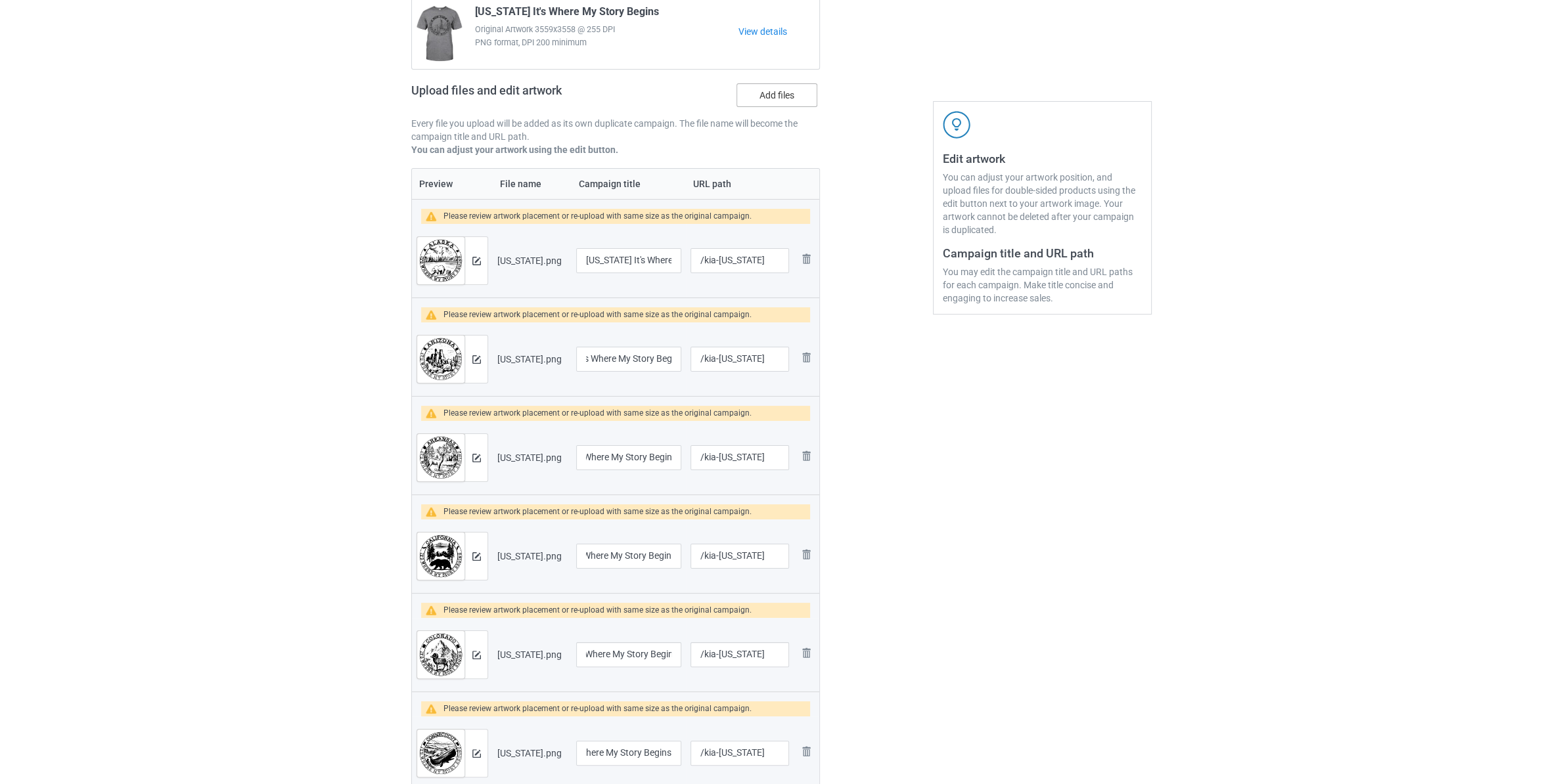
click at [782, 96] on label "Add files" at bounding box center [777, 95] width 81 height 24
click at [0, 0] on input "Add files" at bounding box center [0, 0] width 0 height 0
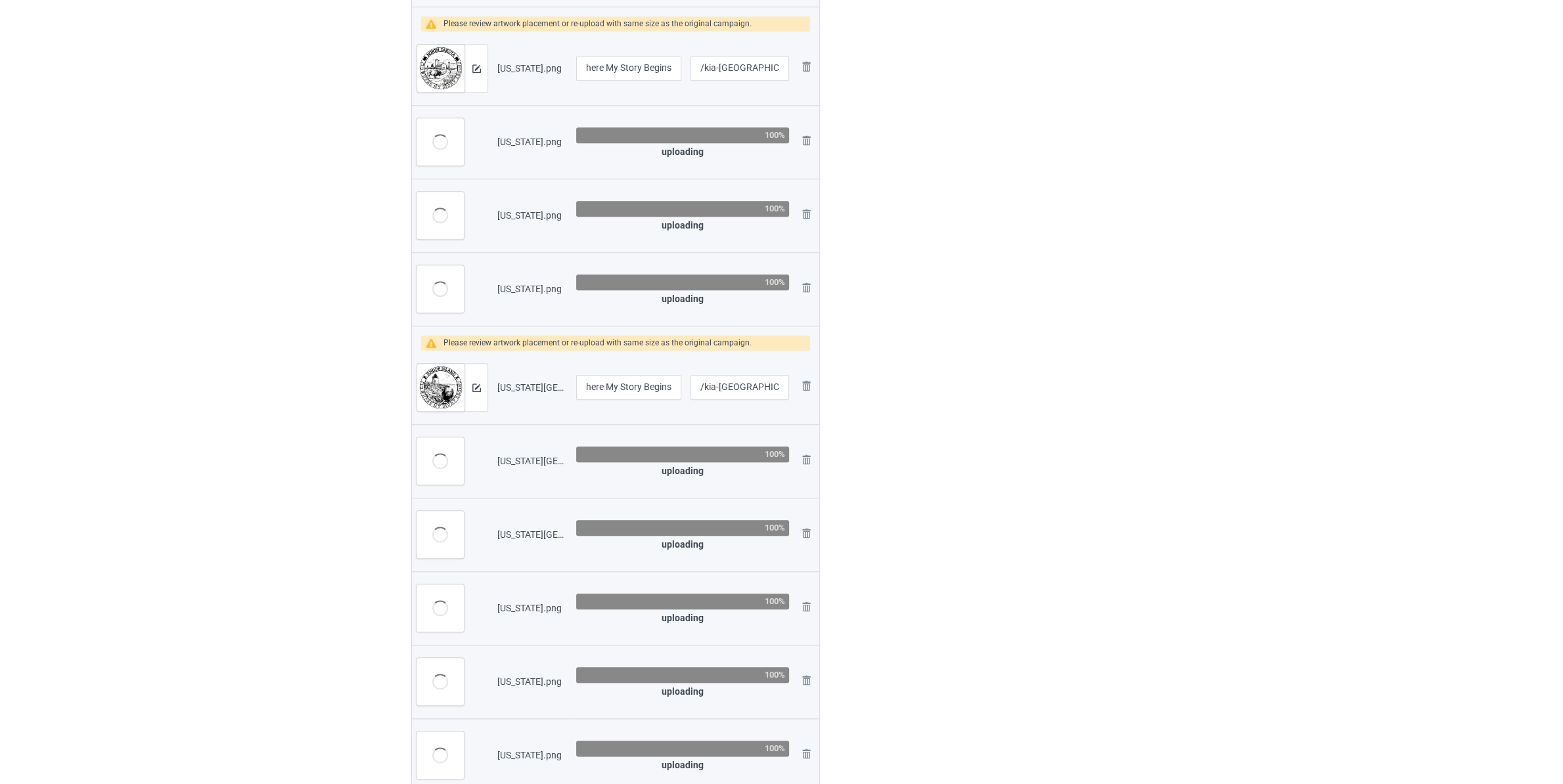
scroll to position [2069, 0]
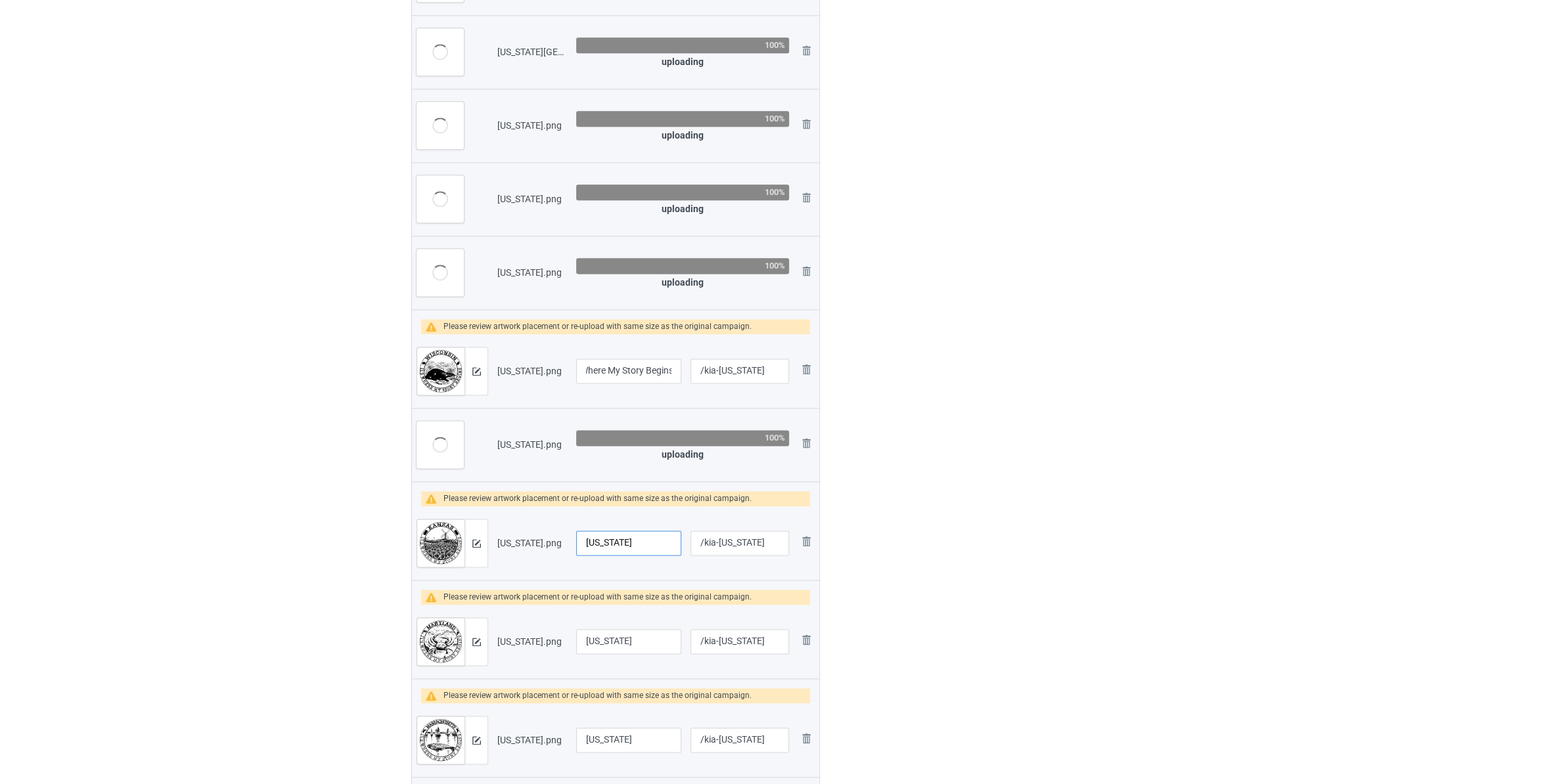
click at [656, 549] on input "[US_STATE]" at bounding box center [629, 543] width 105 height 25
paste input "It's Where My Story Begins"
type input "[US_STATE] It's Where My Story Begins"
click at [670, 650] on input "[US_STATE]" at bounding box center [629, 642] width 105 height 25
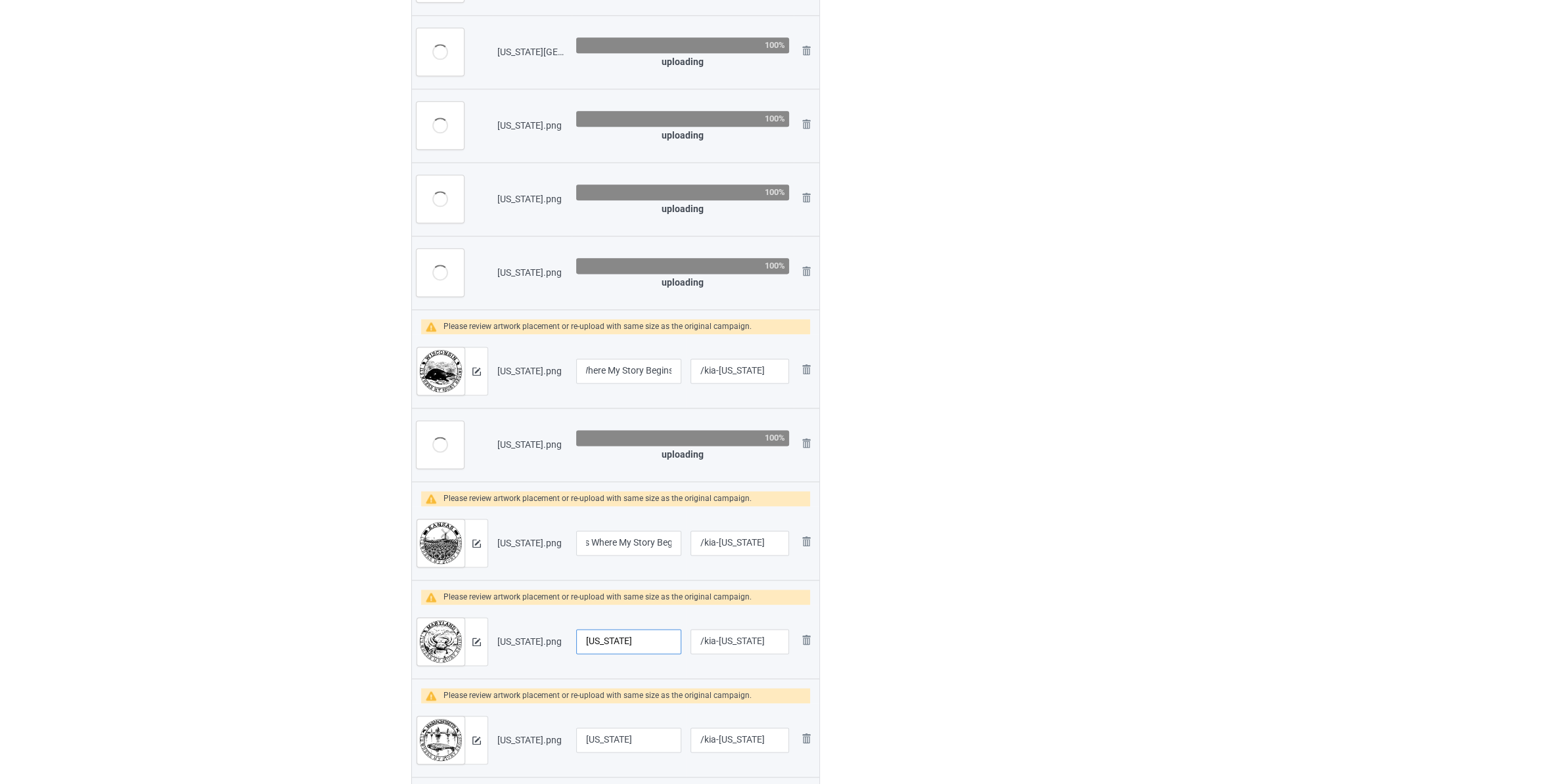
paste input "It's Where My Story Begins"
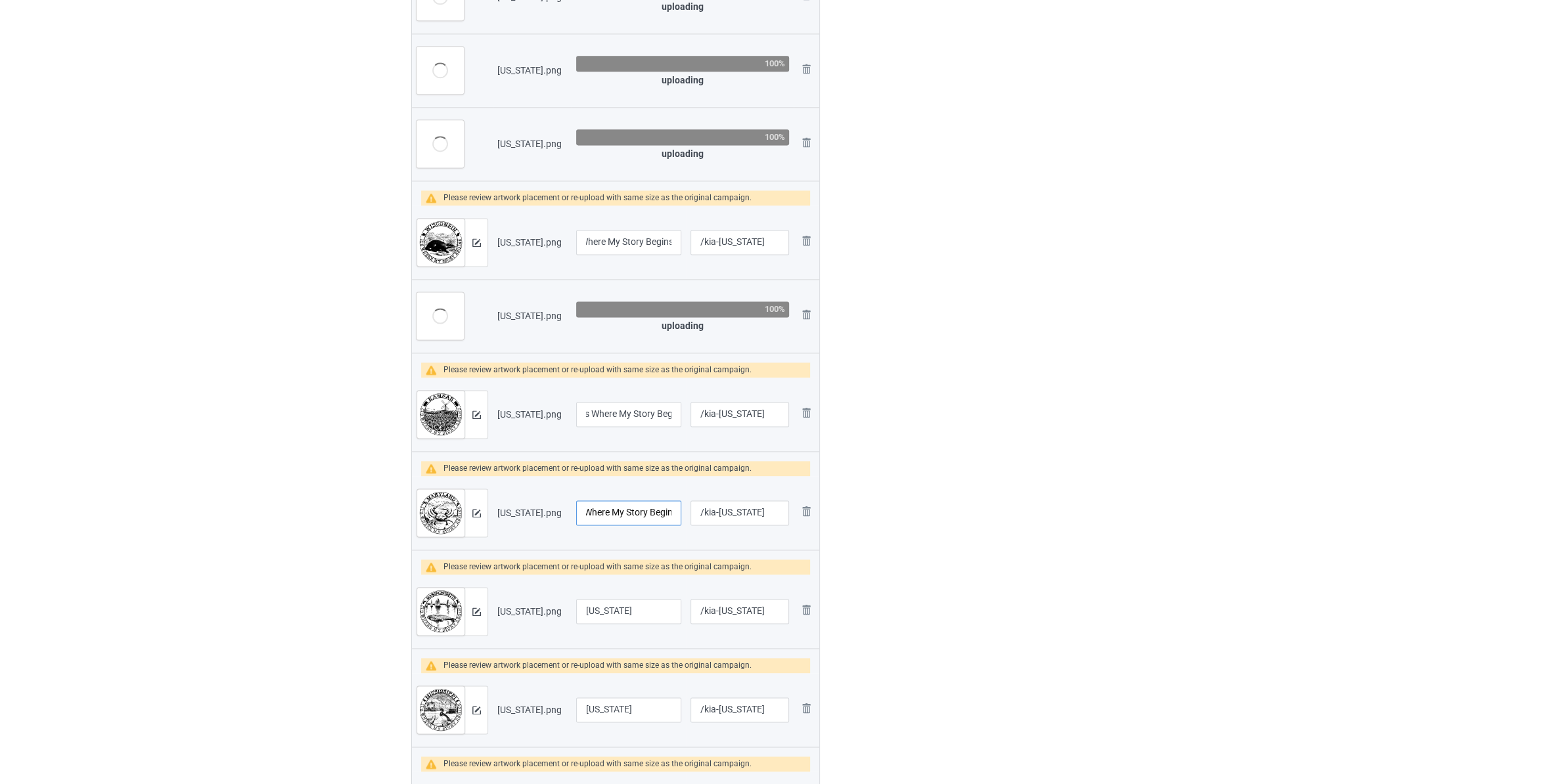
scroll to position [2414, 0]
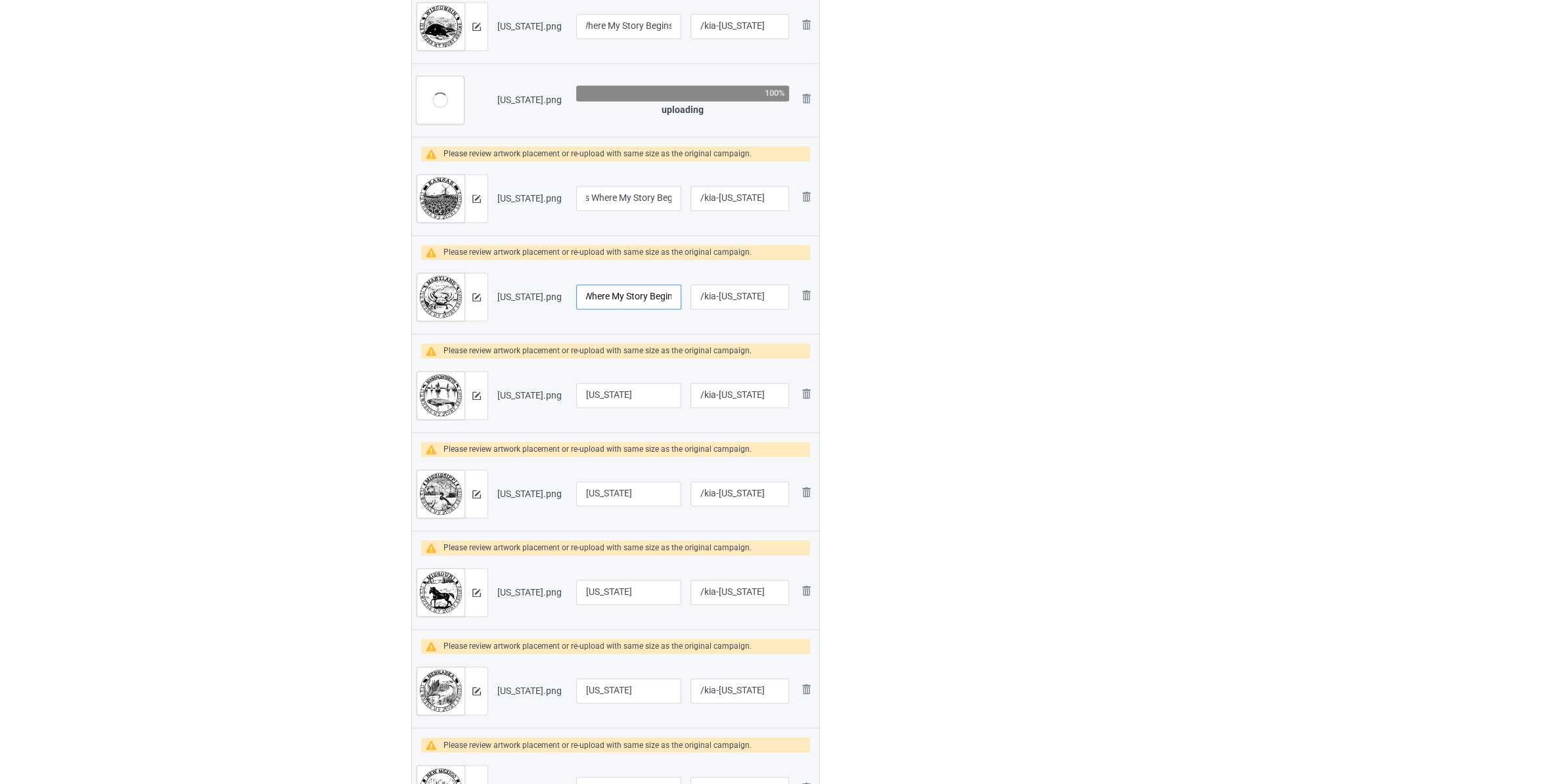
type input "[US_STATE] It's Where My Story Begins"
click at [670, 394] on input "[US_STATE]" at bounding box center [629, 396] width 105 height 25
paste input "It's Where My Story Begins"
type input "[US_STATE] It's Where My Story Begins"
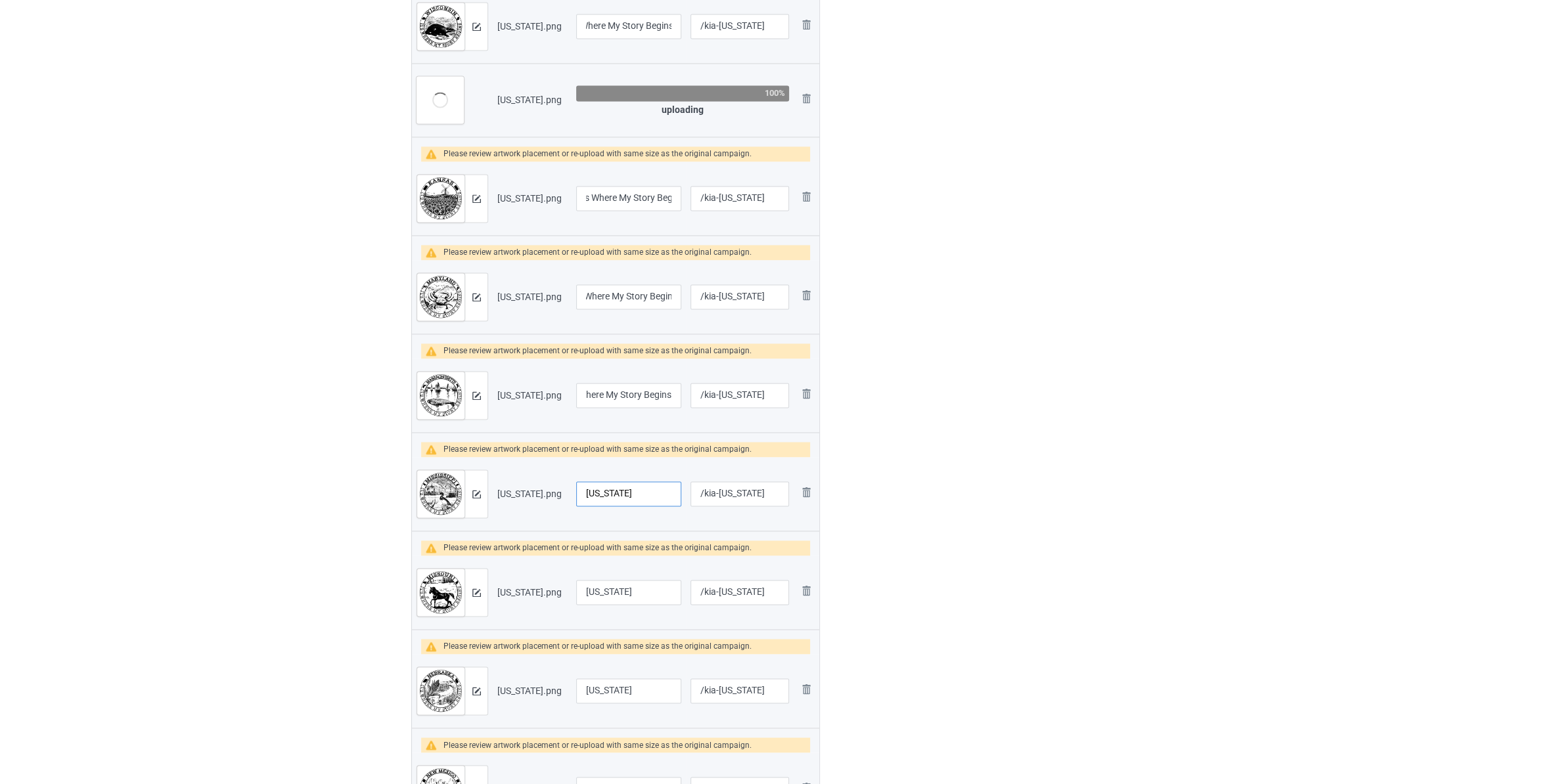
click at [653, 490] on input "[US_STATE]" at bounding box center [629, 494] width 105 height 25
paste input "It's Where My Story Begins"
type input "[US_STATE] It's Where My Story Begins"
click at [638, 592] on input "[US_STATE]" at bounding box center [629, 592] width 105 height 25
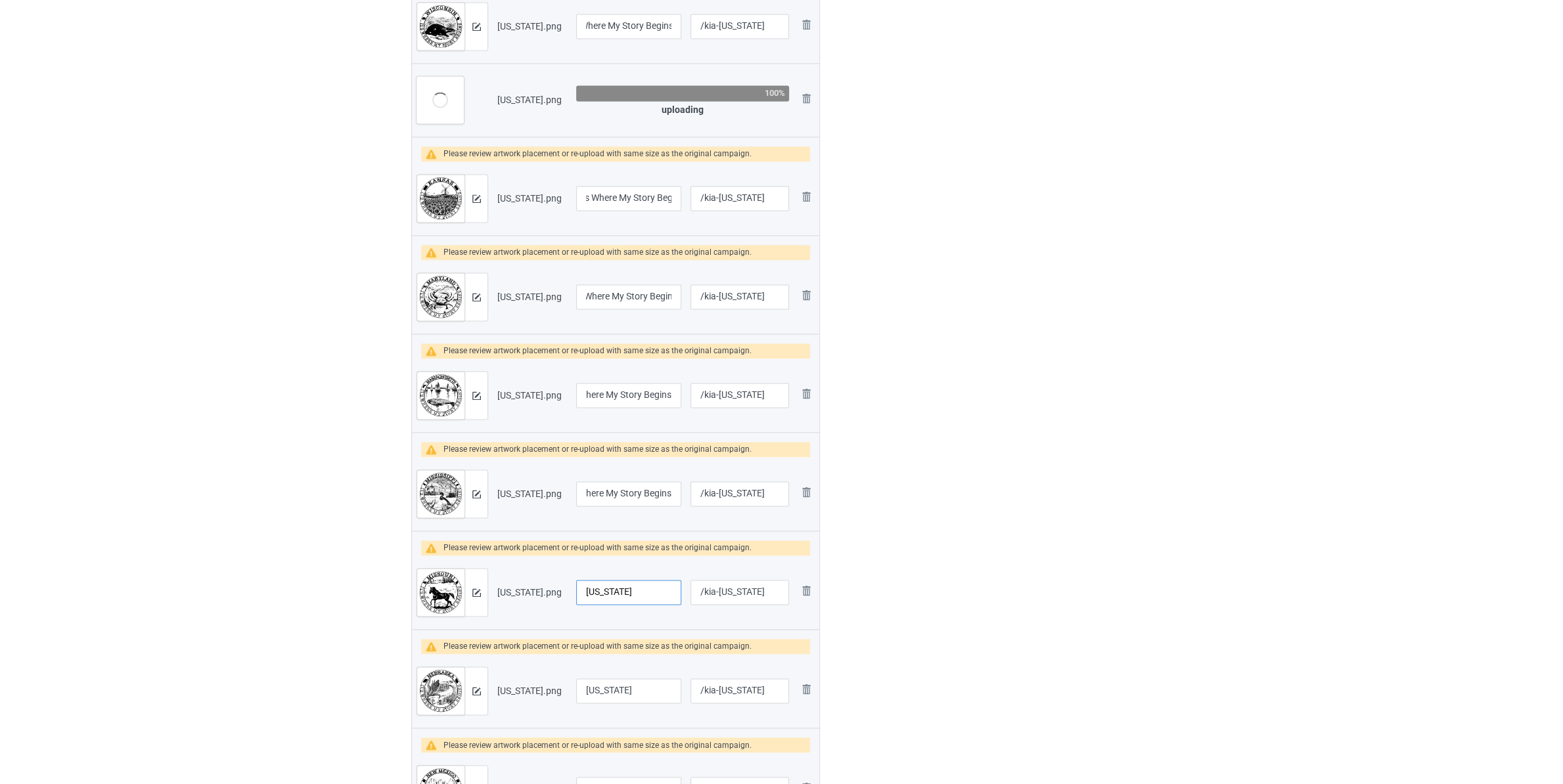
paste input "It's Where My Story Begins"
type input "[US_STATE] It's Where My Story Begins"
click at [660, 696] on input "[US_STATE]" at bounding box center [629, 691] width 105 height 25
paste input "It's Where My Story Begins"
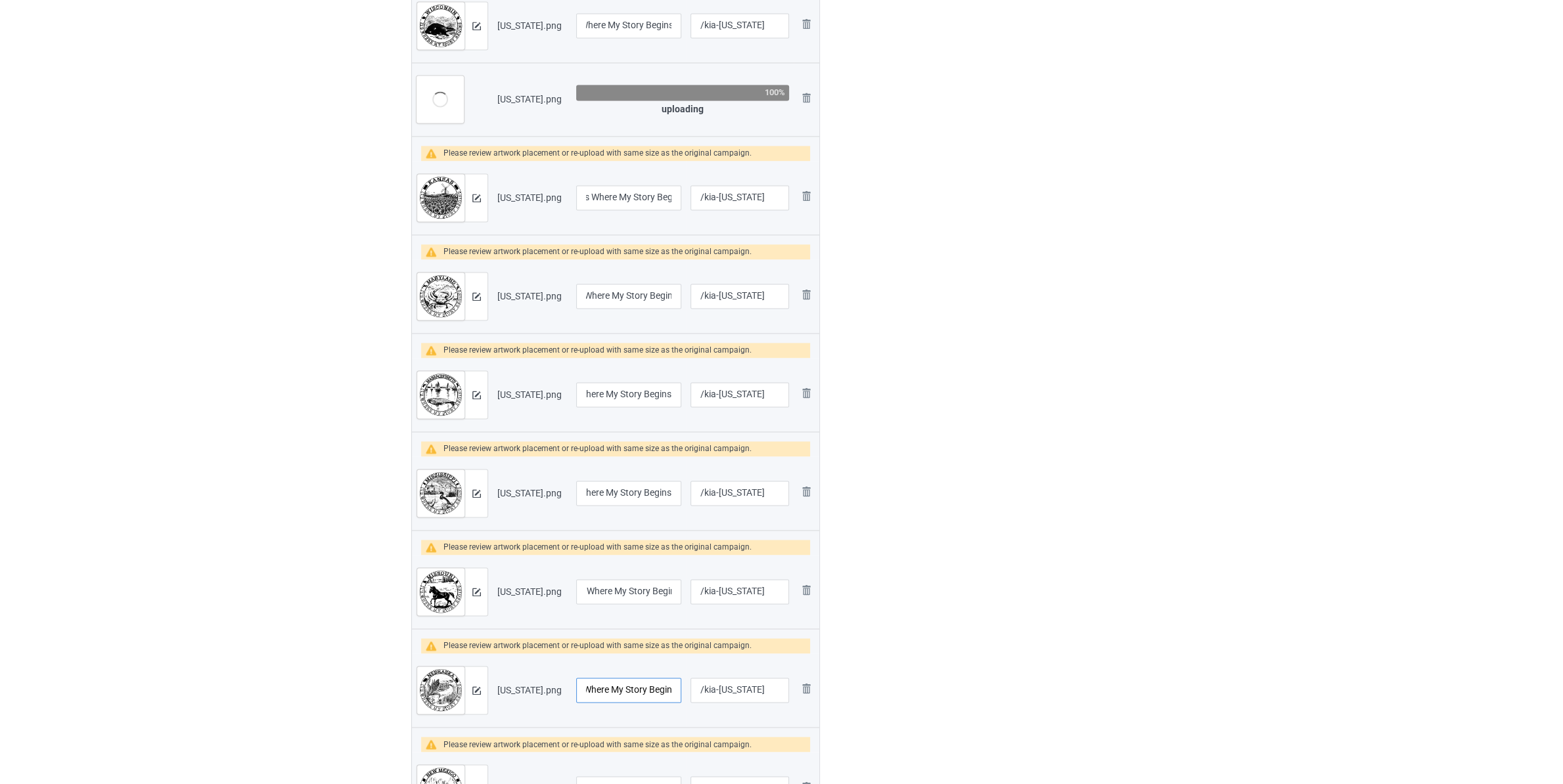
scroll to position [2759, 0]
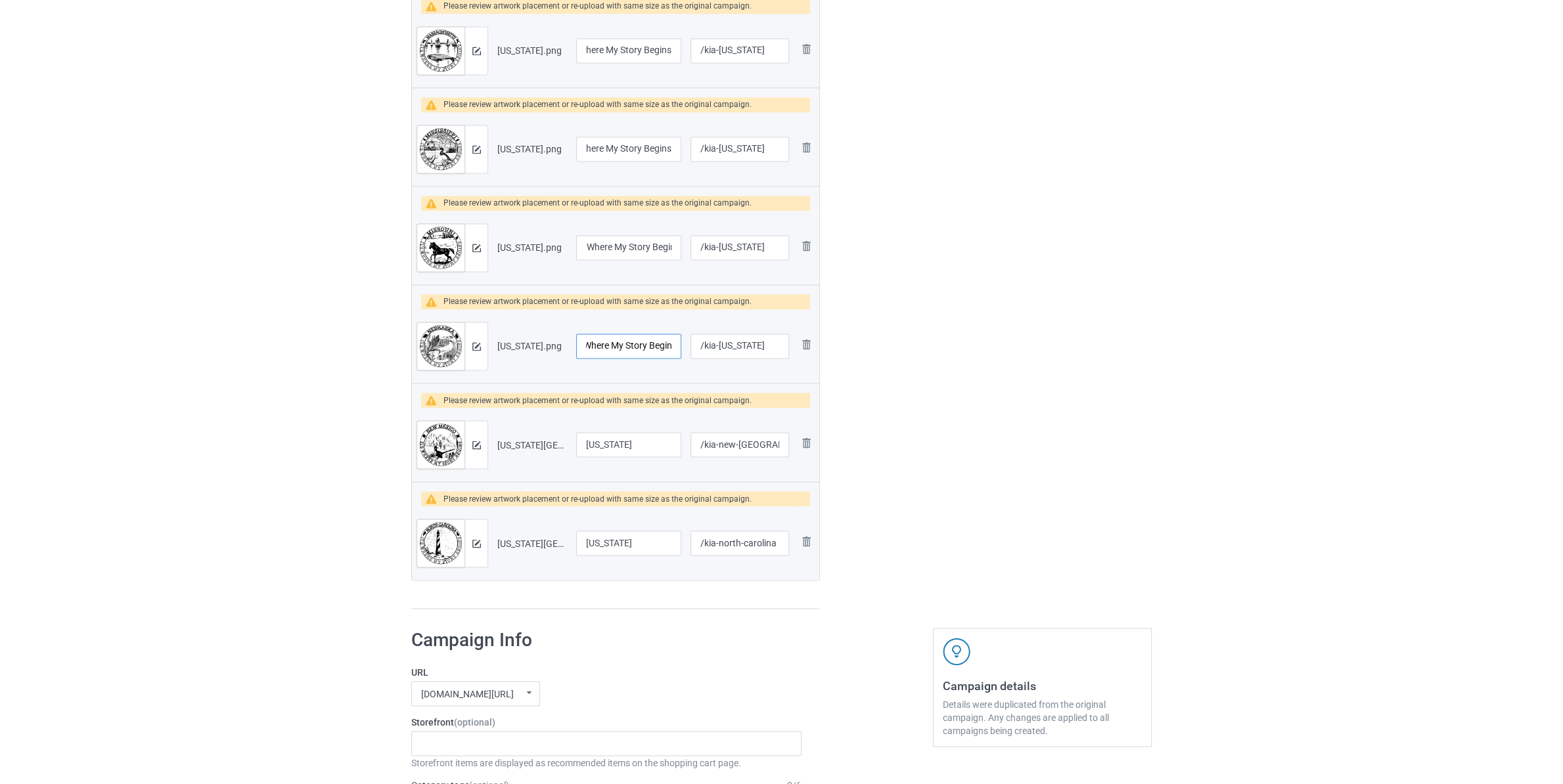
type input "[US_STATE] It's Where My Story Begins"
click at [648, 443] on input "[US_STATE]" at bounding box center [629, 445] width 105 height 25
paste input "It's Where My Story Begins"
type input "[US_STATE] It's Where My Story Begins"
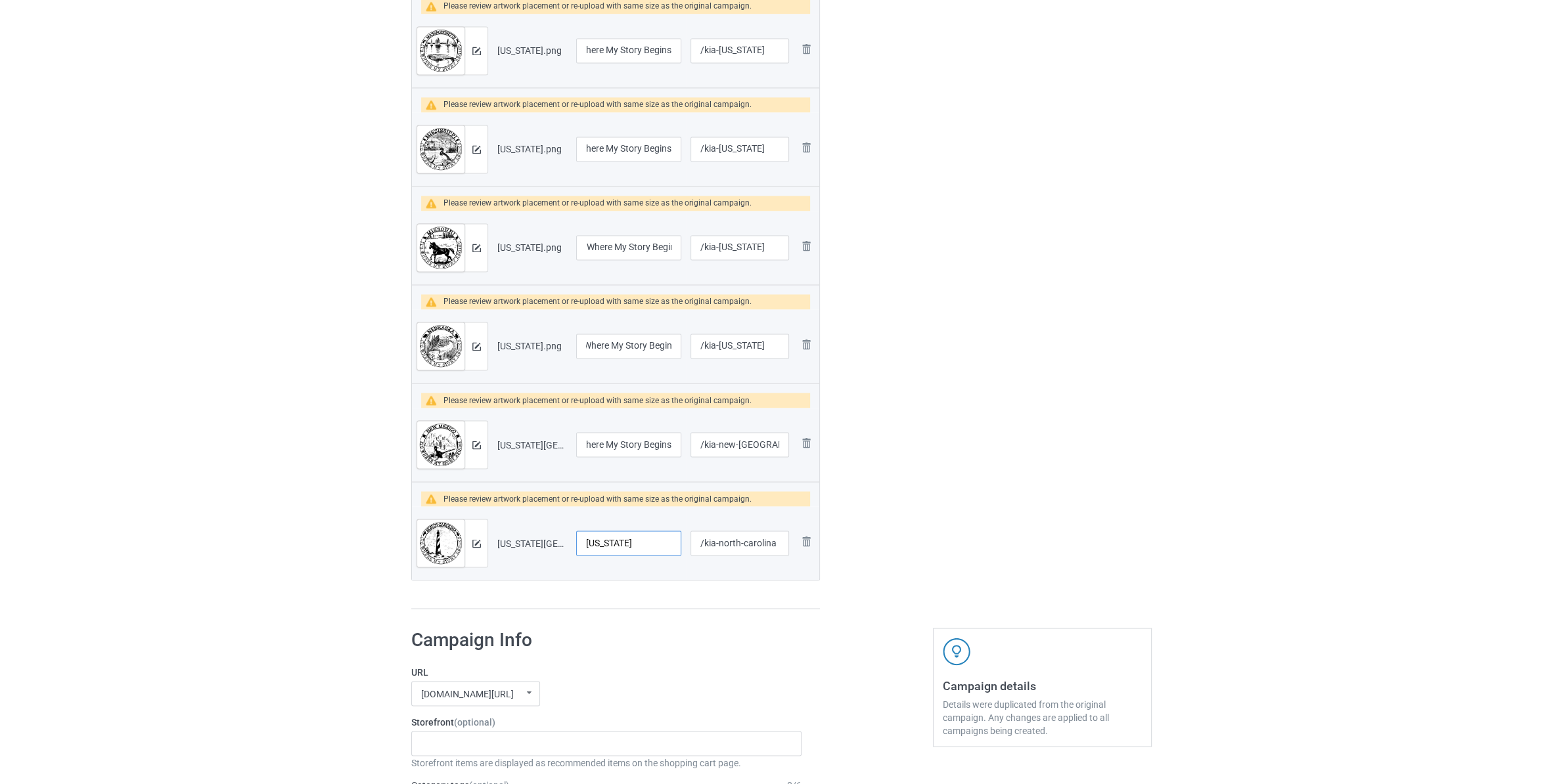
click at [660, 545] on input "[US_STATE]" at bounding box center [629, 543] width 105 height 25
paste input "It's Where My Story Begins"
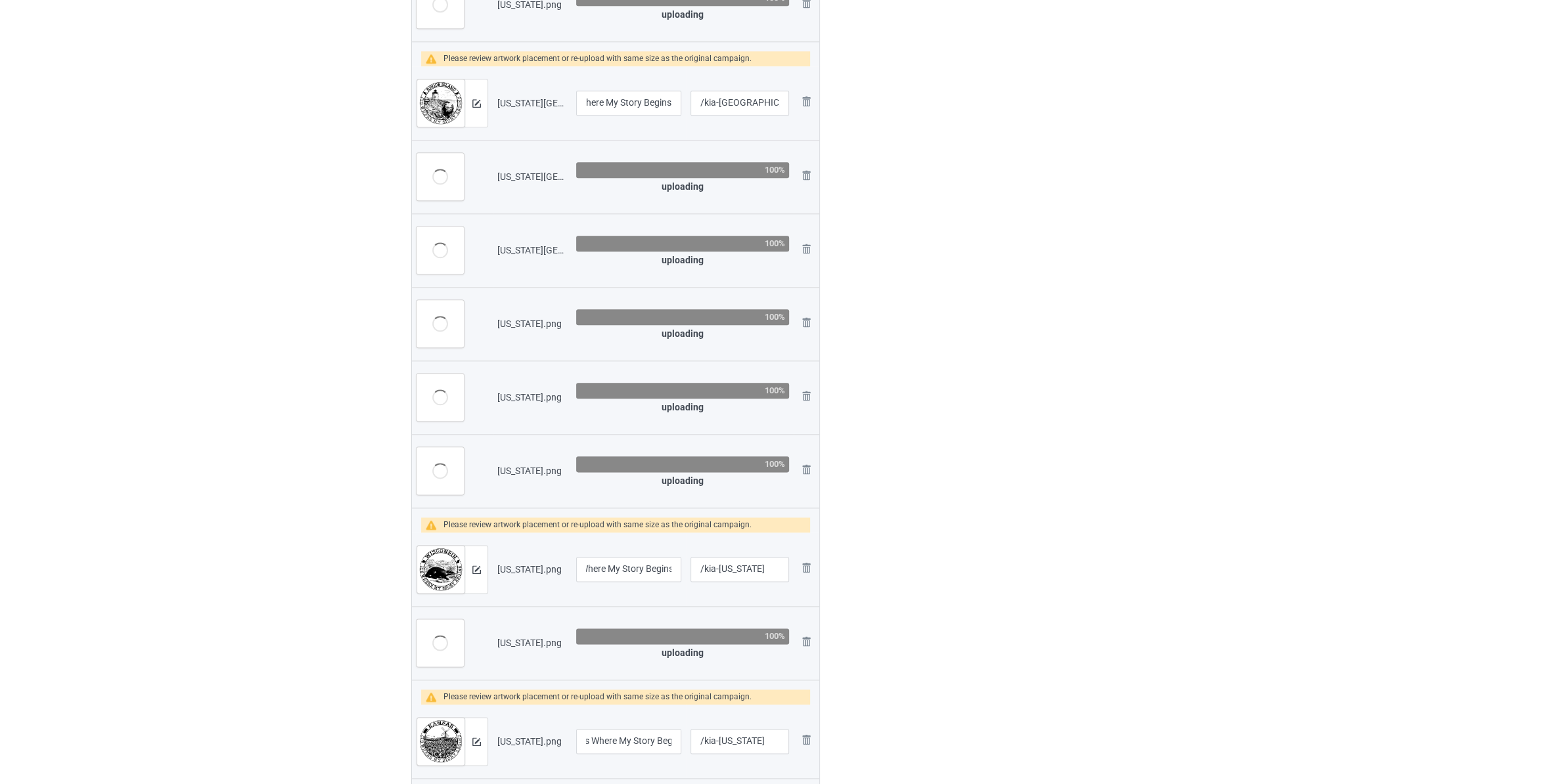
scroll to position [1862, 0]
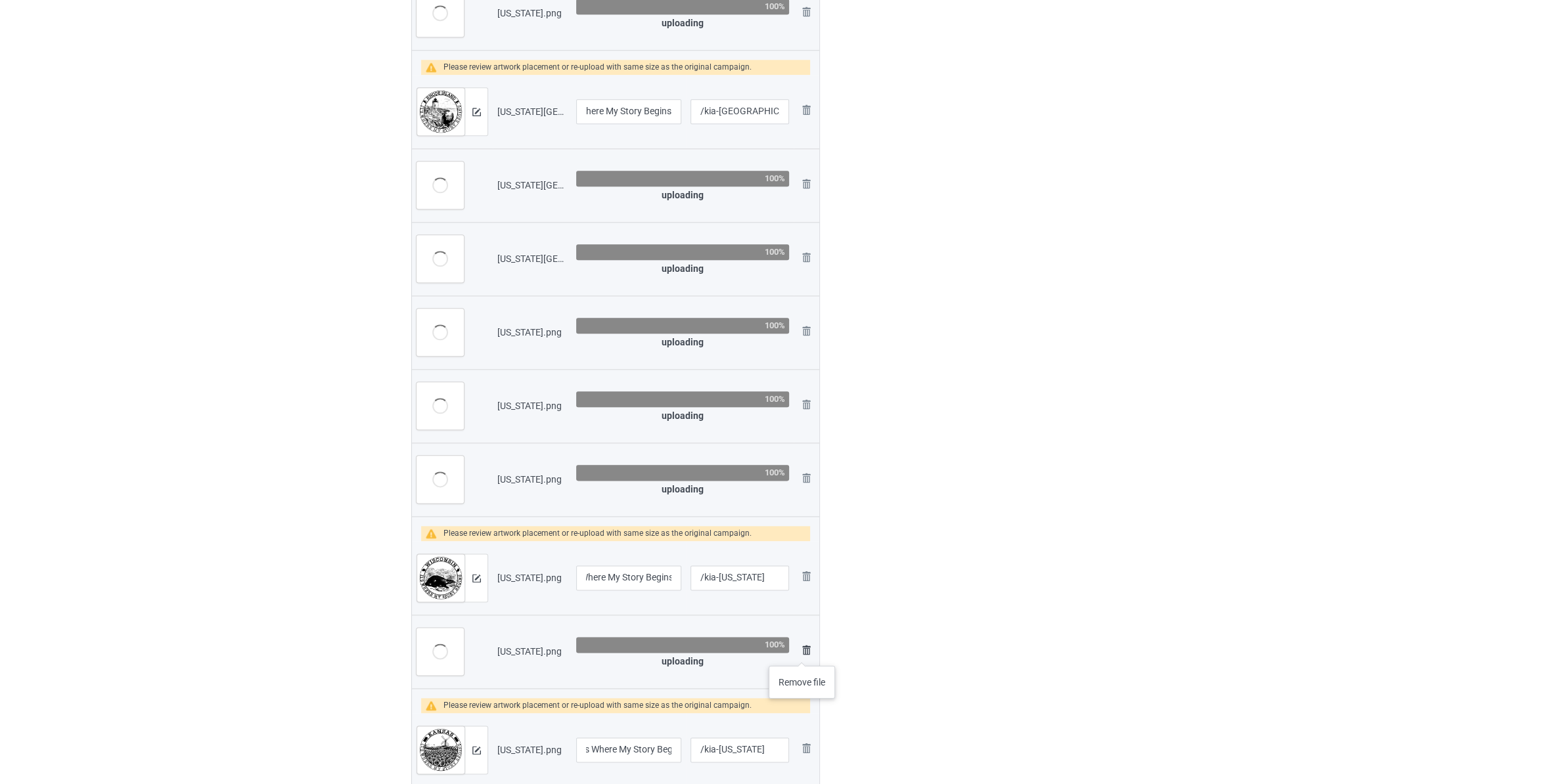
type input "[US_STATE] It's Where My Story Begins"
click at [802, 653] on img at bounding box center [806, 650] width 16 height 16
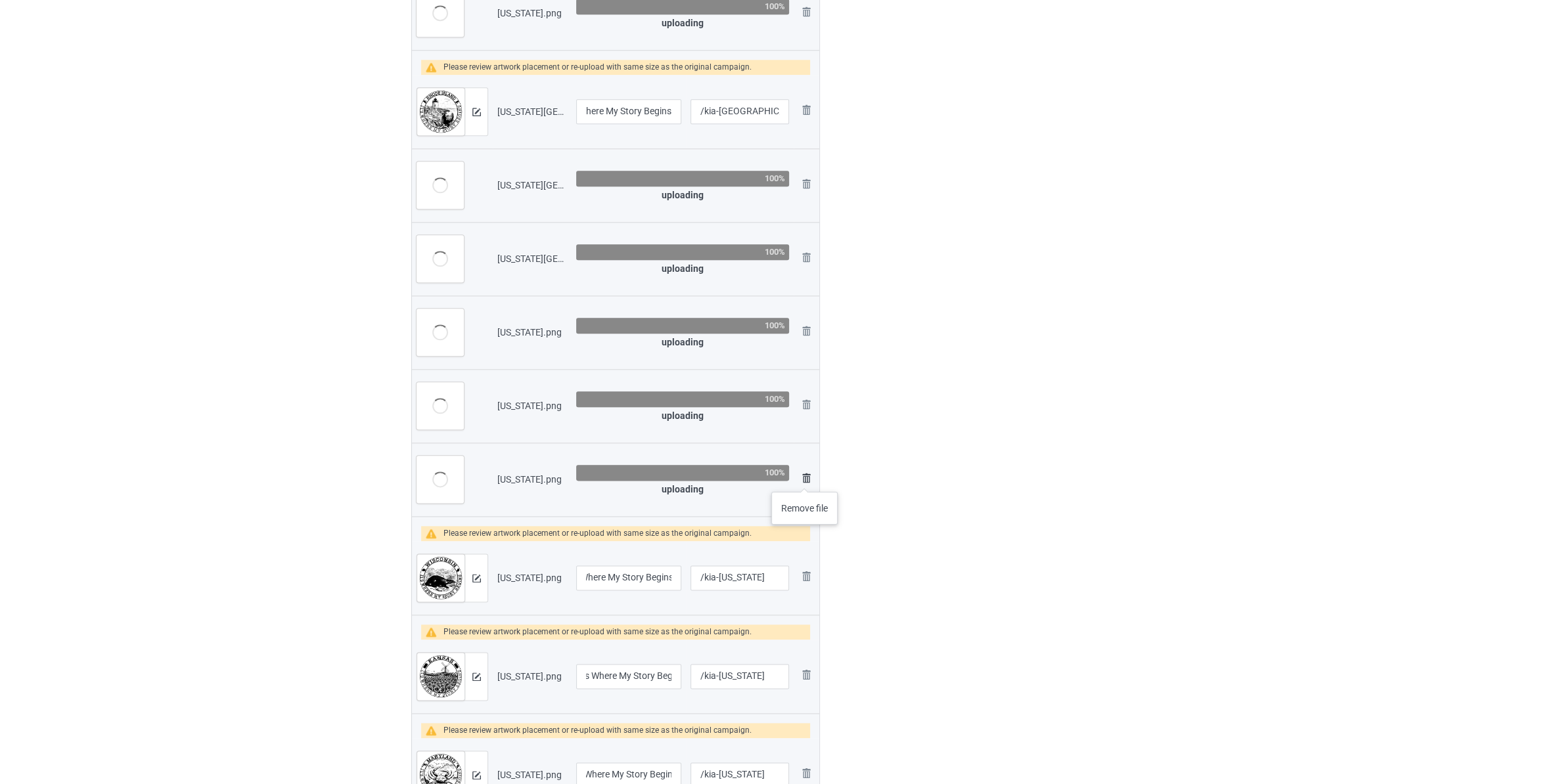
drag, startPoint x: 805, startPoint y: 479, endPoint x: 806, endPoint y: 422, distance: 57.0
click at [805, 478] on img at bounding box center [806, 478] width 16 height 16
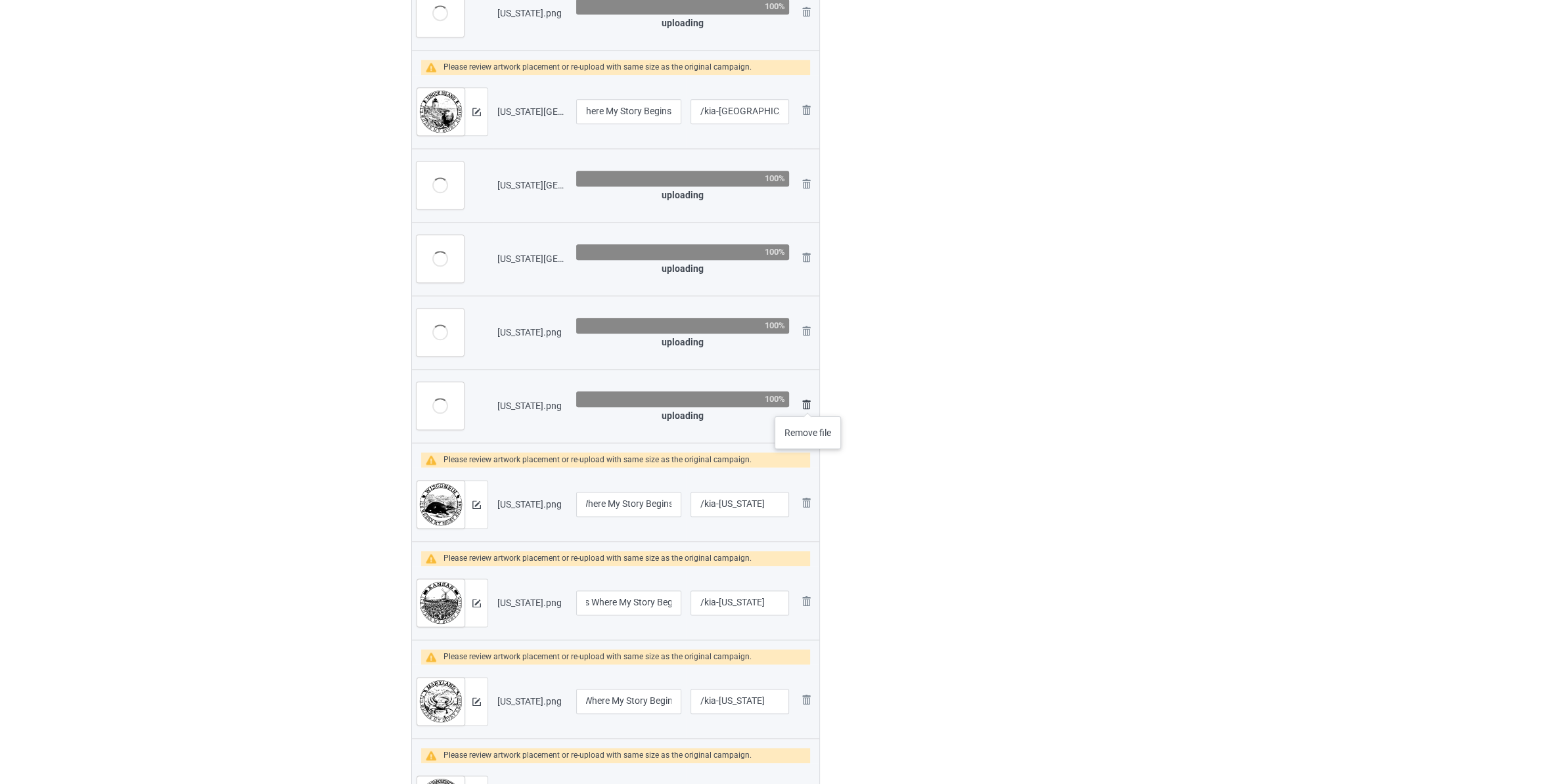
click at [808, 404] on img at bounding box center [806, 405] width 16 height 16
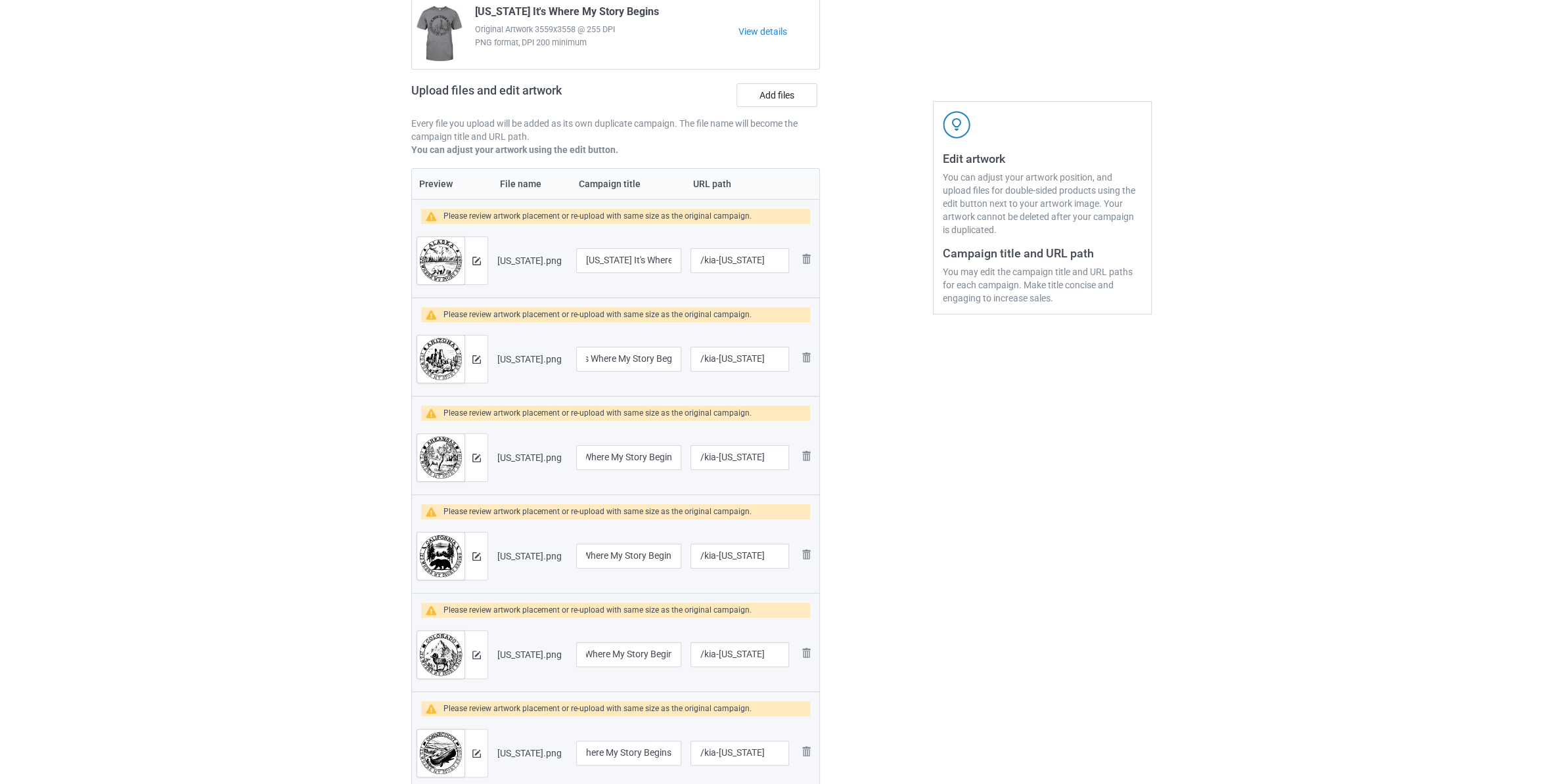
scroll to position [0, 0]
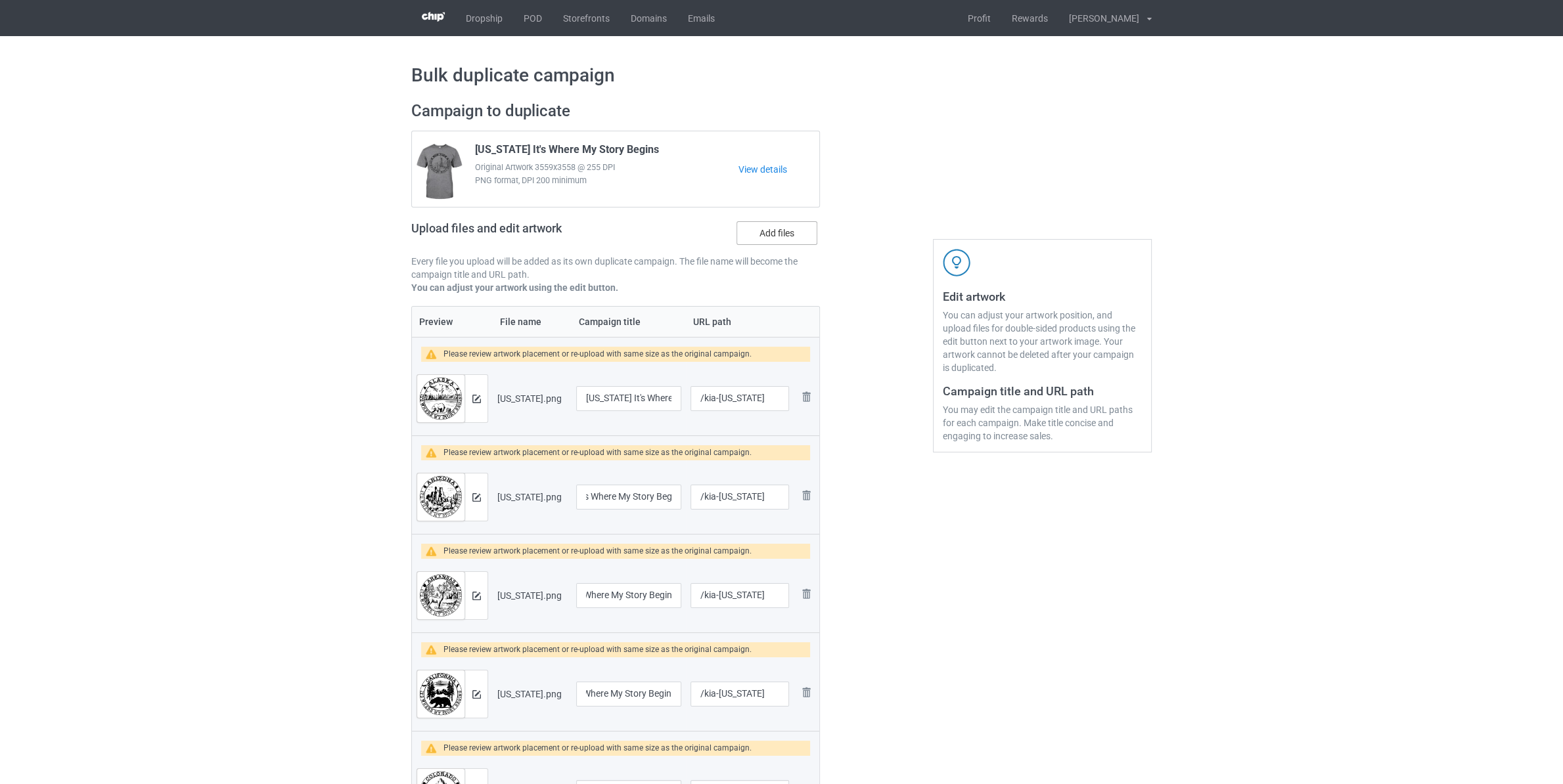
click at [791, 231] on label "Add files" at bounding box center [777, 233] width 81 height 24
click at [0, 0] on input "Add files" at bounding box center [0, 0] width 0 height 0
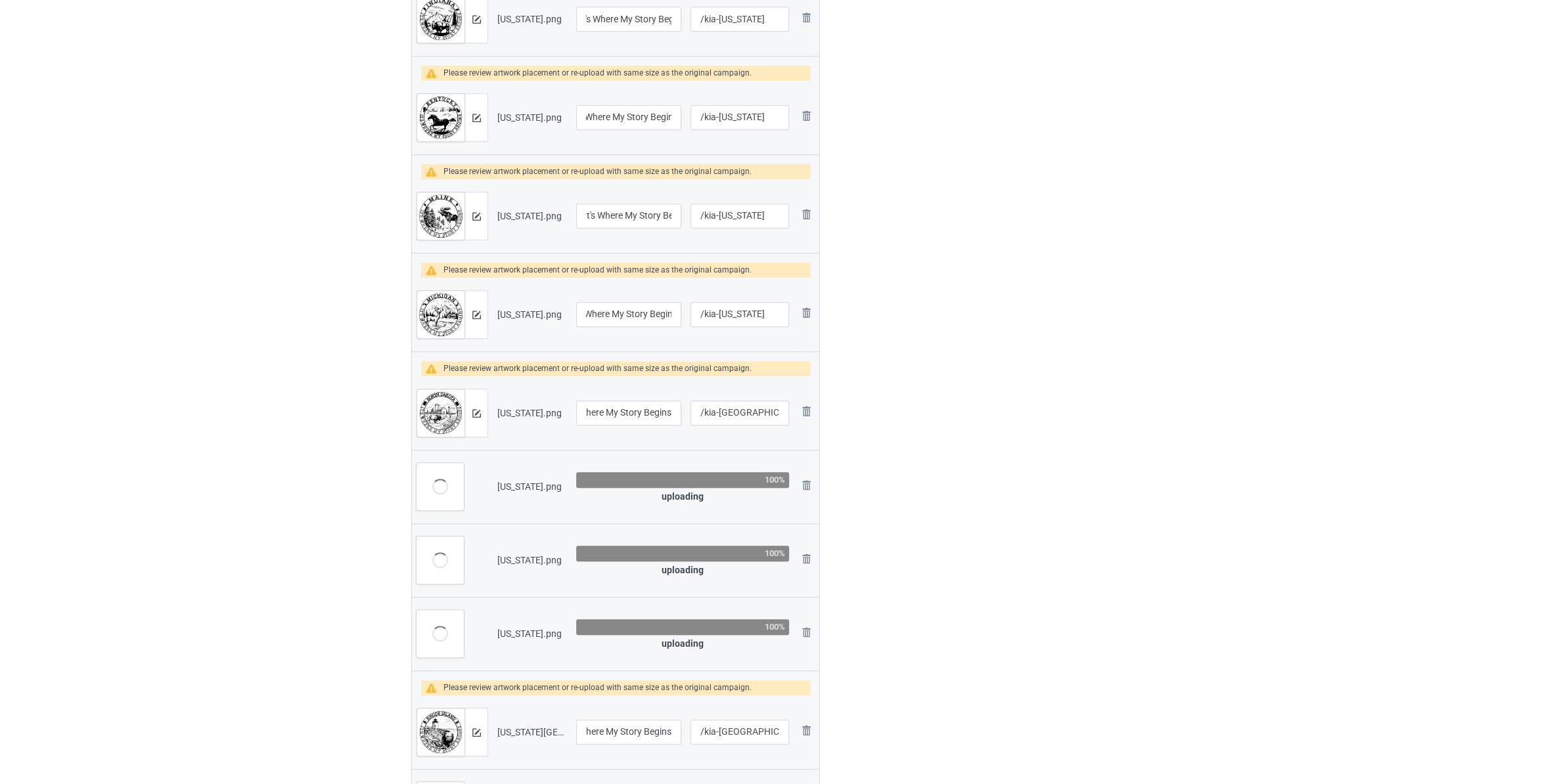
scroll to position [1586, 0]
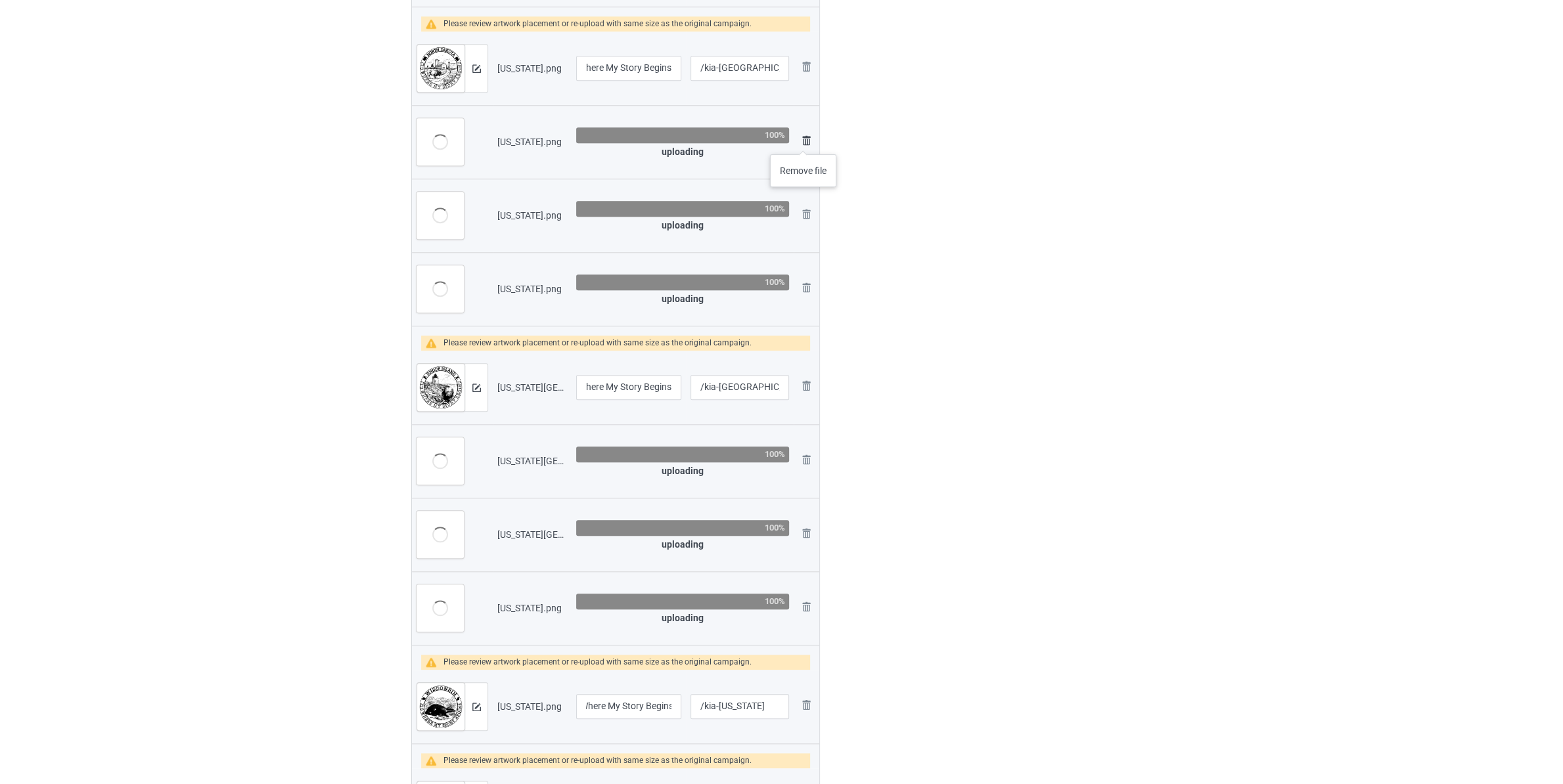
click at [804, 141] on img at bounding box center [806, 140] width 16 height 16
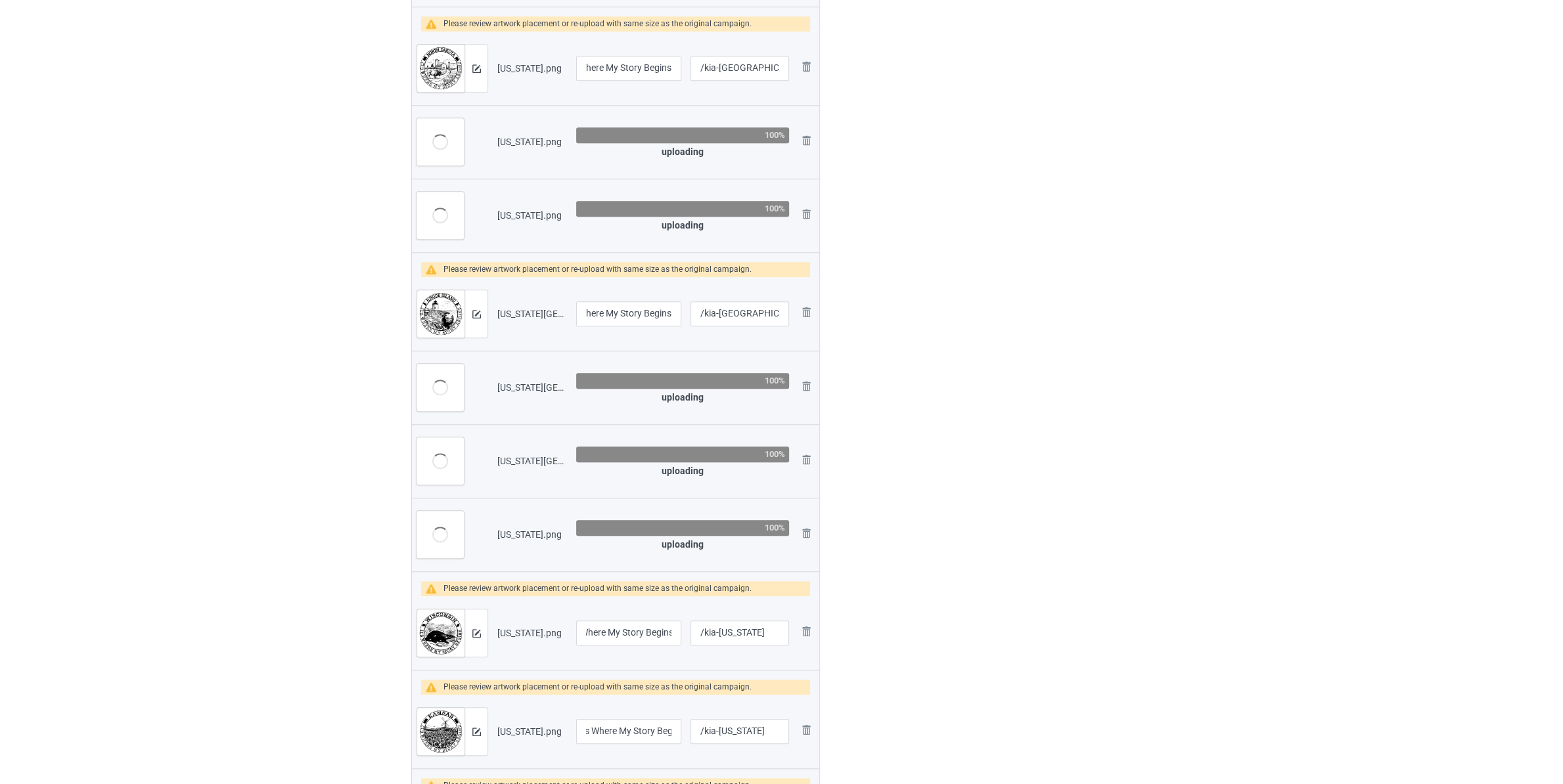
click at [0, 0] on img at bounding box center [0, 0] width 0 height 0
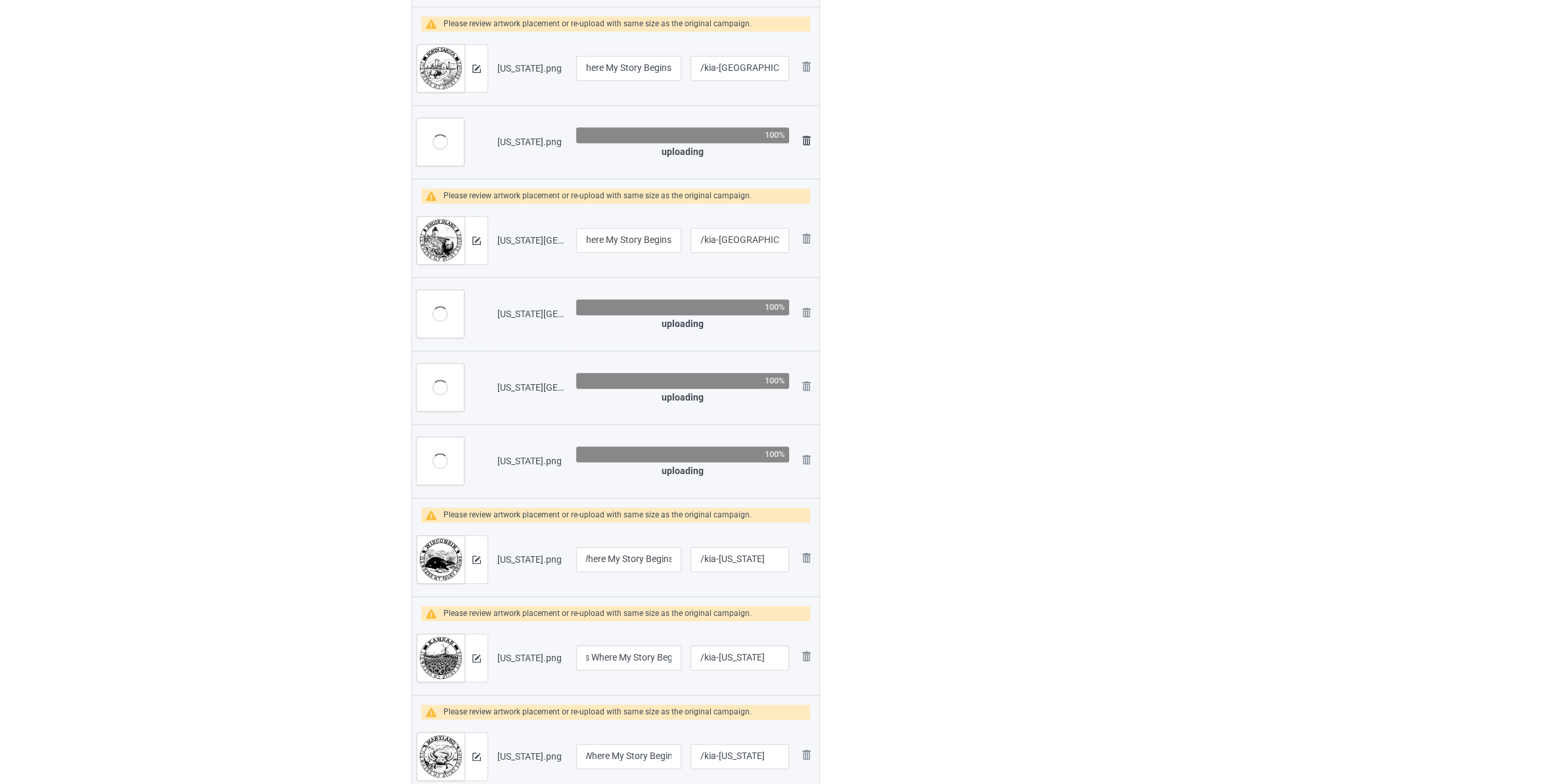
click at [804, 142] on img at bounding box center [806, 140] width 16 height 16
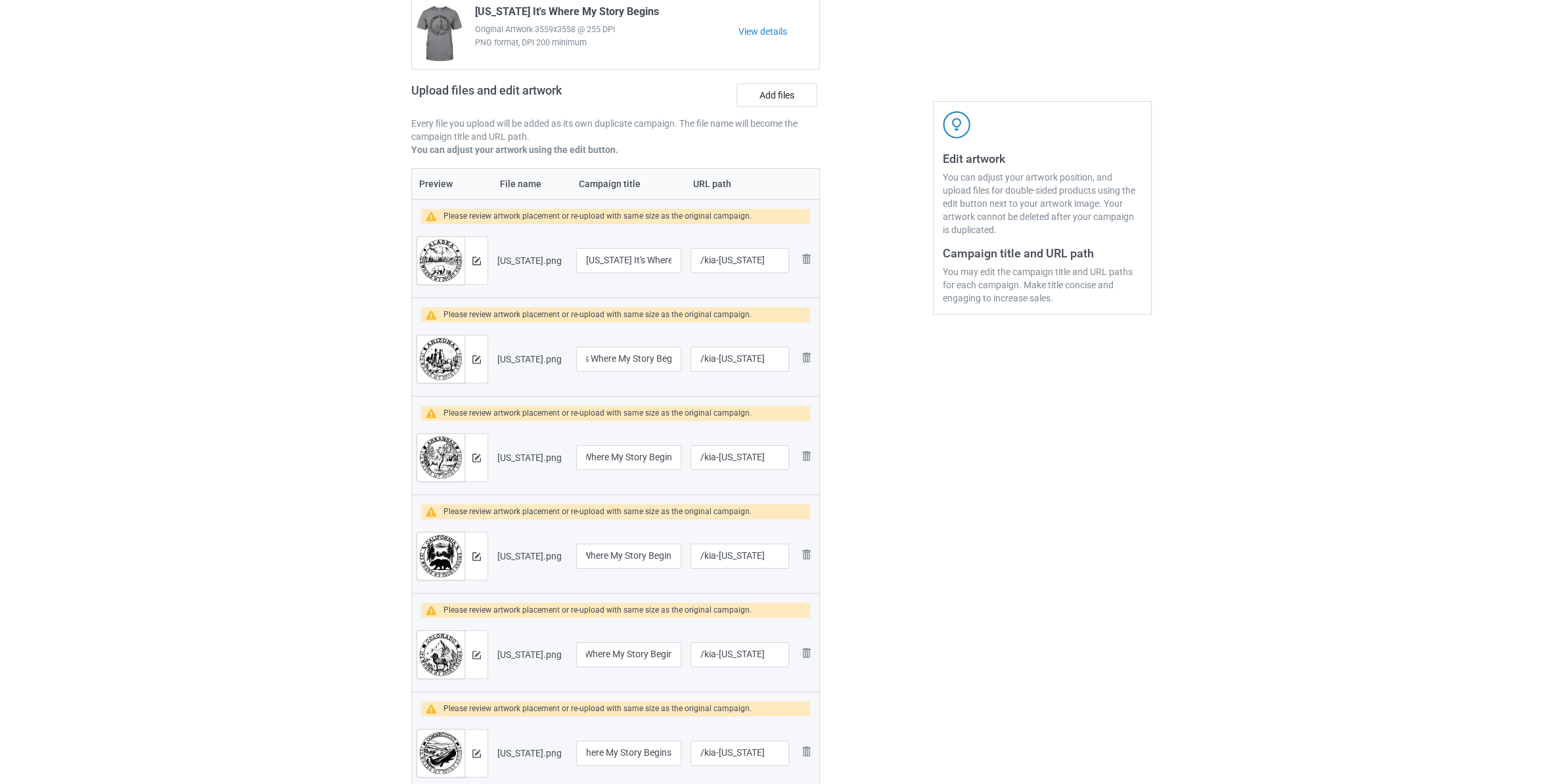
scroll to position [0, 0]
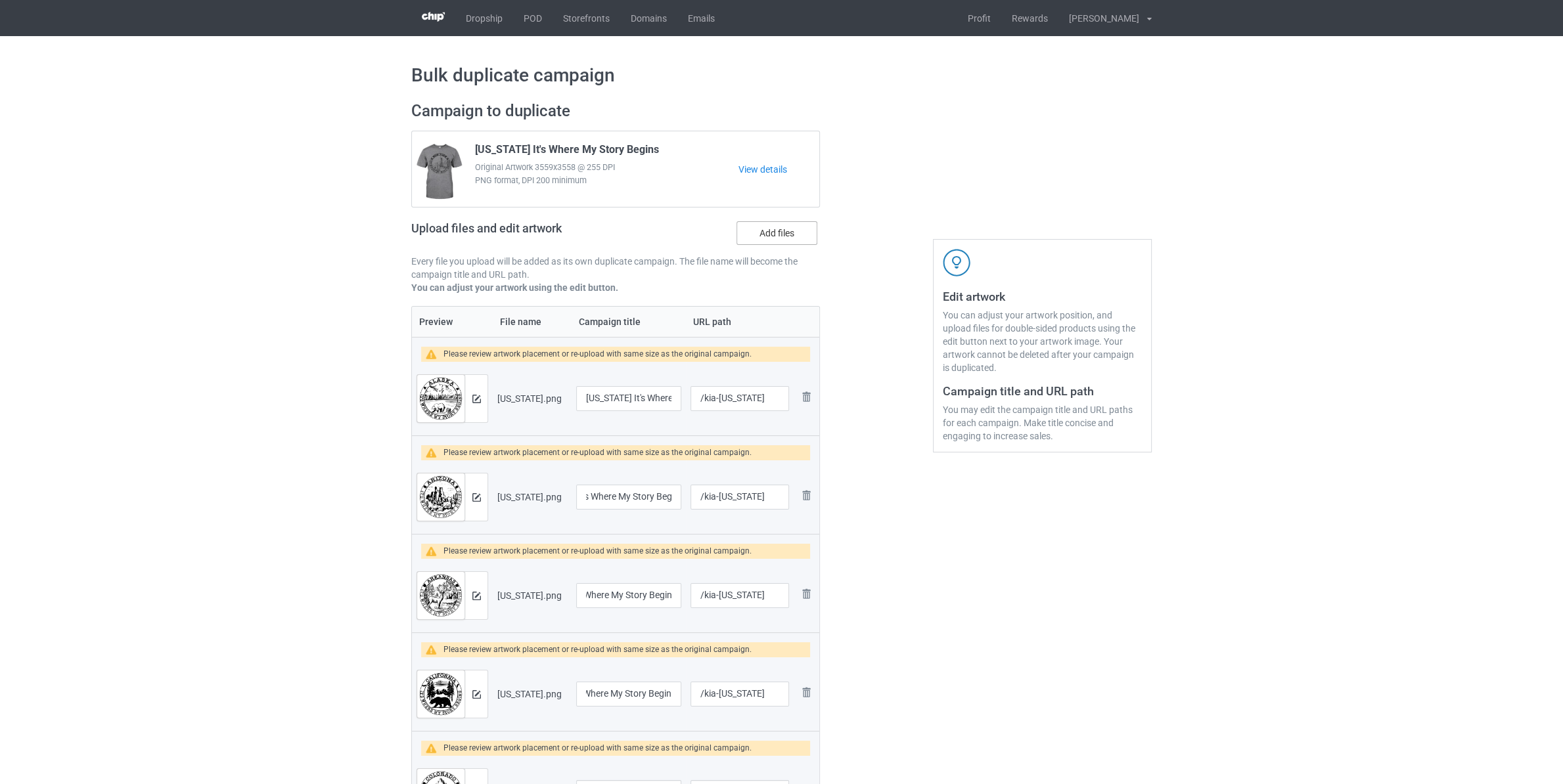
click at [770, 227] on label "Add files" at bounding box center [777, 233] width 81 height 24
click at [0, 0] on input "Add files" at bounding box center [0, 0] width 0 height 0
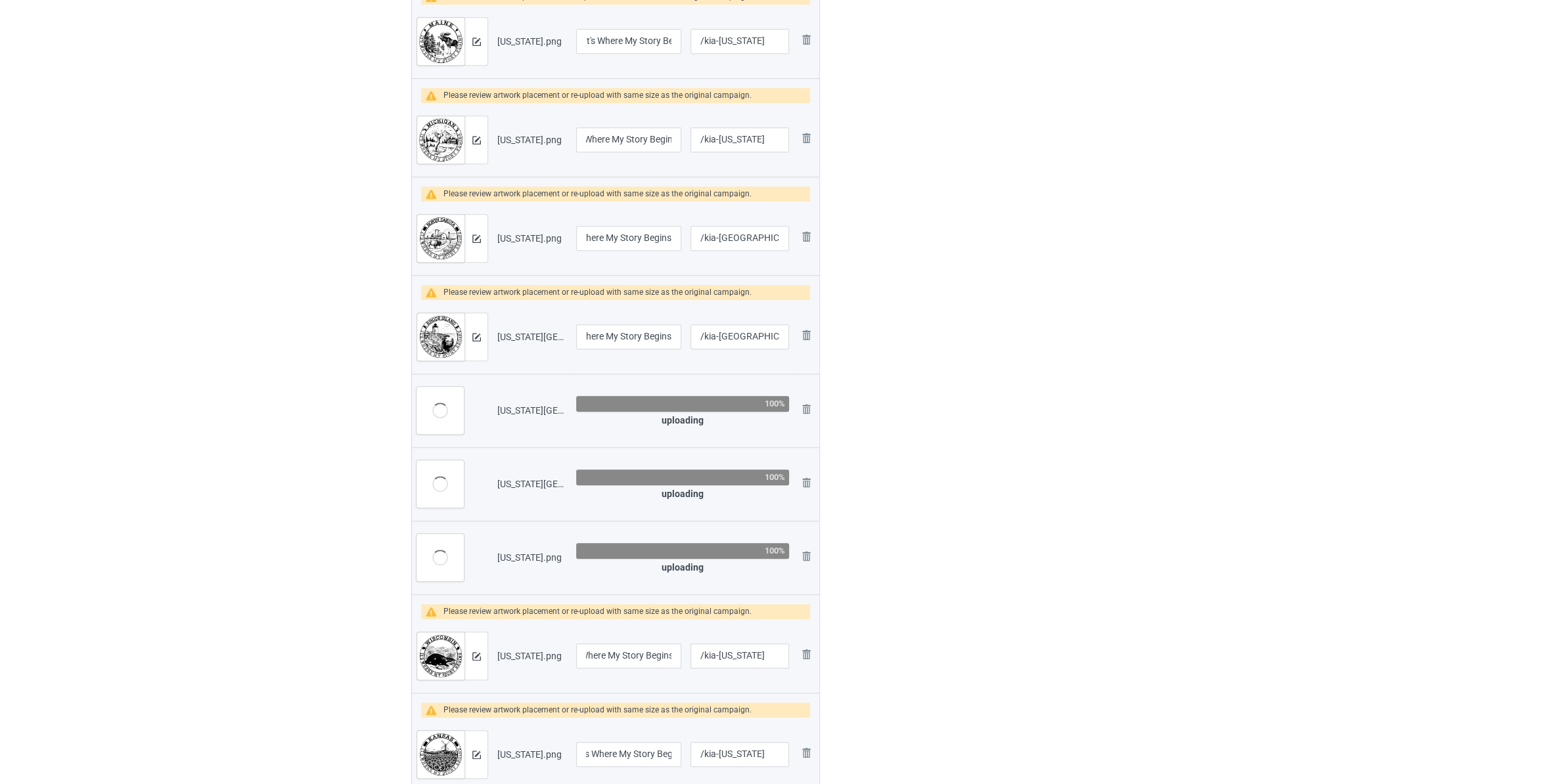
scroll to position [1586, 0]
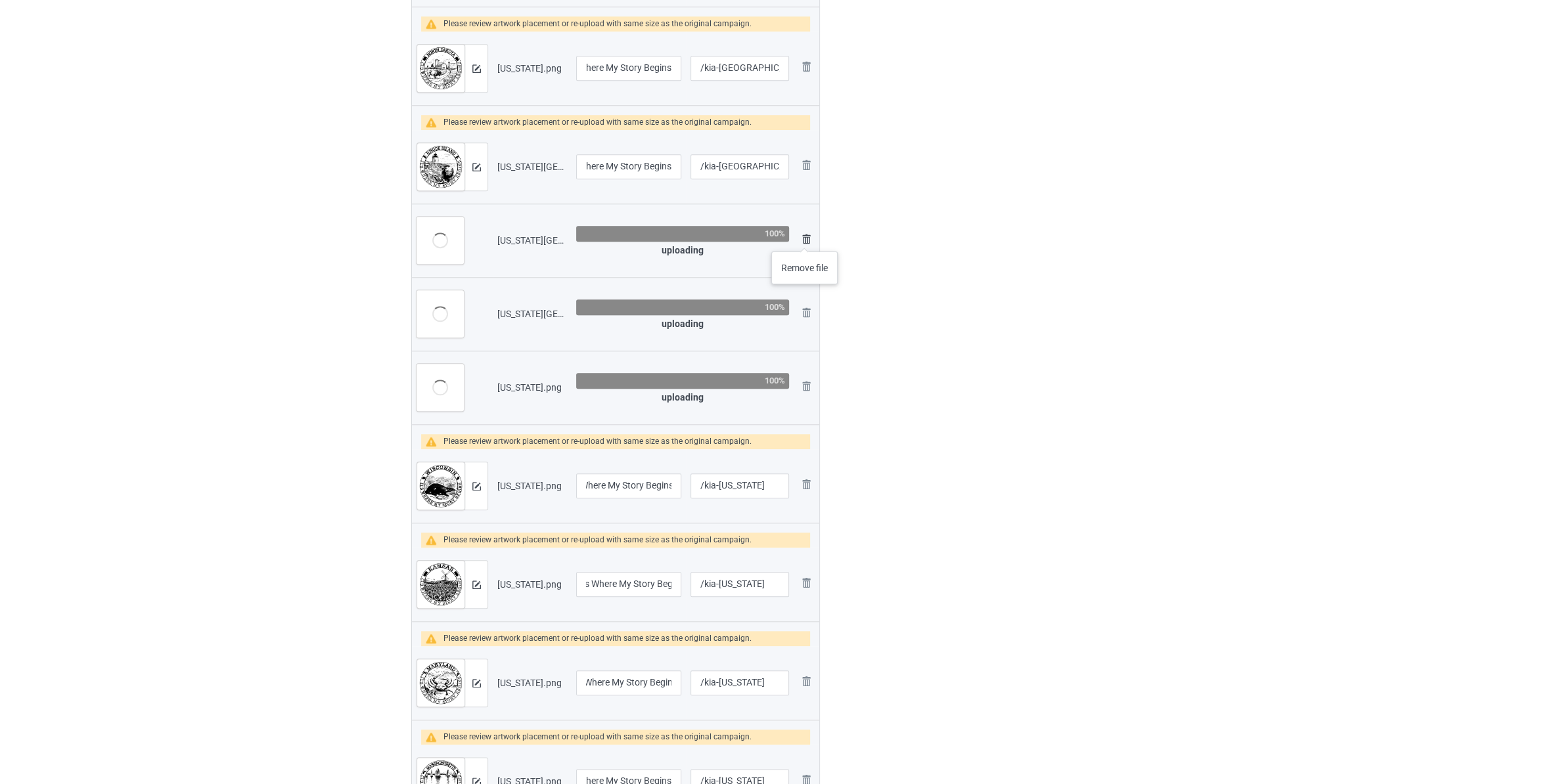
click at [805, 239] on img at bounding box center [806, 239] width 16 height 16
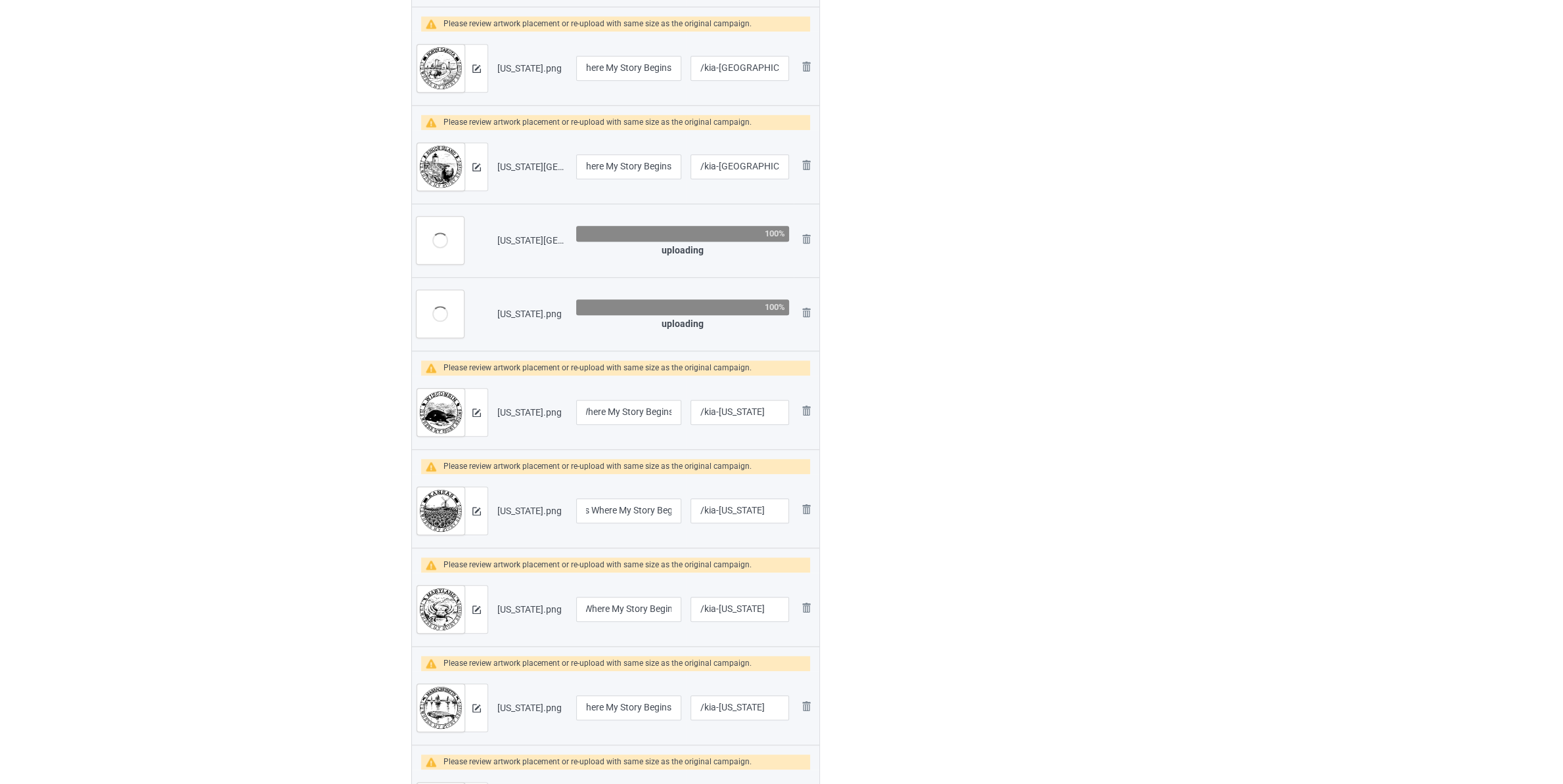
click at [0, 0] on img at bounding box center [0, 0] width 0 height 0
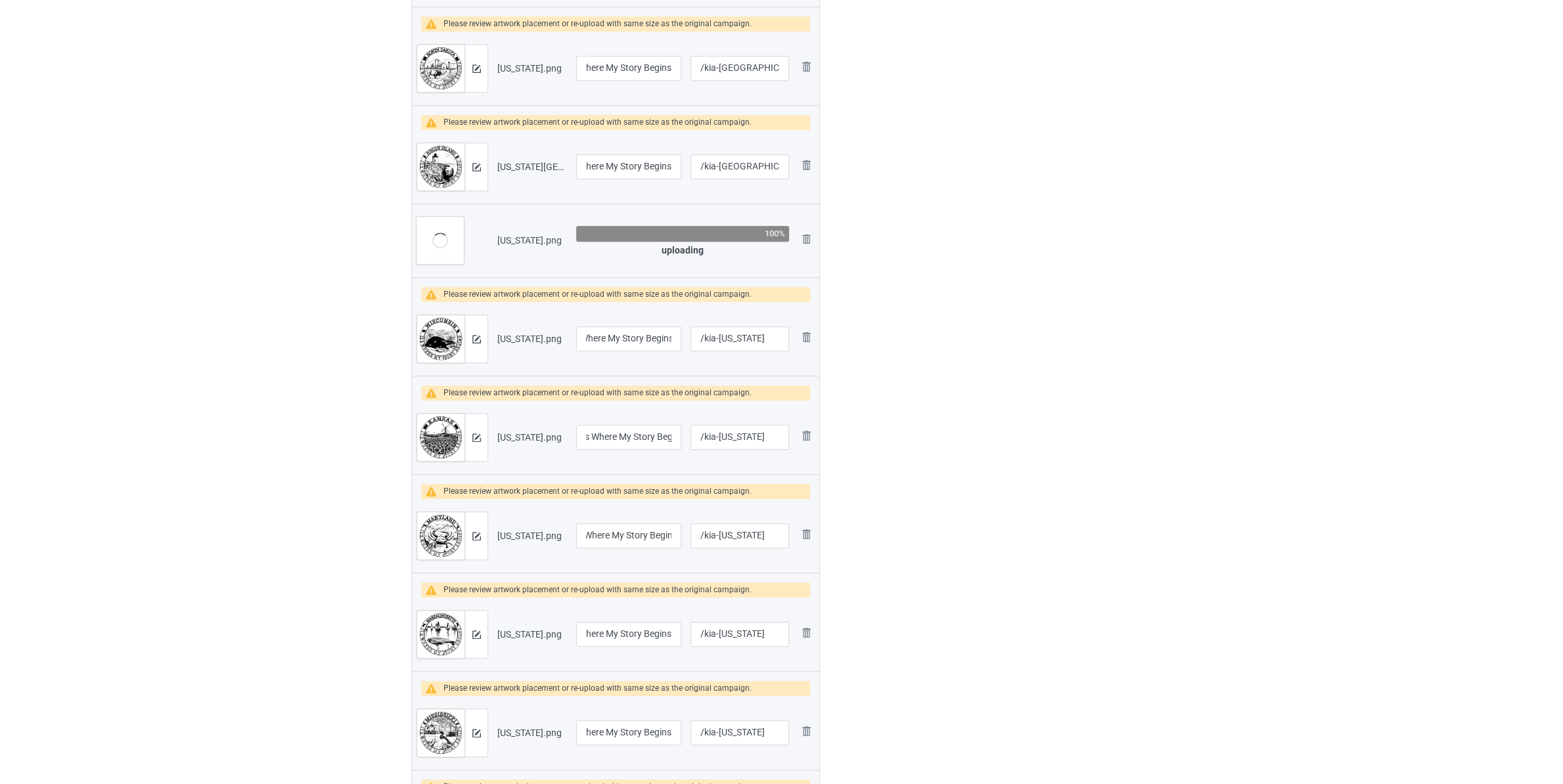
click at [0, 0] on img at bounding box center [0, 0] width 0 height 0
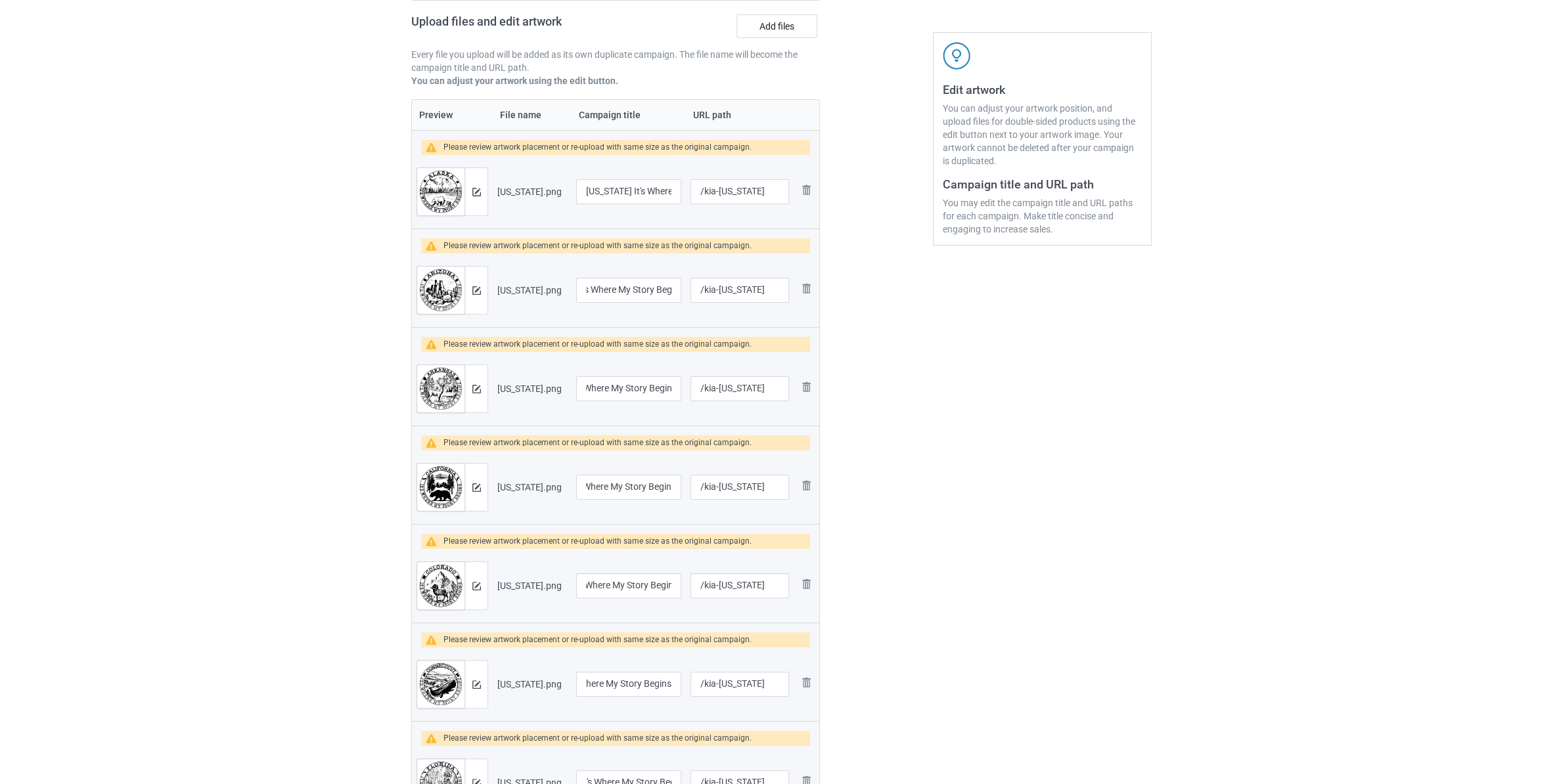
scroll to position [0, 0]
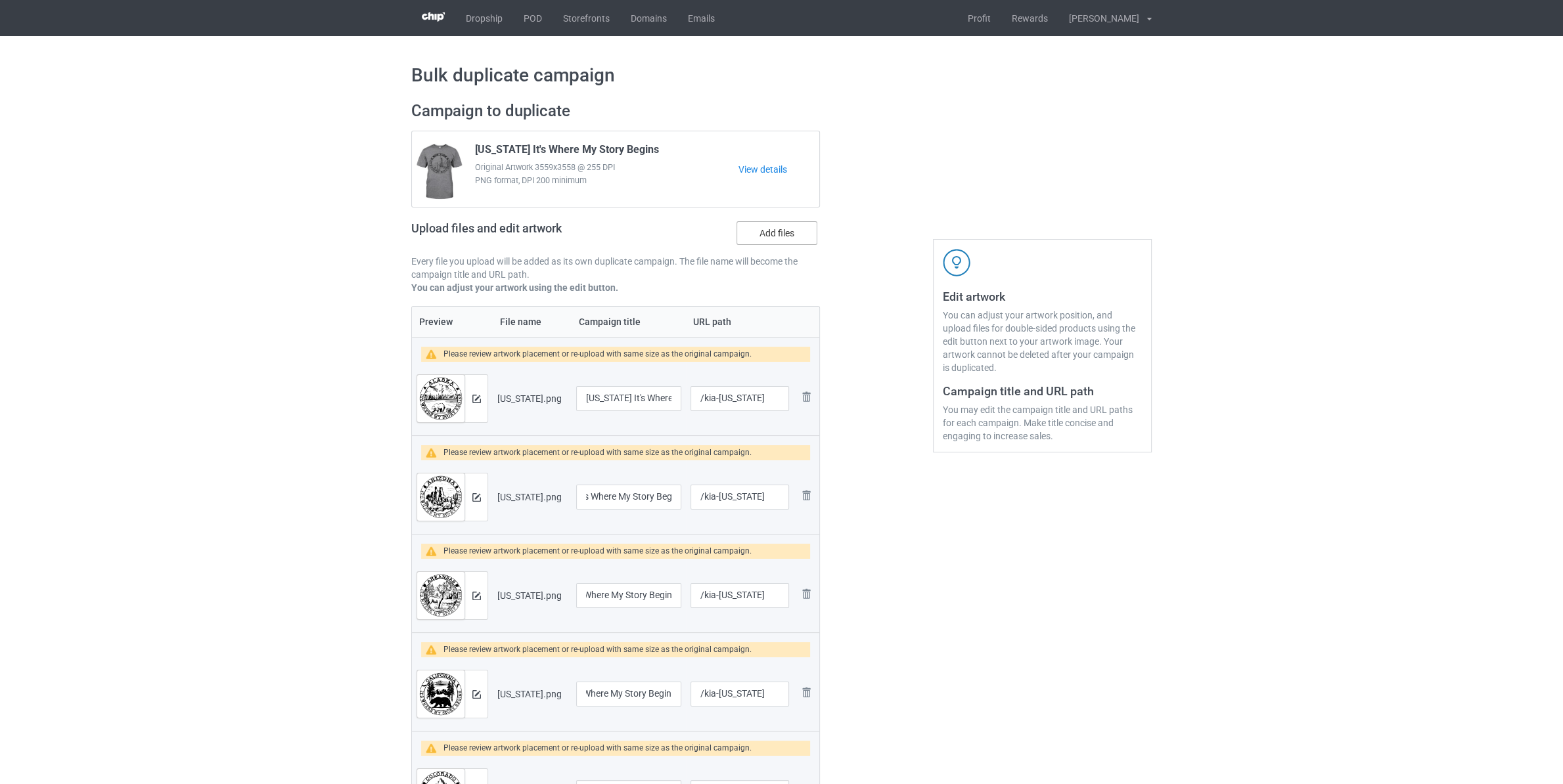
click at [749, 229] on label "Add files" at bounding box center [777, 233] width 81 height 24
click at [0, 0] on input "Add files" at bounding box center [0, 0] width 0 height 0
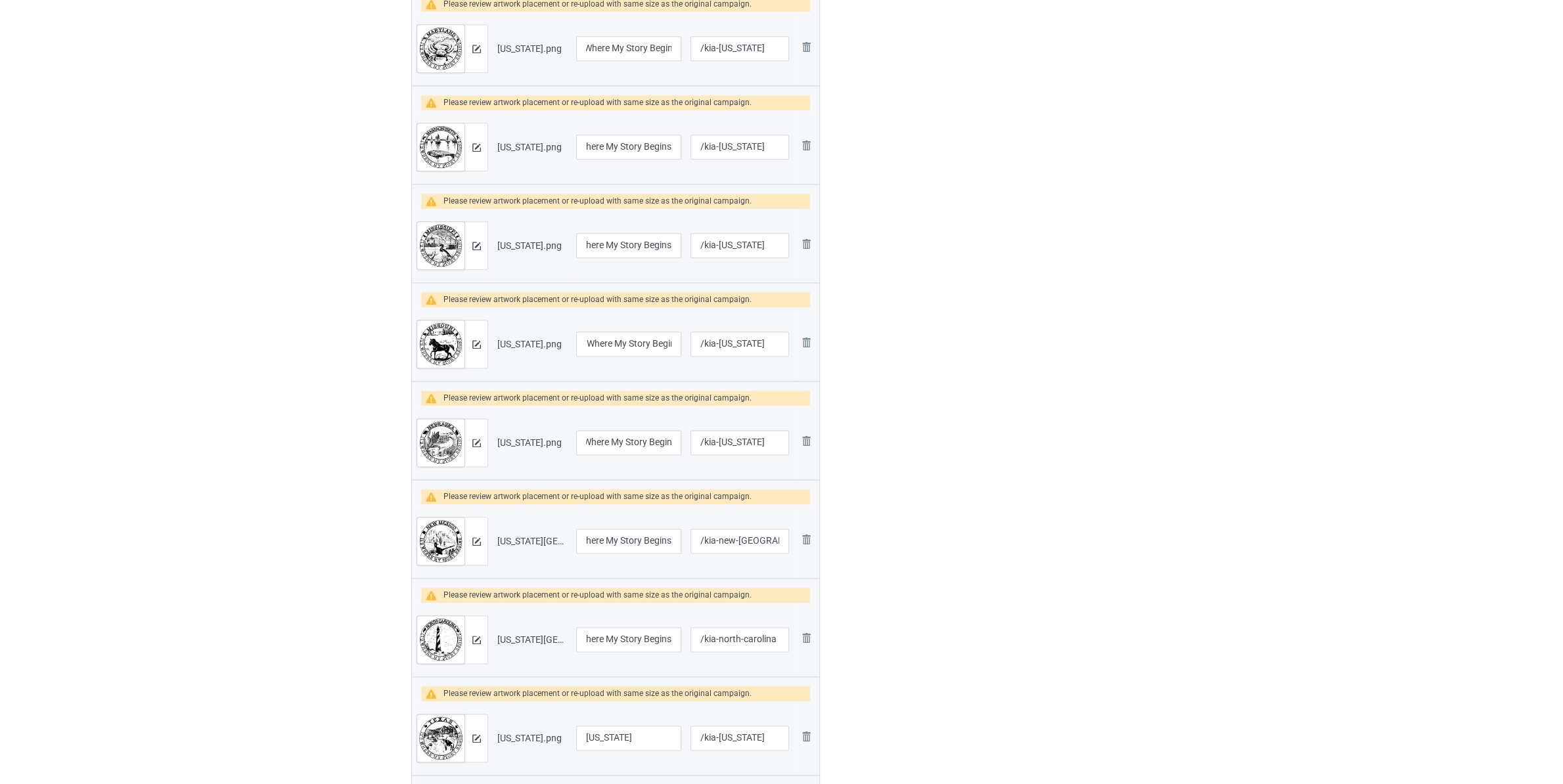
scroll to position [2414, 0]
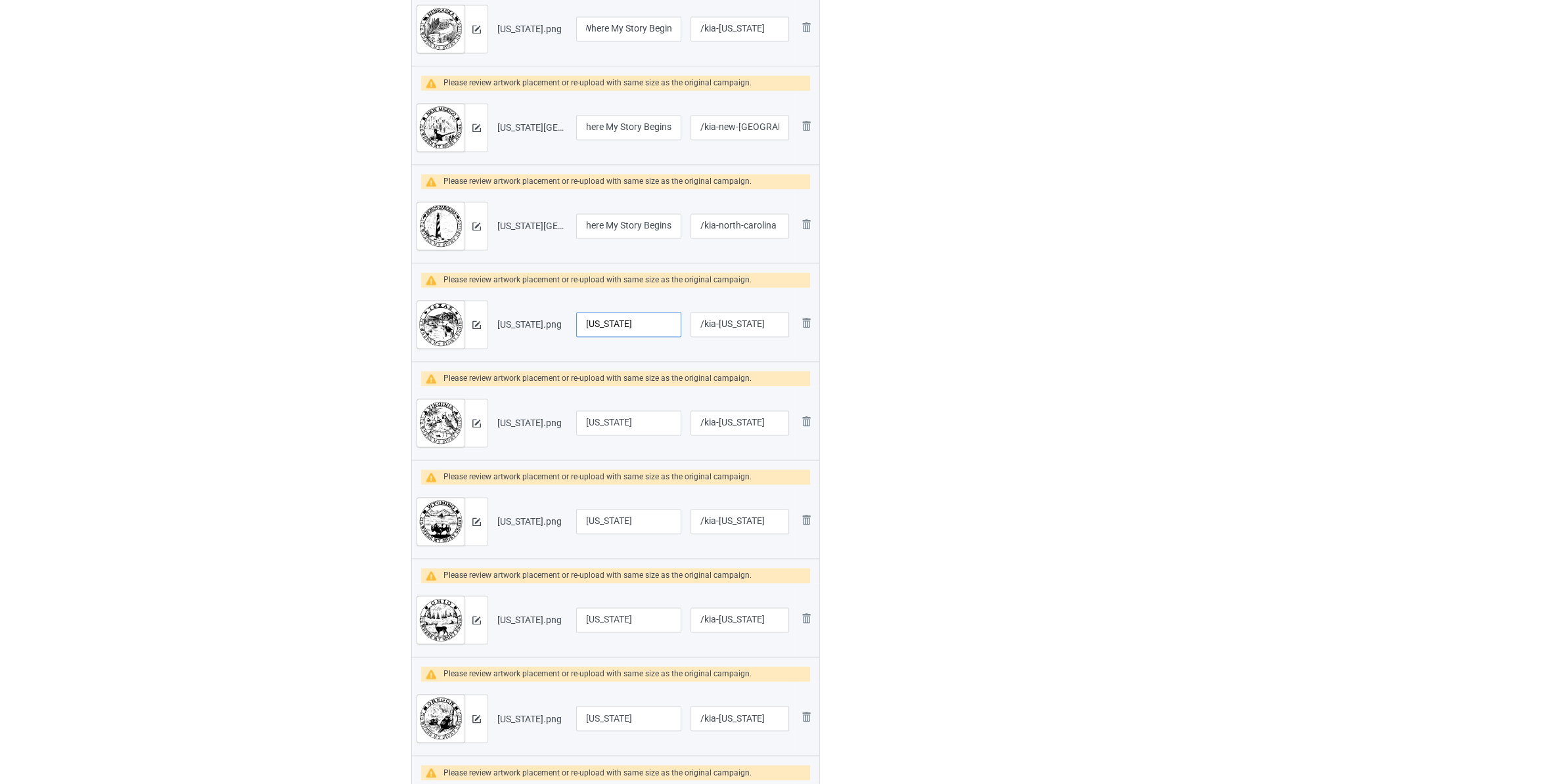
click at [640, 329] on input "[US_STATE]" at bounding box center [629, 324] width 105 height 25
paste input "It's Where My Story Begins"
type input "[US_STATE] It's Where My Story Begins"
click at [637, 424] on input "[US_STATE]" at bounding box center [629, 423] width 105 height 25
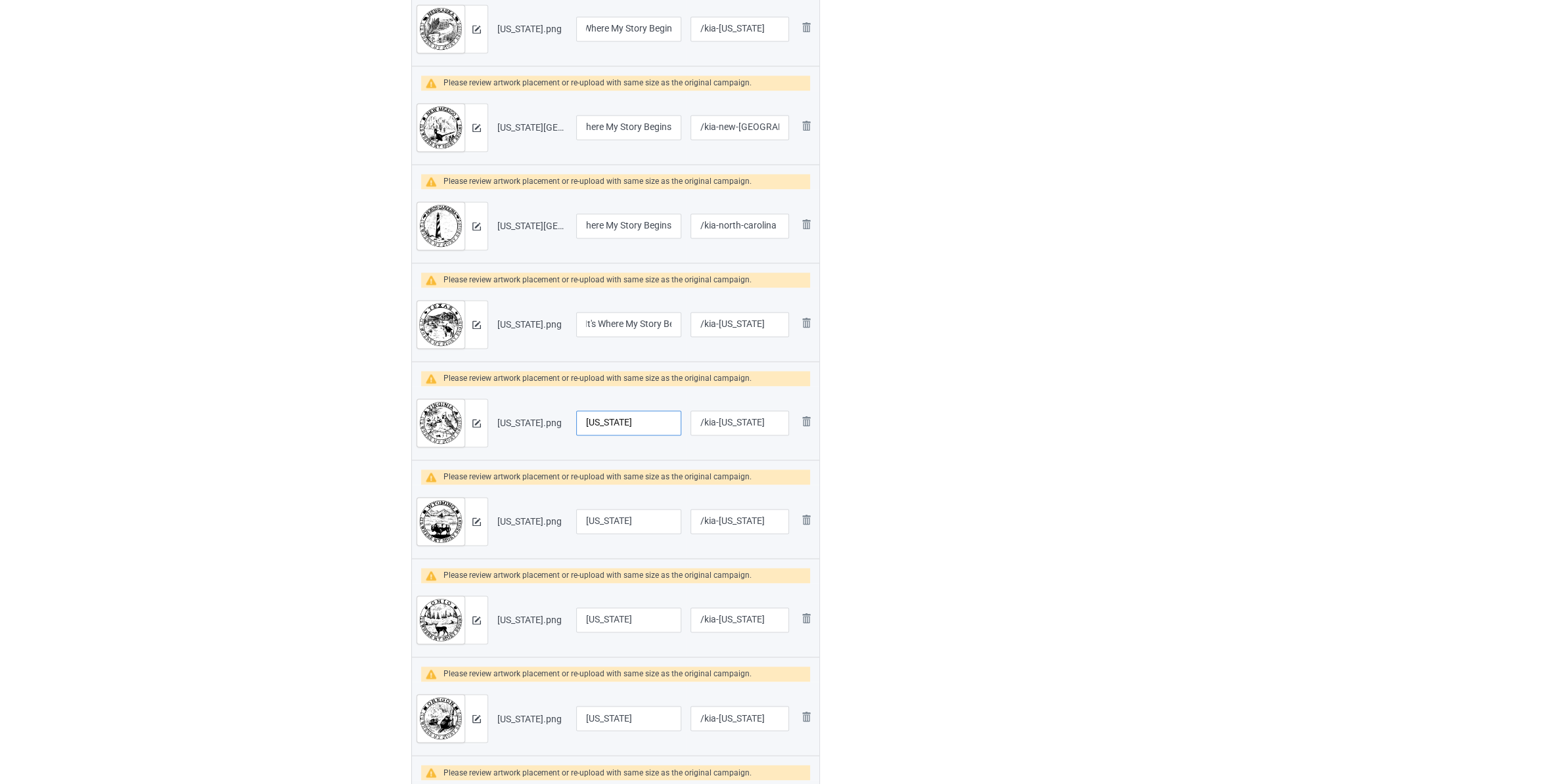
paste input "It's Where My Story Begins"
type input "[US_STATE] It's Where My Story Begins"
click at [637, 518] on input "[US_STATE]" at bounding box center [629, 521] width 105 height 25
paste input "It's Where My Story Begins"
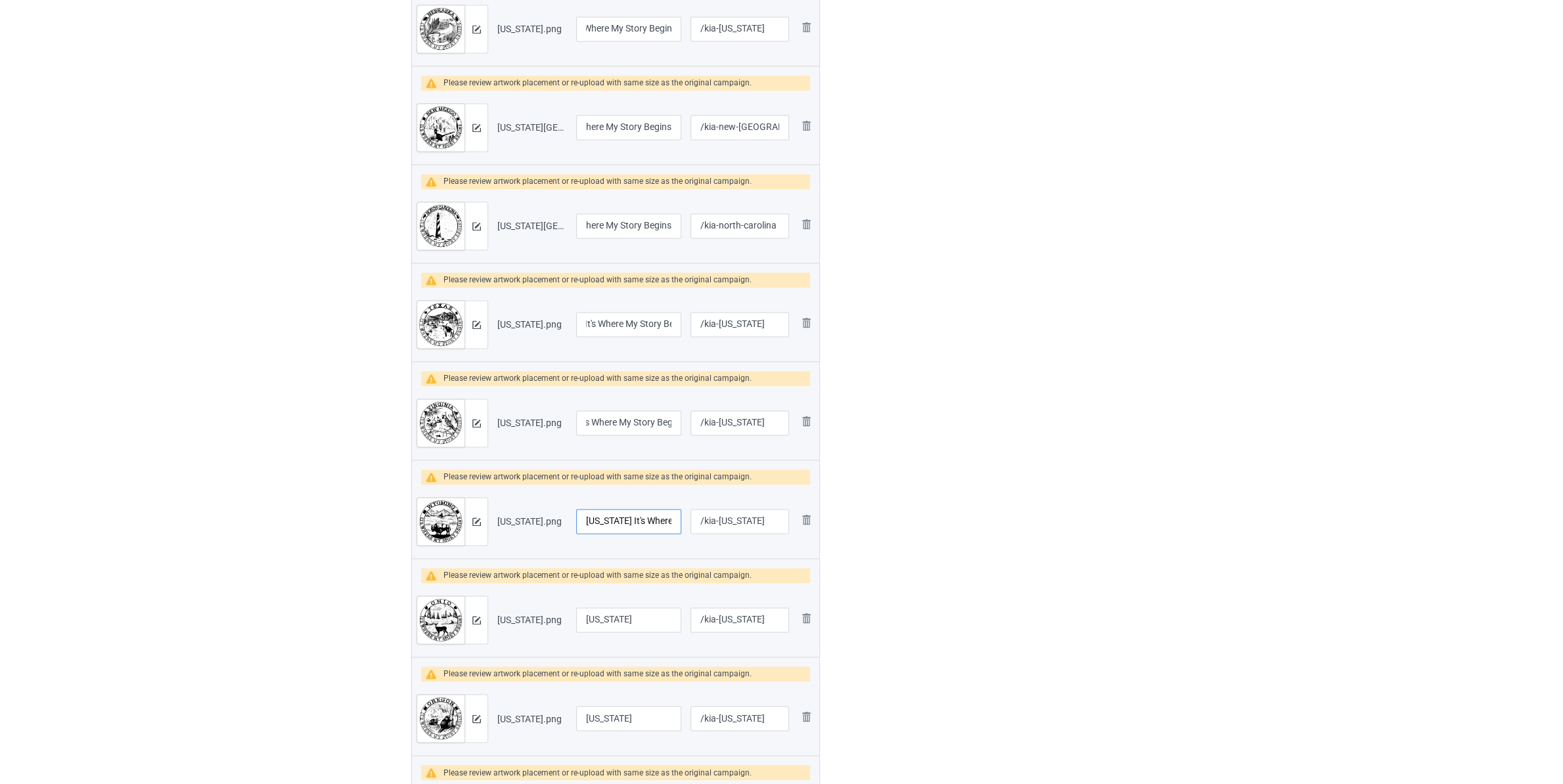
scroll to position [0, 63]
type input "[US_STATE] It's Where My Story Begins"
click at [618, 618] on input "[US_STATE]" at bounding box center [629, 620] width 105 height 25
paste input "It's Where My Story Begins"
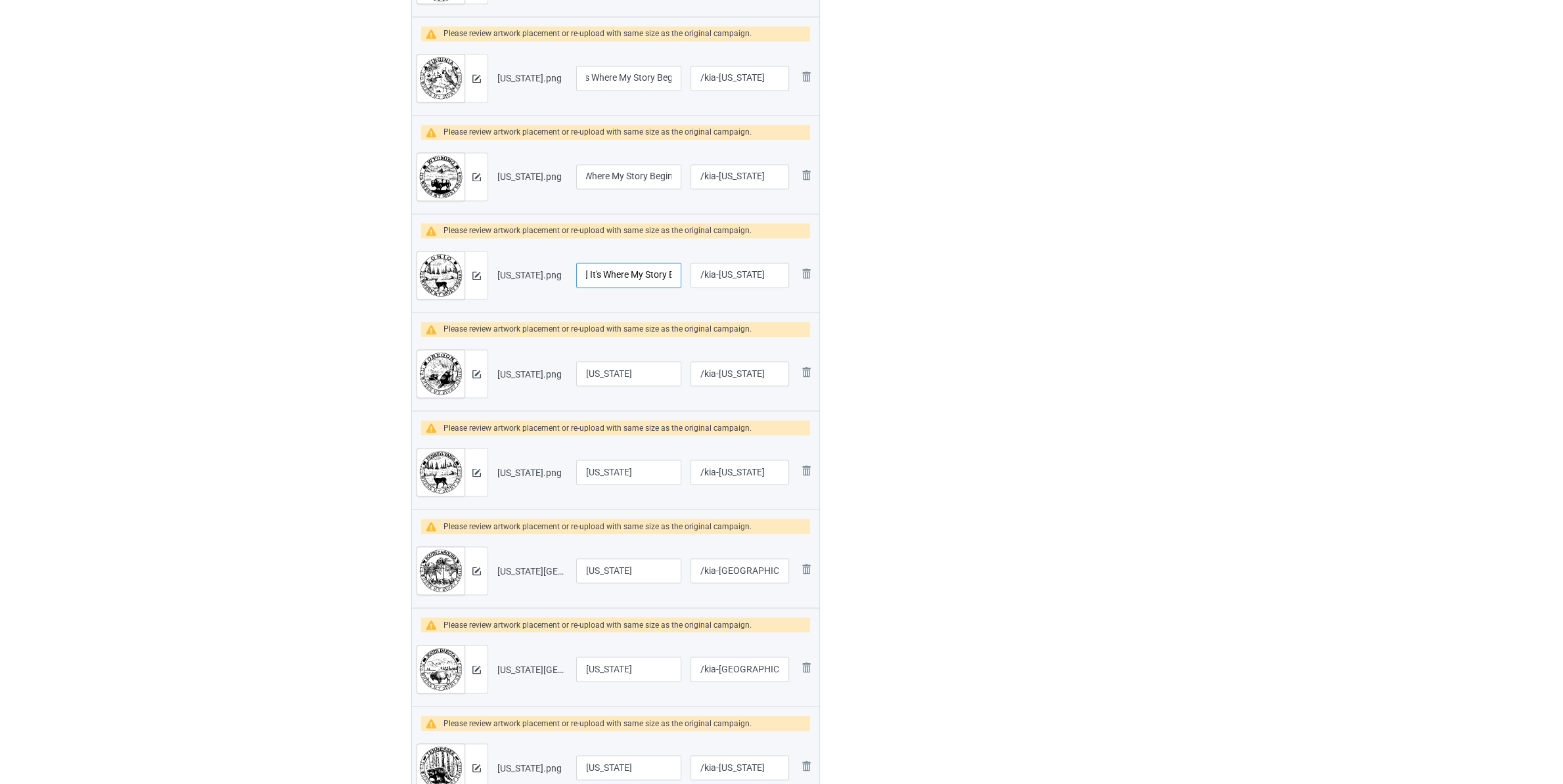
type input "[US_STATE] It's Where My Story Begins"
click at [647, 381] on input "[US_STATE]" at bounding box center [629, 374] width 105 height 25
paste input "It's Where My Story Begins"
type input "[US_STATE] It's Where My Story Begins"
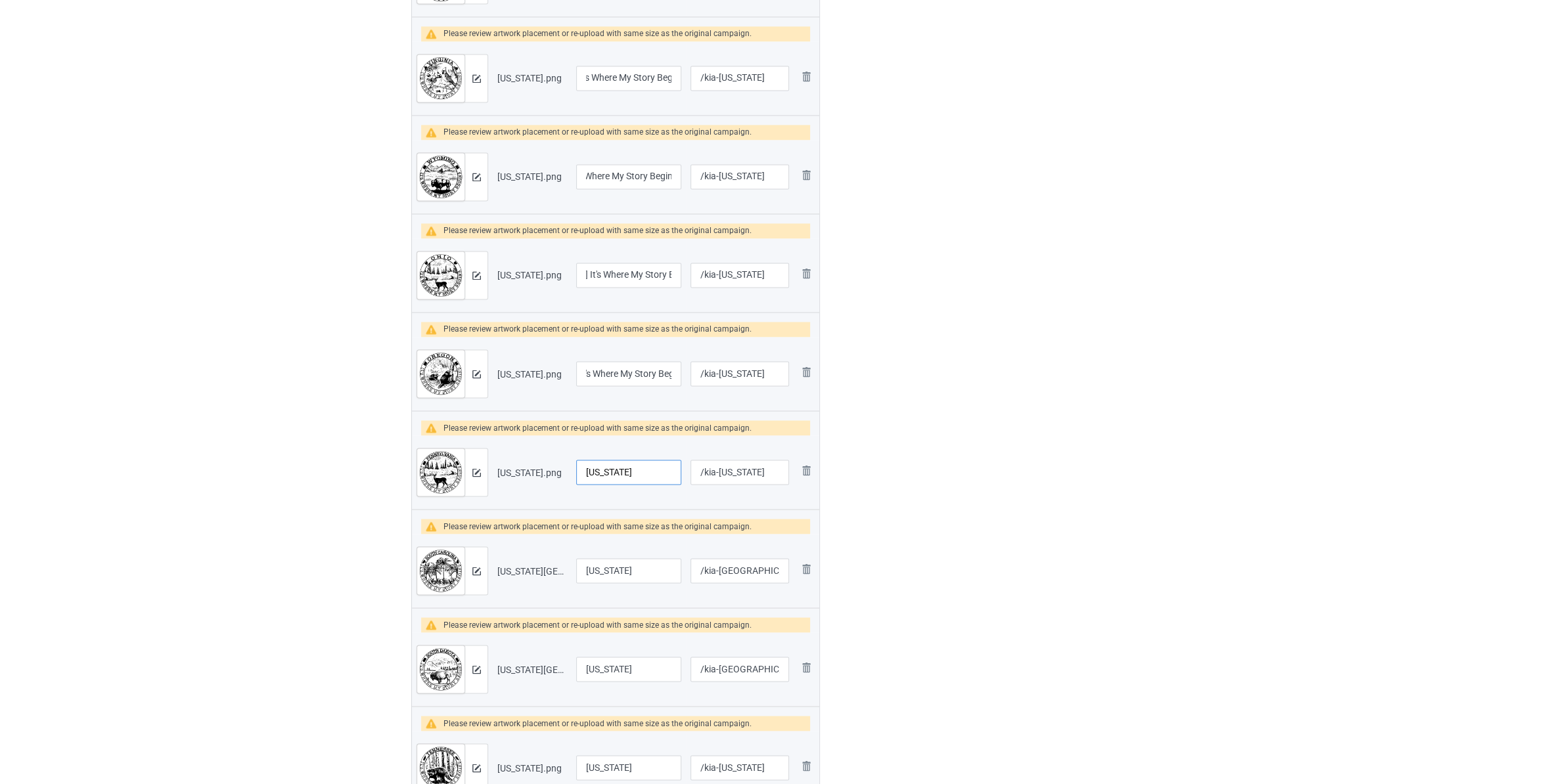
click at [657, 478] on input "[US_STATE]" at bounding box center [629, 472] width 105 height 25
paste input "It's Where My Story Begins"
type input "[US_STATE] It's Where My Story Begins"
click at [657, 574] on input "[US_STATE]" at bounding box center [629, 571] width 105 height 25
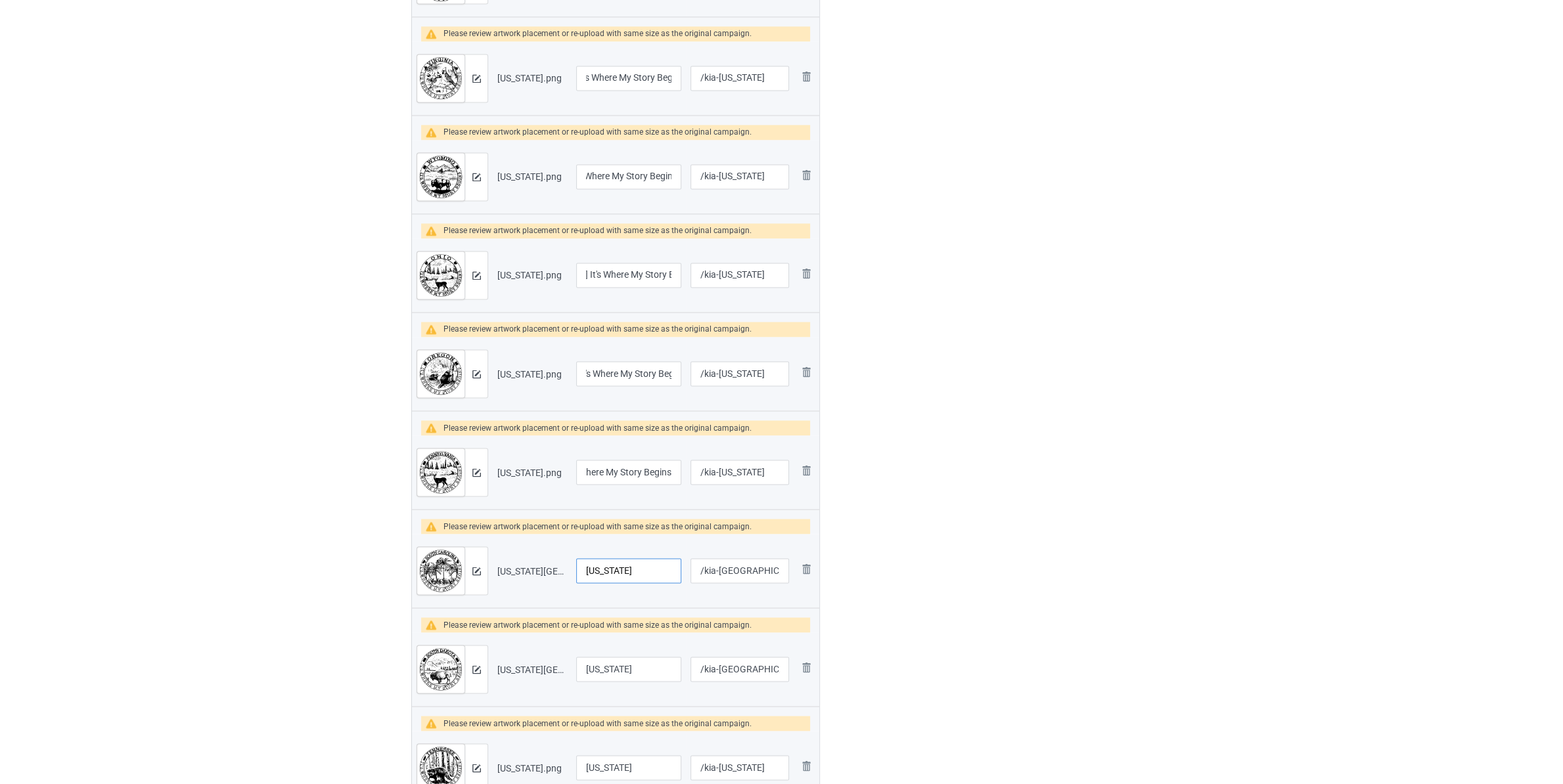
paste input "It's Where My Story Begins"
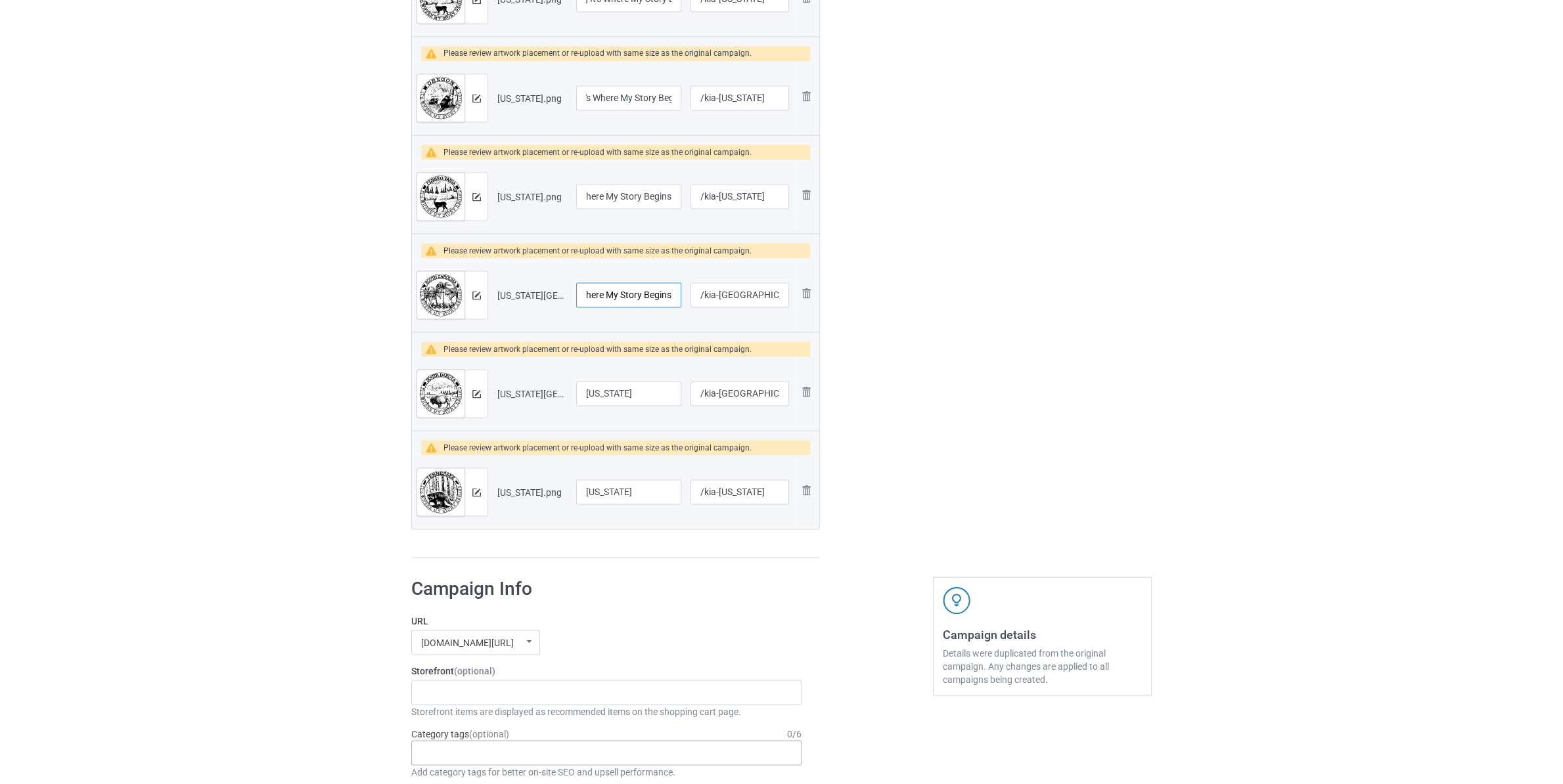
type input "[US_STATE] It's Where My Story Begins"
click at [663, 396] on input "[US_STATE]" at bounding box center [629, 393] width 105 height 25
paste input "It's Where My Story Begins"
type input "[US_STATE] It's Where My Story Begins"
click at [655, 497] on input "[US_STATE]" at bounding box center [629, 492] width 105 height 25
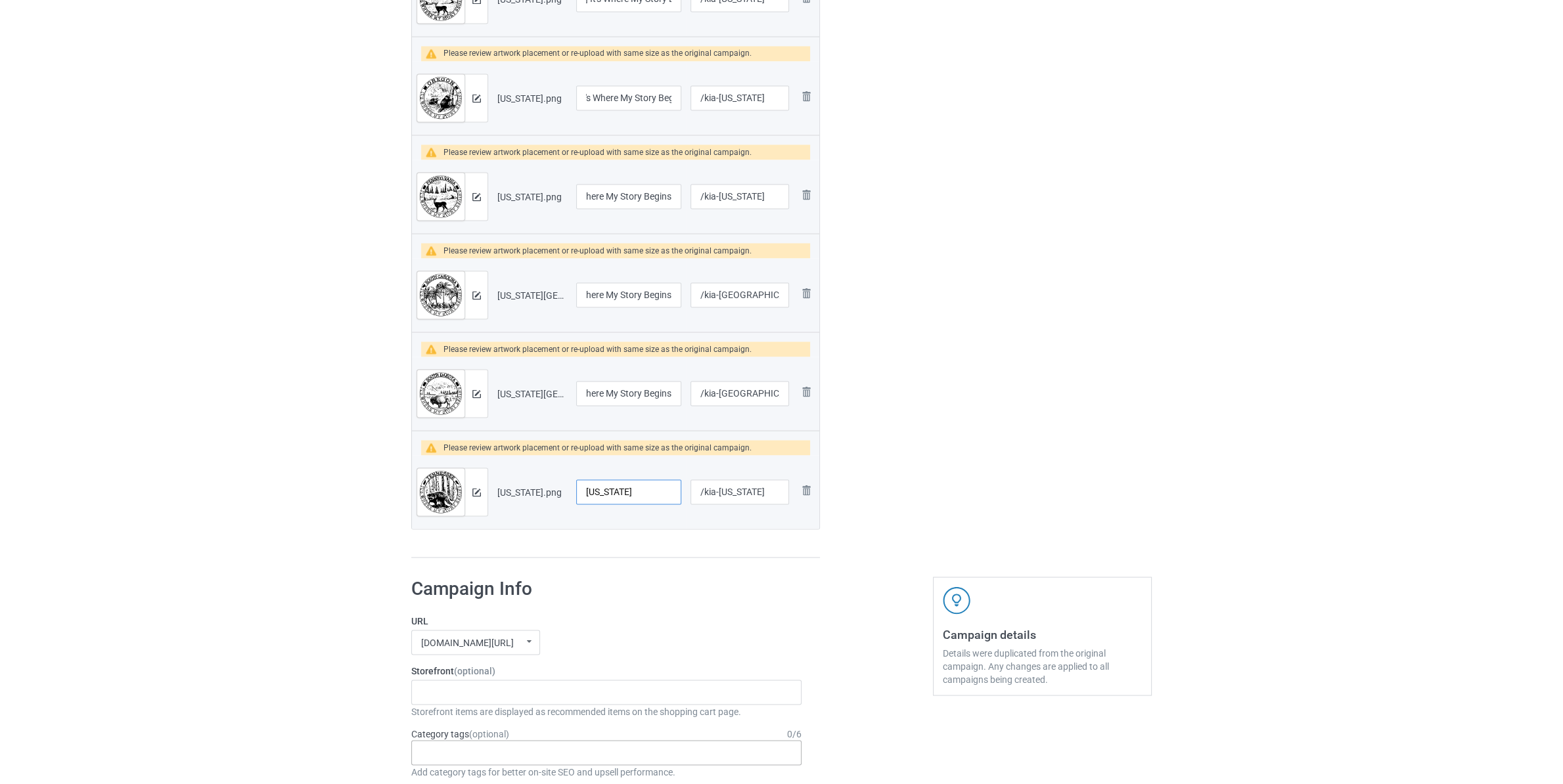
paste input "It's Where My Story Begins"
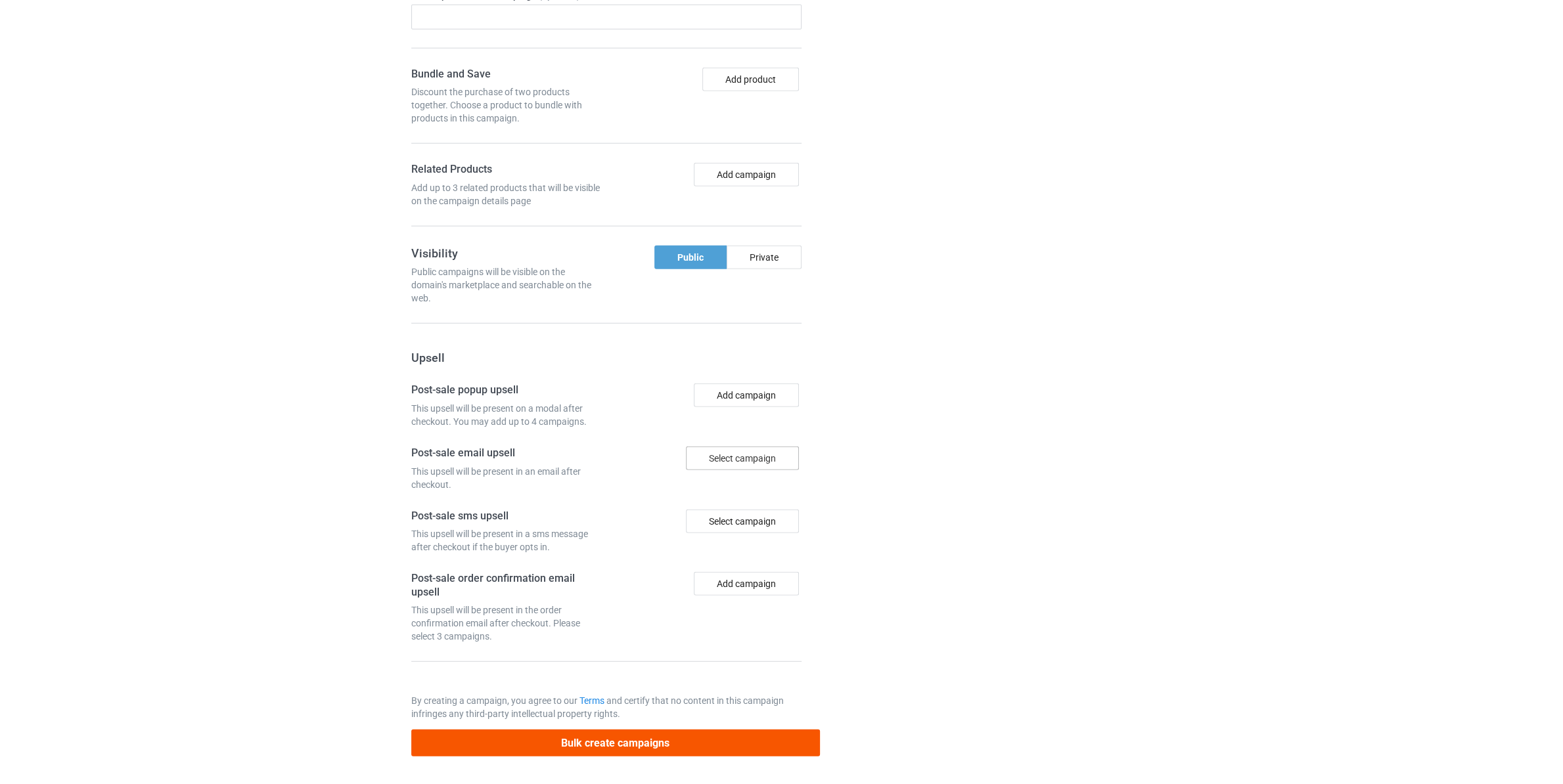
type input "[US_STATE] It's Where My Story Begins"
click at [719, 741] on button "Bulk create campaigns" at bounding box center [616, 743] width 409 height 27
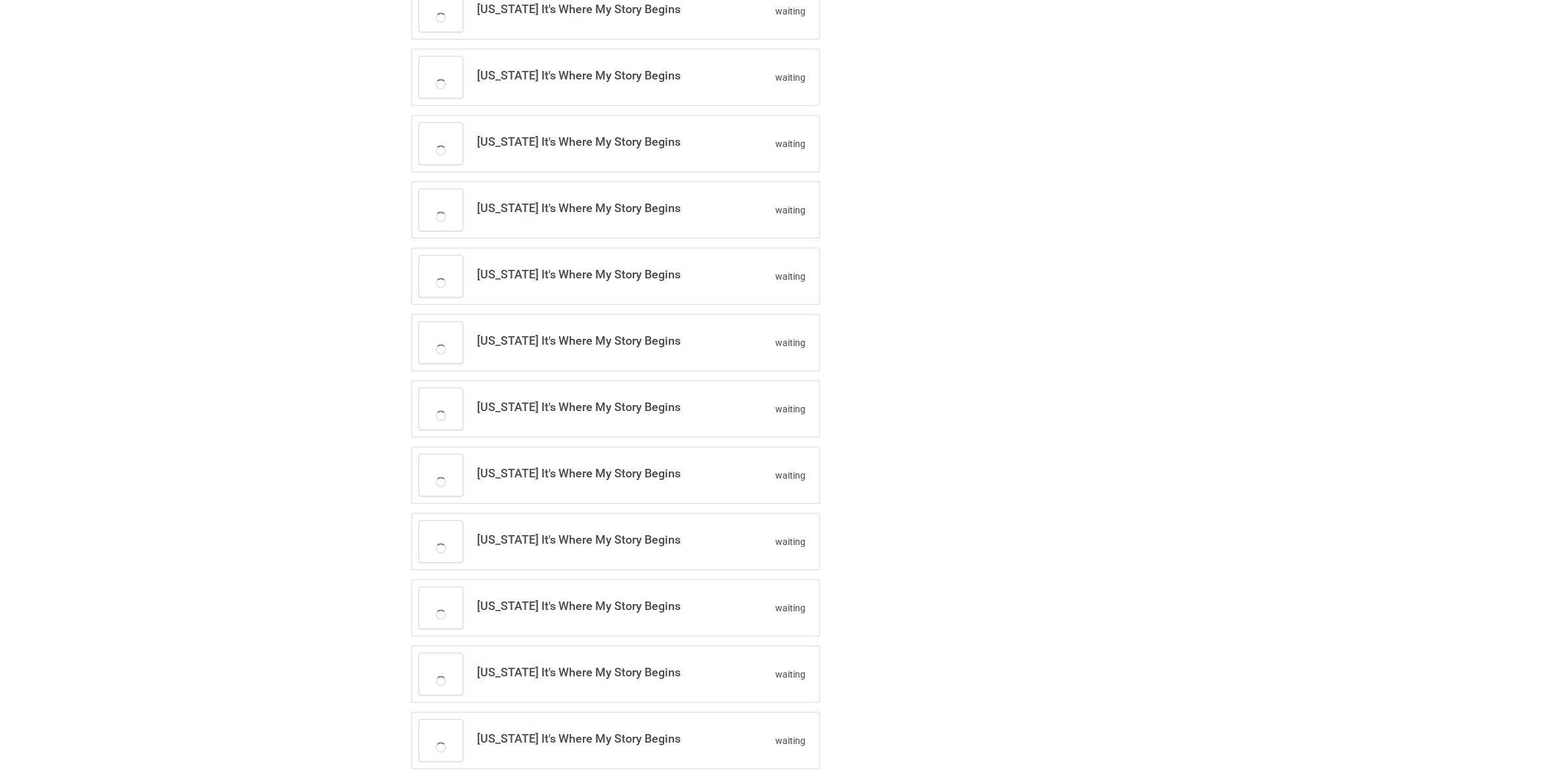
scroll to position [1558, 0]
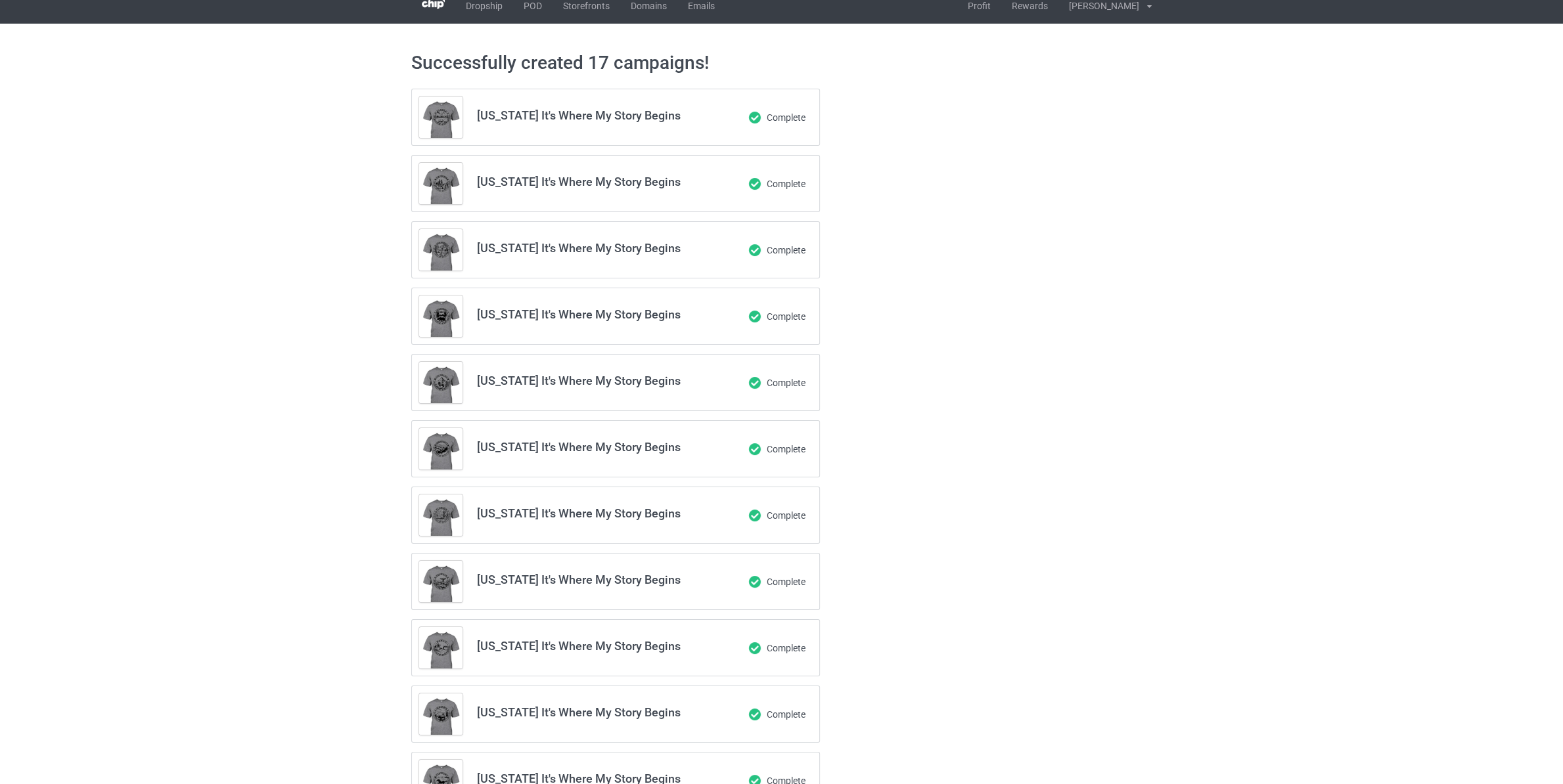
scroll to position [0, 0]
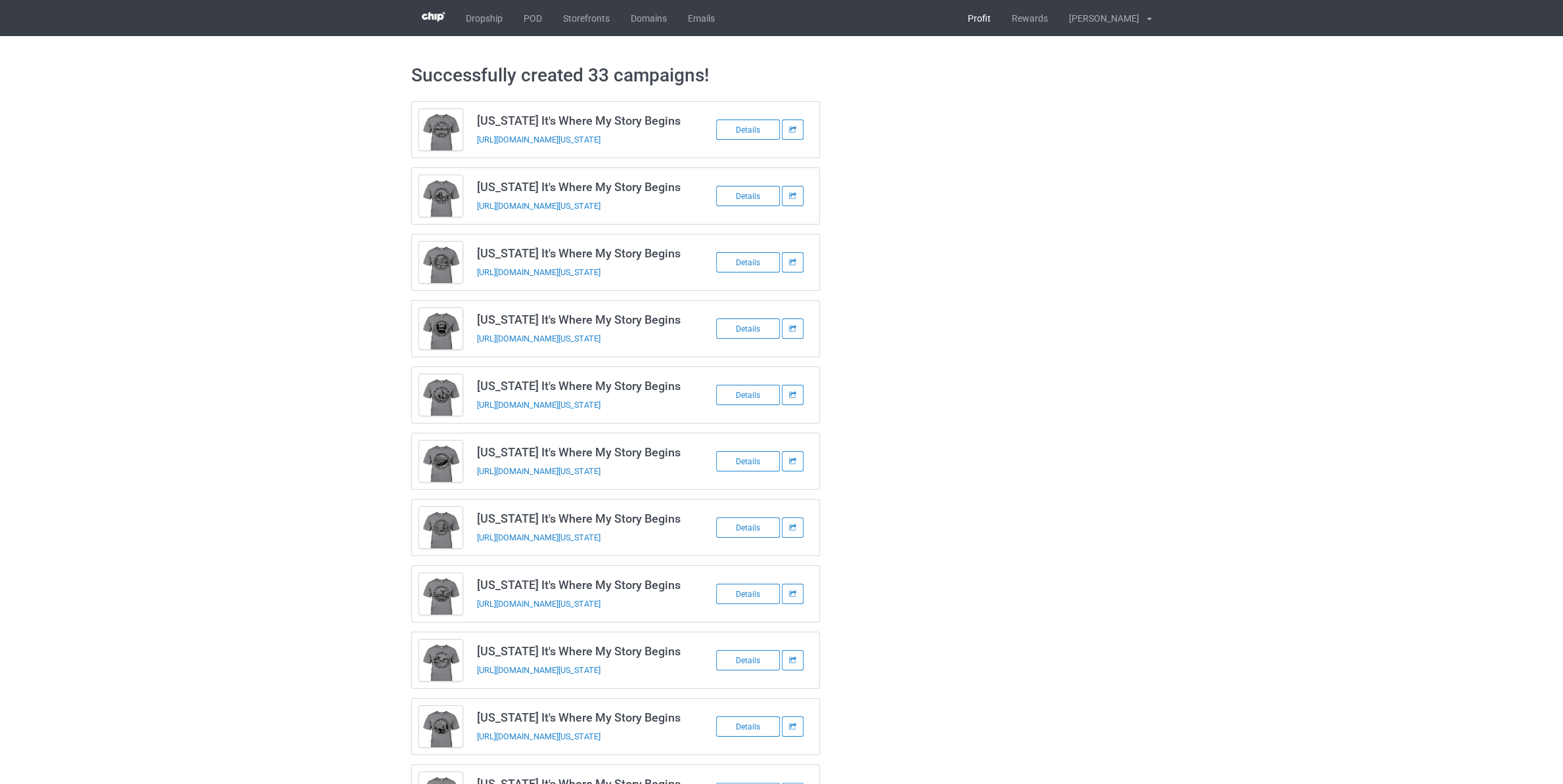
click at [981, 23] on link "Profit" at bounding box center [979, 18] width 44 height 36
